Goal: Task Accomplishment & Management: Manage account settings

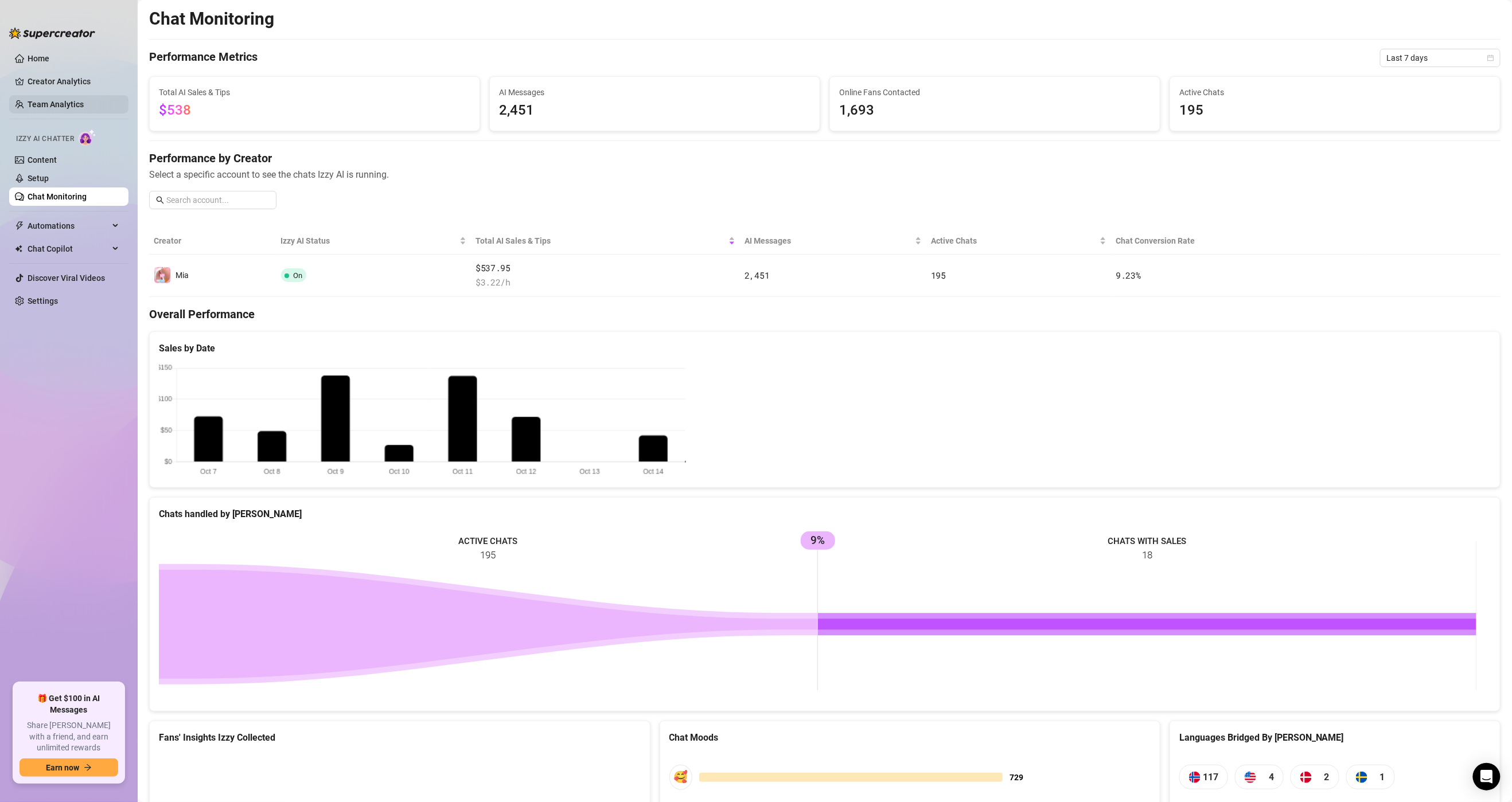
click at [55, 103] on link "Team Analytics" at bounding box center [56, 104] width 56 height 10
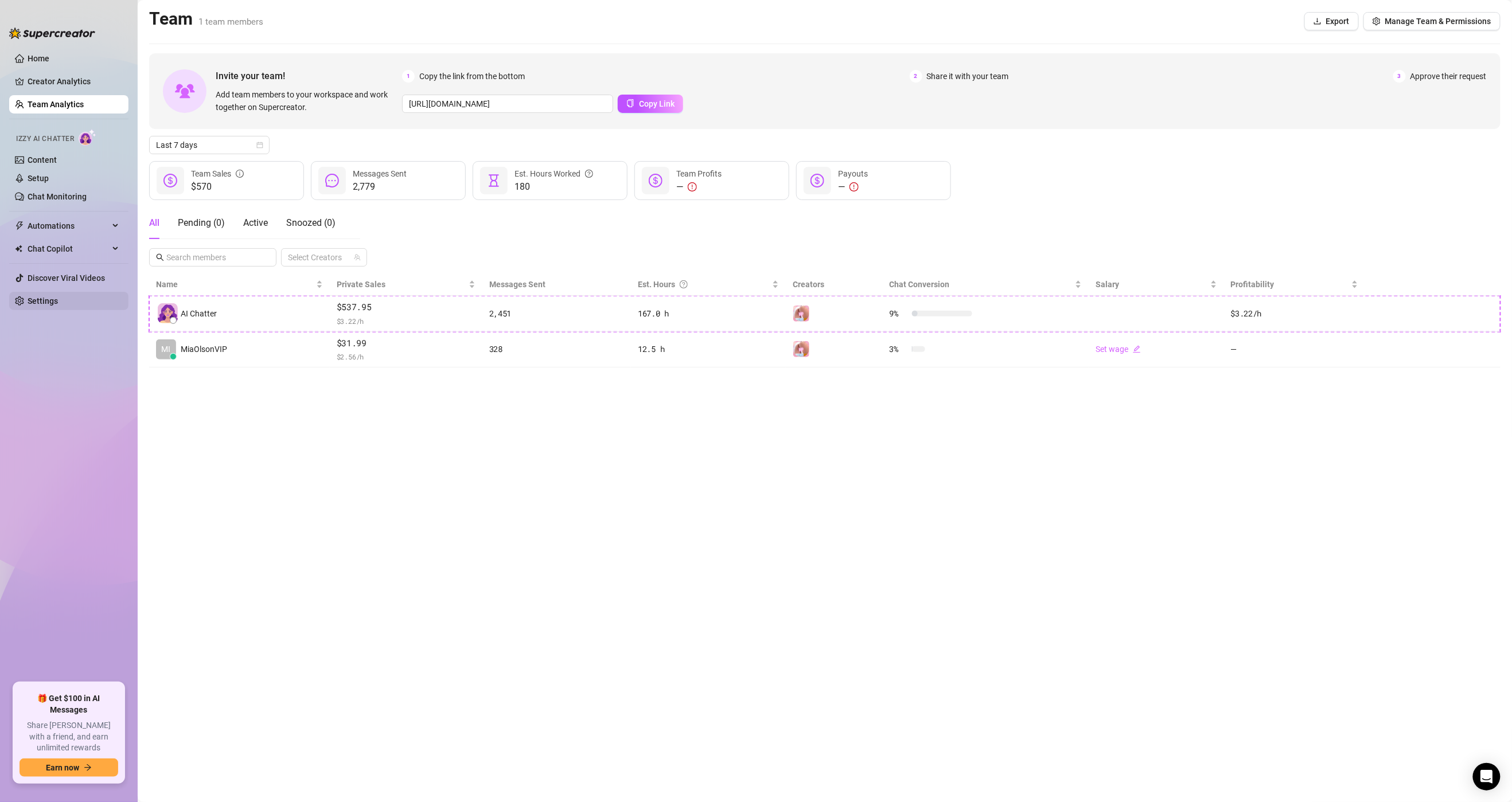
click at [41, 301] on link "Settings" at bounding box center [43, 301] width 31 height 10
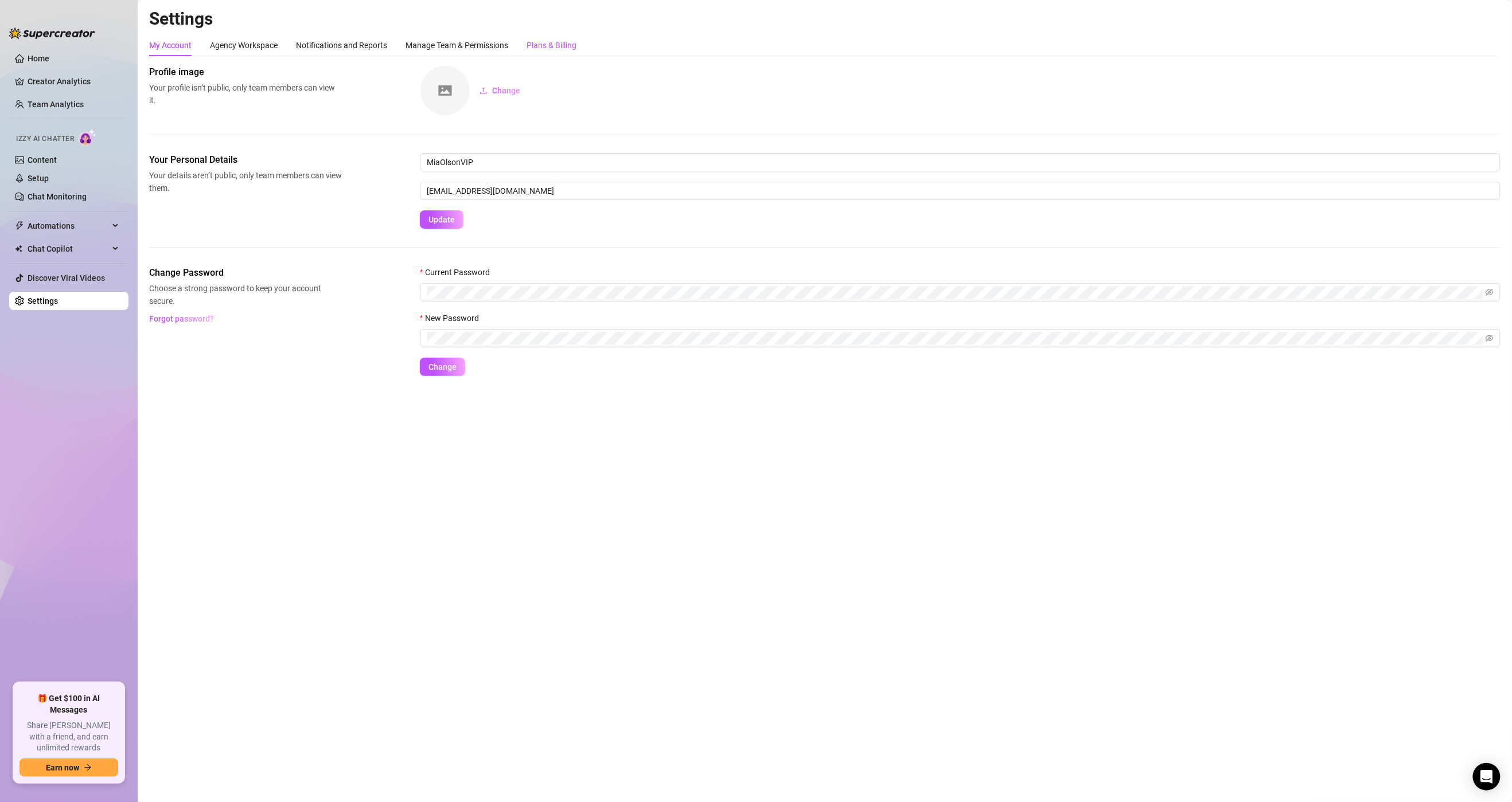
click at [537, 45] on div "Plans & Billing" at bounding box center [552, 45] width 50 height 12
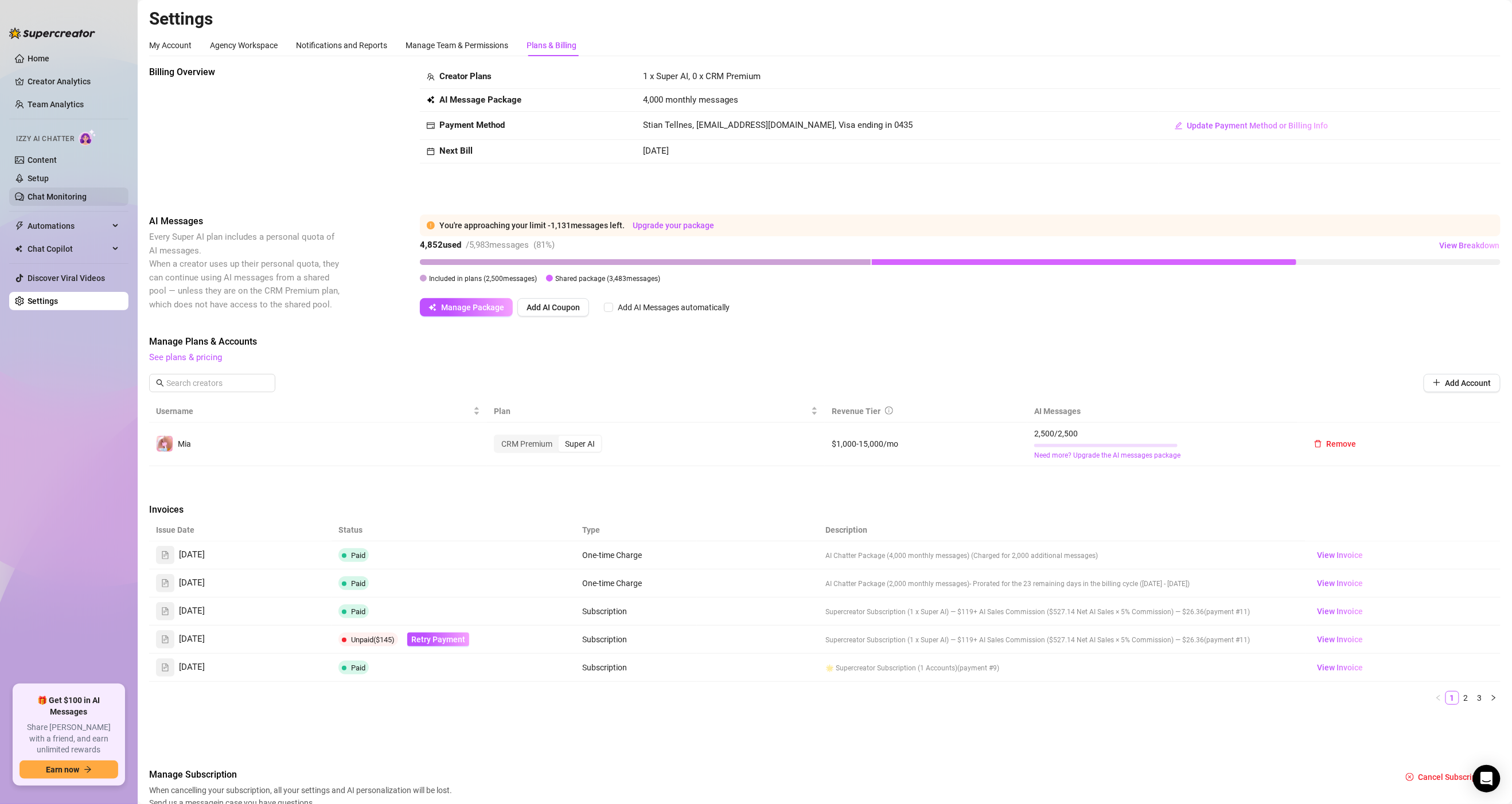
click at [52, 196] on link "Chat Monitoring" at bounding box center [57, 197] width 59 height 10
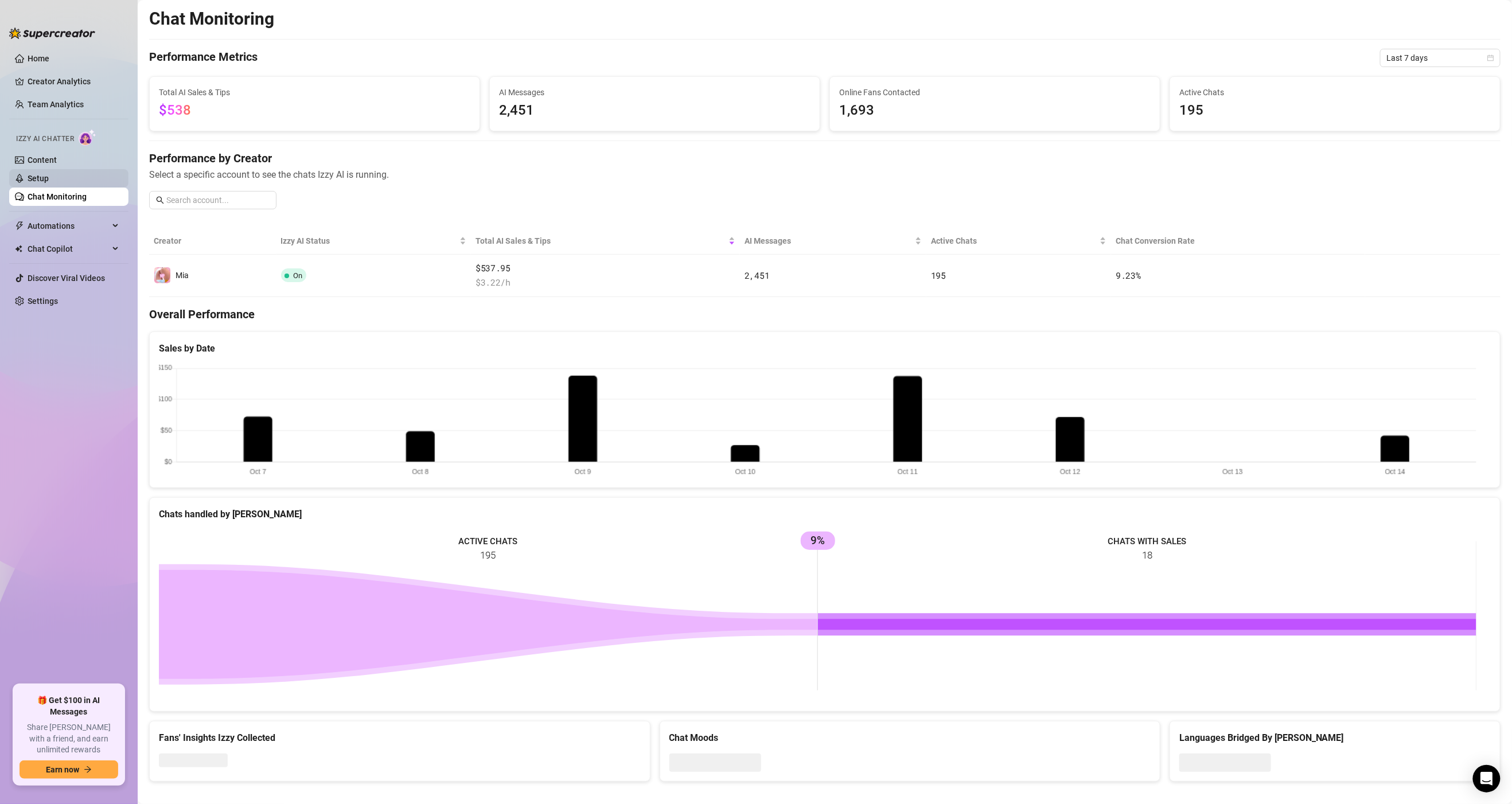
click at [46, 180] on link "Setup" at bounding box center [38, 179] width 21 height 10
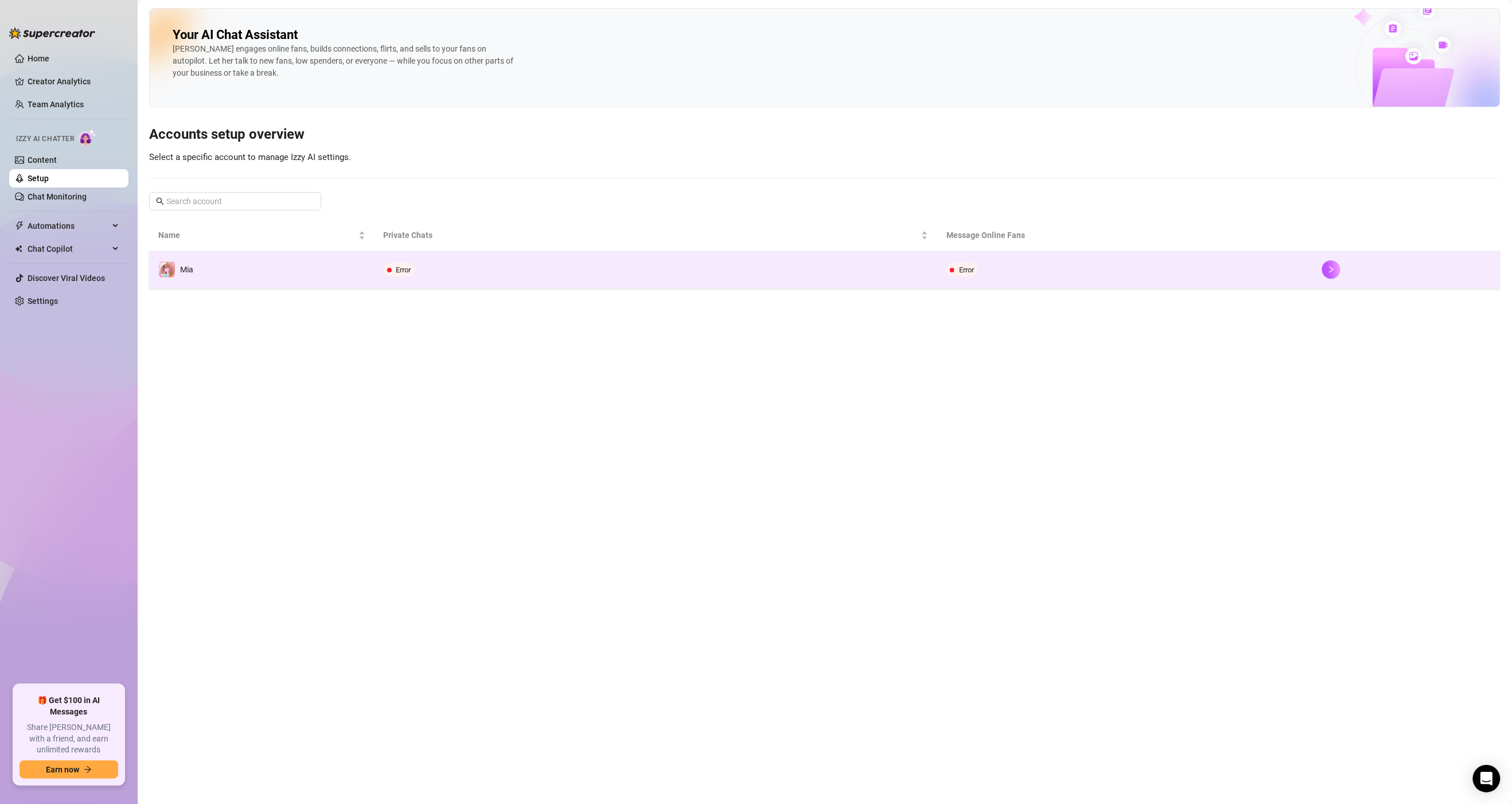
click at [488, 281] on td "Error" at bounding box center [656, 269] width 563 height 37
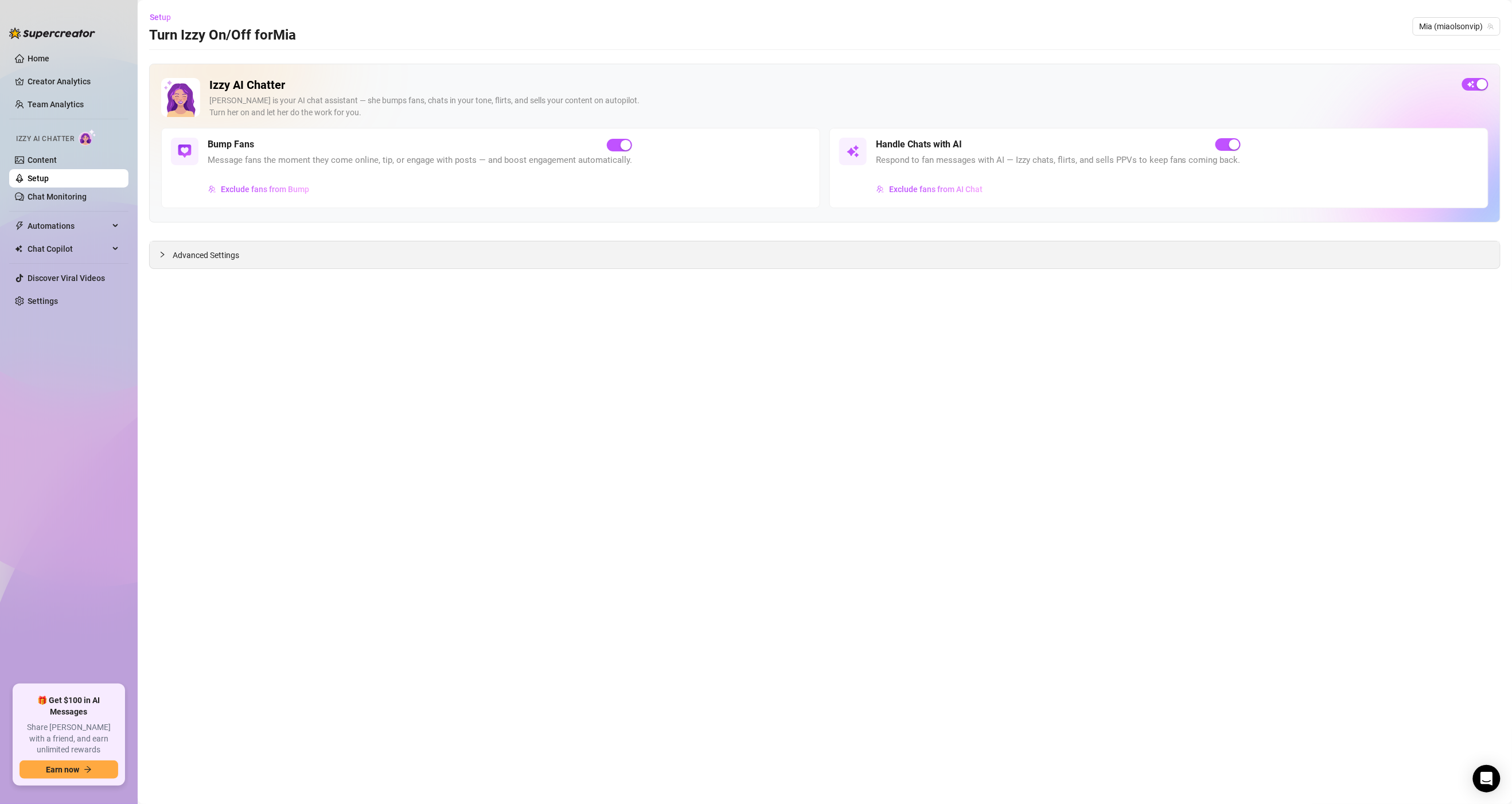
click at [211, 259] on span "Advanced Settings" at bounding box center [205, 255] width 66 height 12
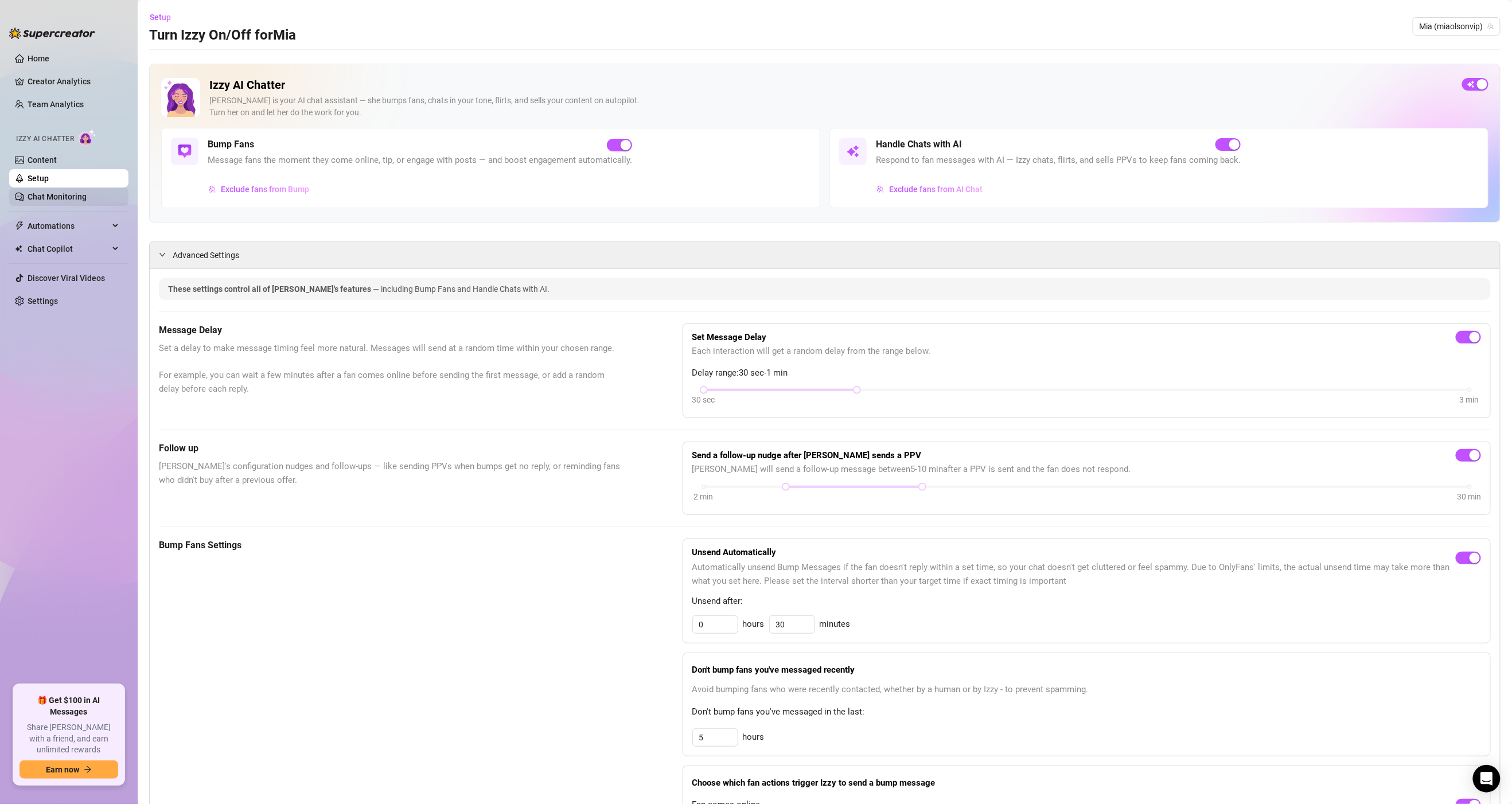
click at [48, 195] on link "Chat Monitoring" at bounding box center [57, 197] width 59 height 10
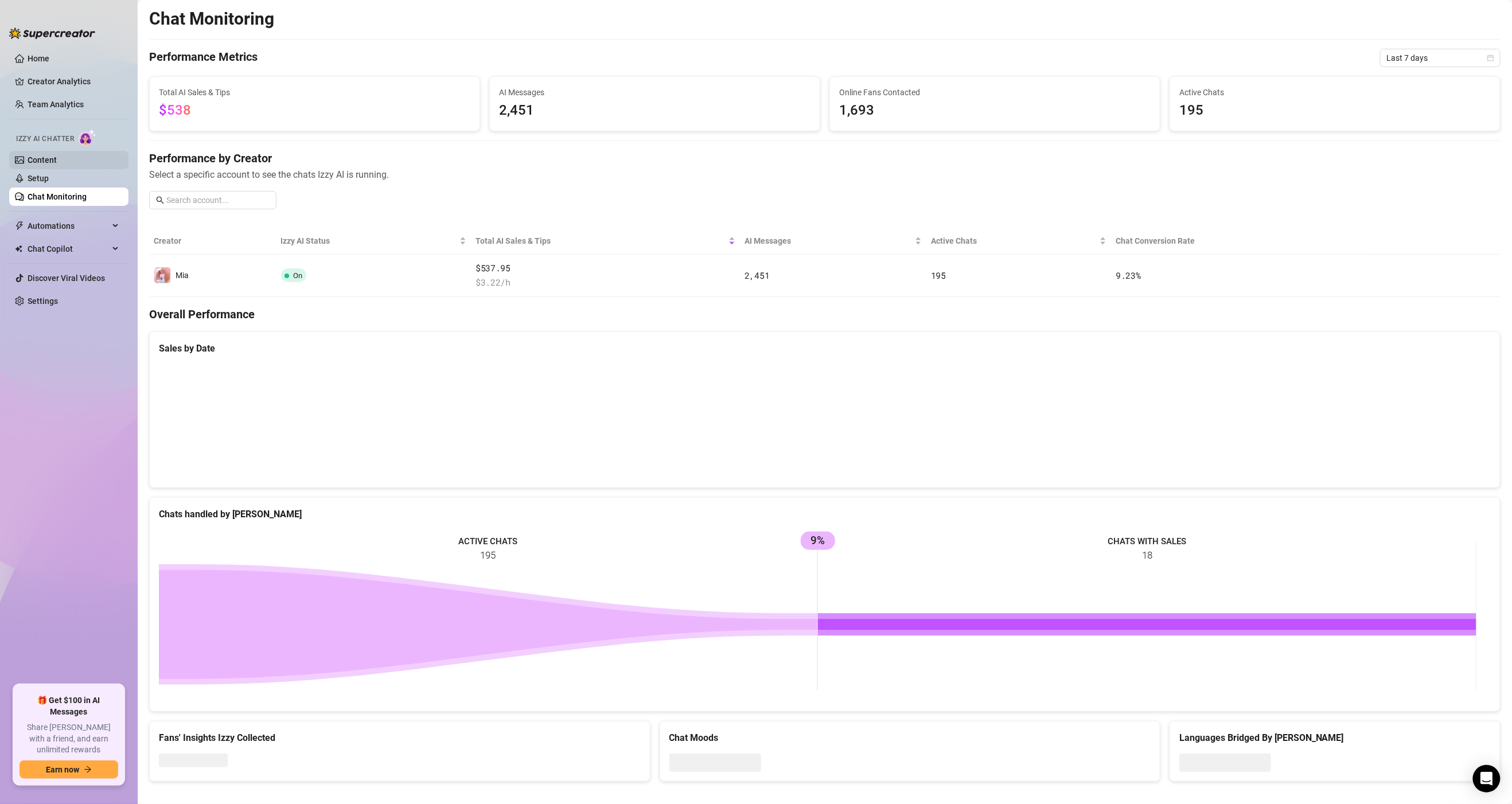
click at [54, 165] on link "Content" at bounding box center [42, 160] width 30 height 10
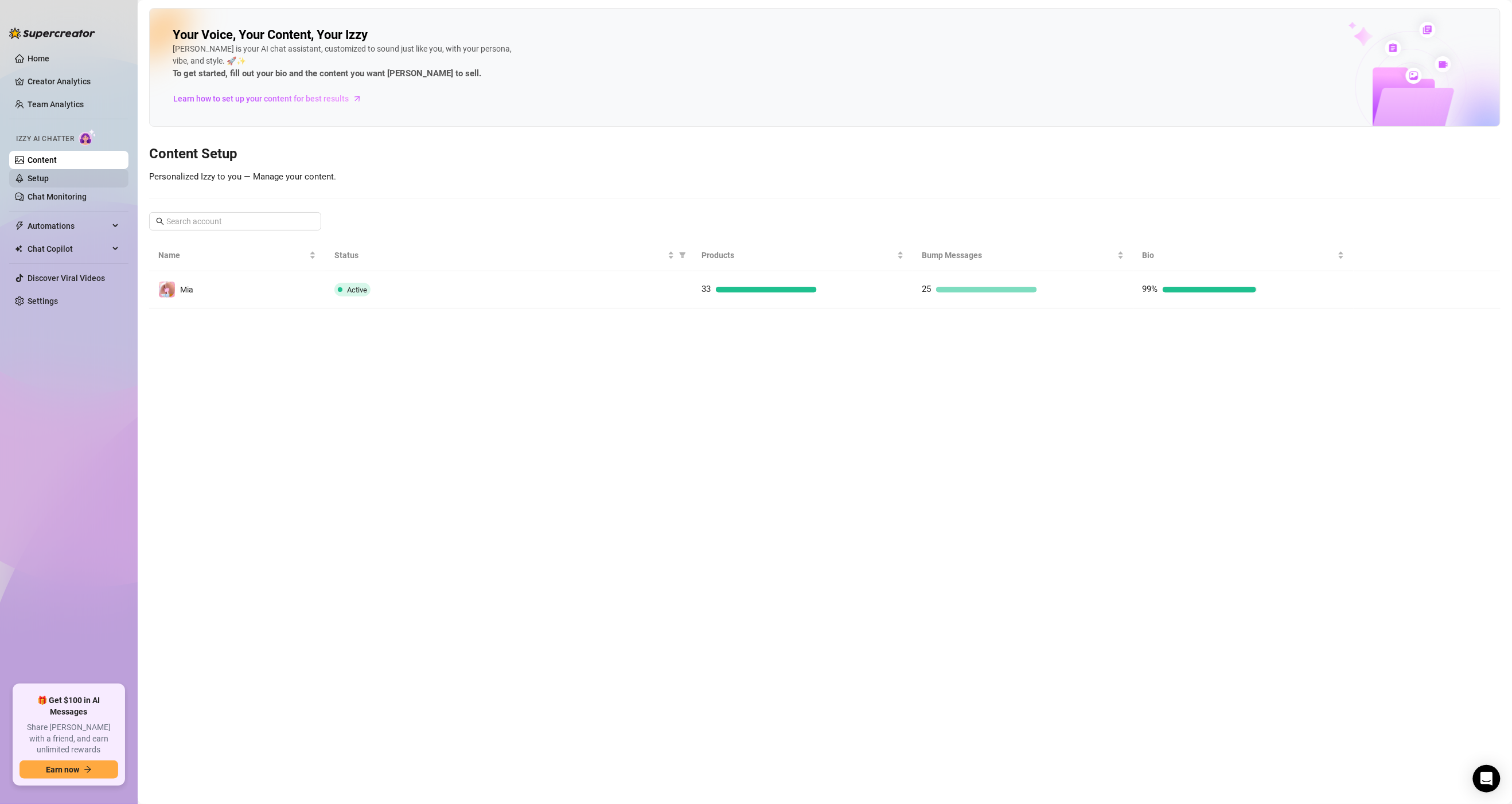
click at [45, 180] on link "Setup" at bounding box center [38, 179] width 21 height 10
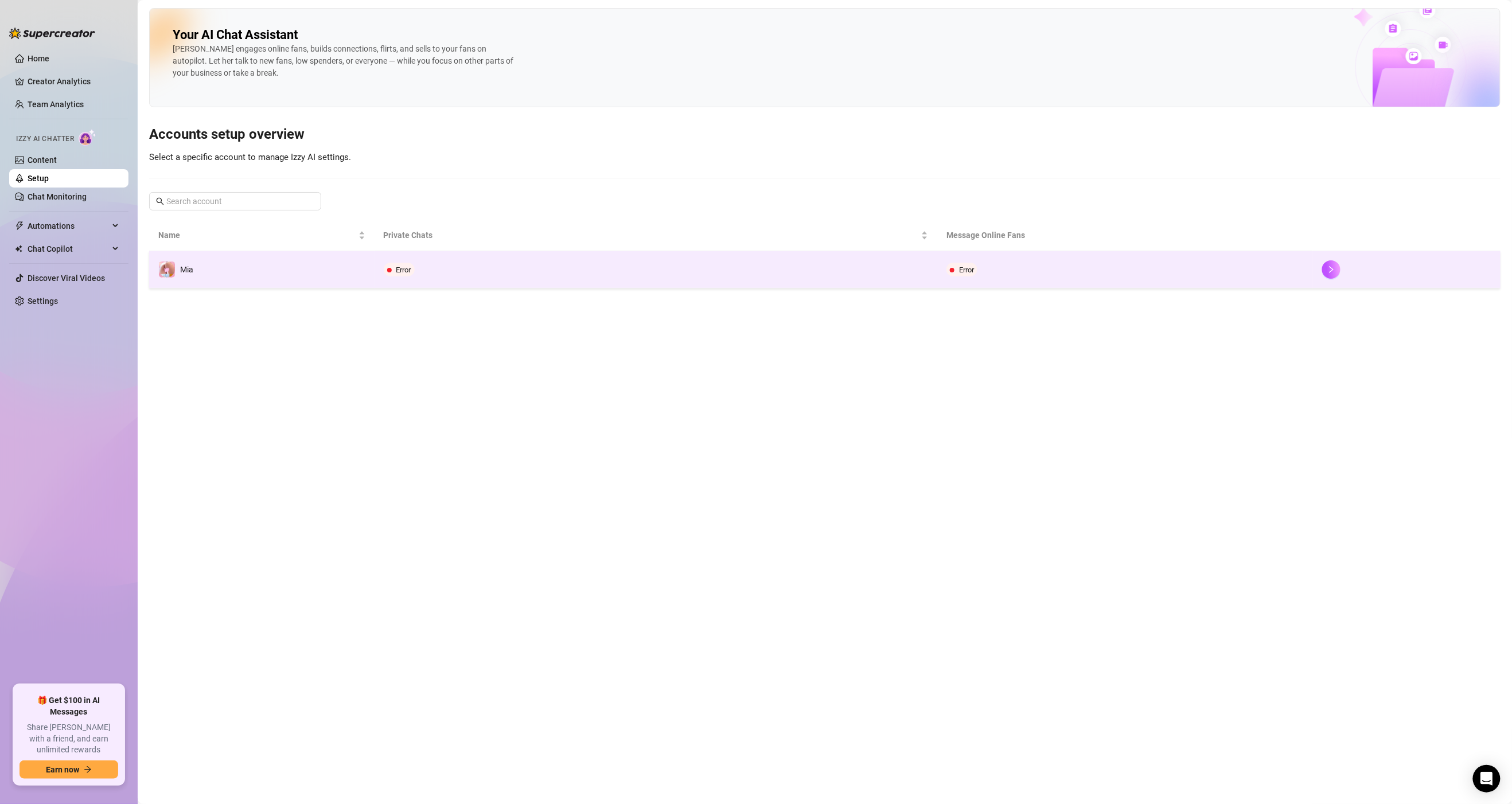
click at [406, 279] on td "Error" at bounding box center [656, 269] width 563 height 37
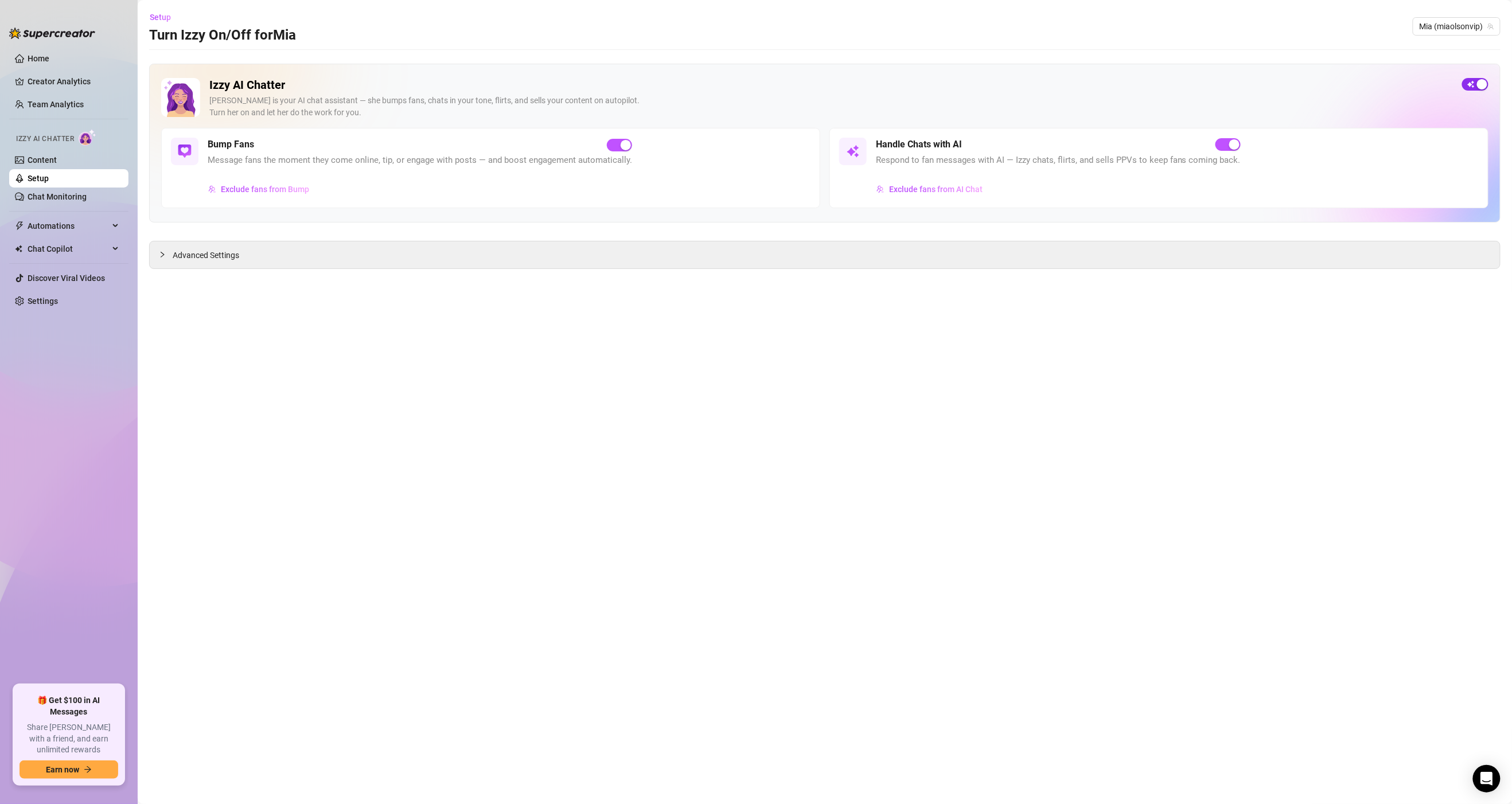
click at [1473, 81] on span "button" at bounding box center [1476, 83] width 27 height 12
click at [1469, 86] on div "button" at bounding box center [1468, 84] width 11 height 11
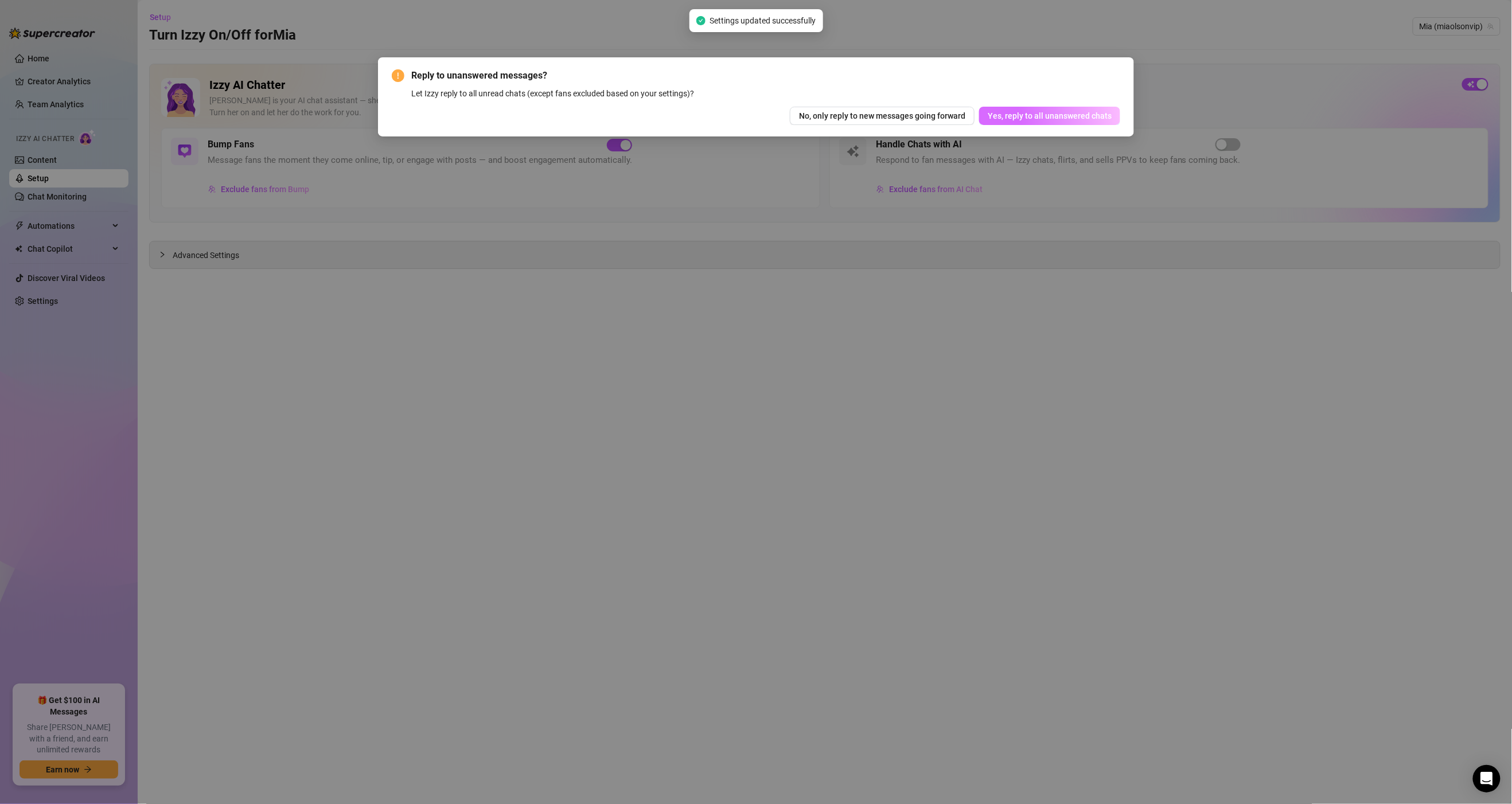
click at [1018, 119] on span "Yes, reply to all unanswered chats" at bounding box center [1049, 116] width 124 height 10
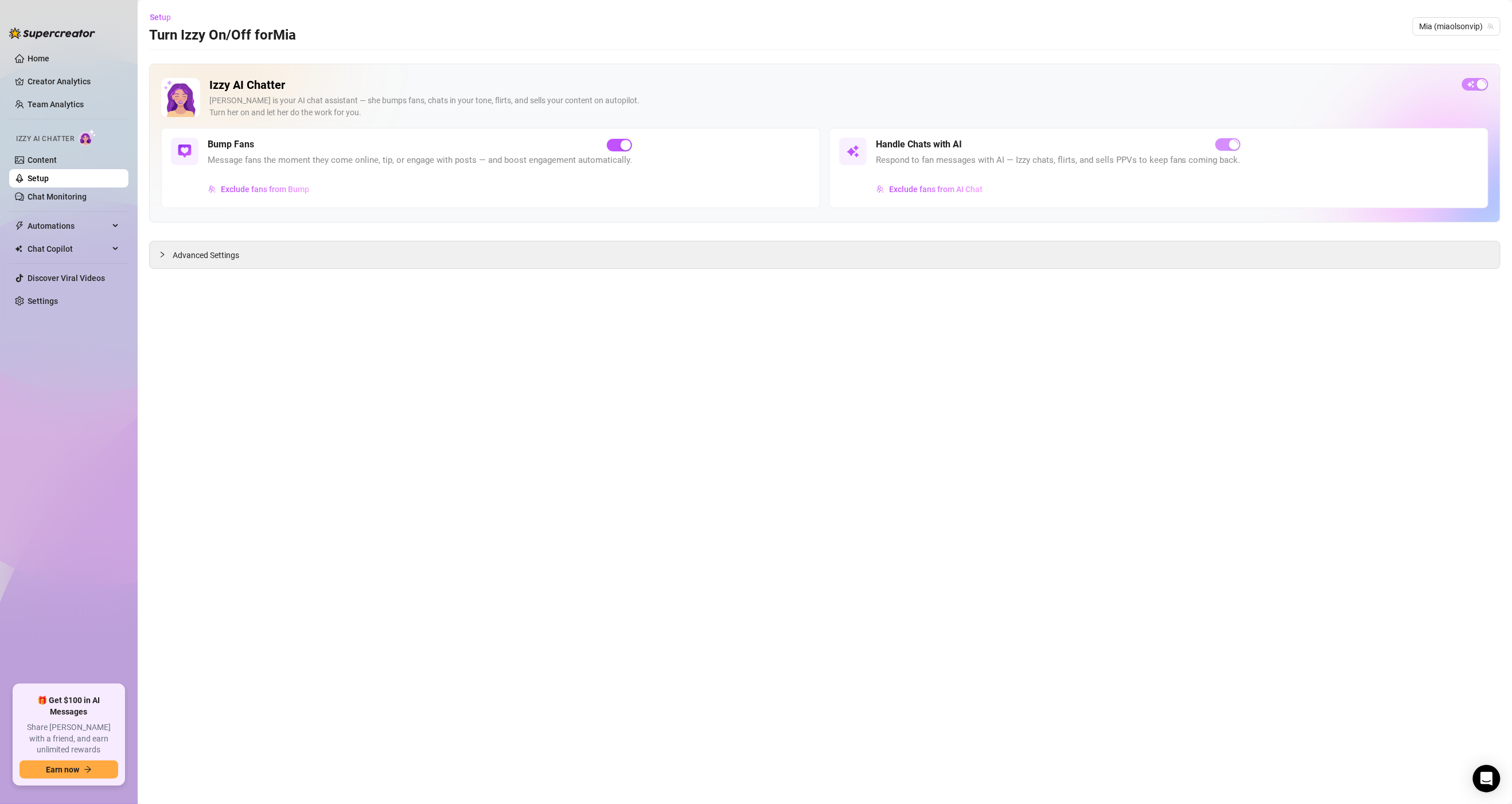
click at [49, 183] on link "Setup" at bounding box center [38, 179] width 21 height 10
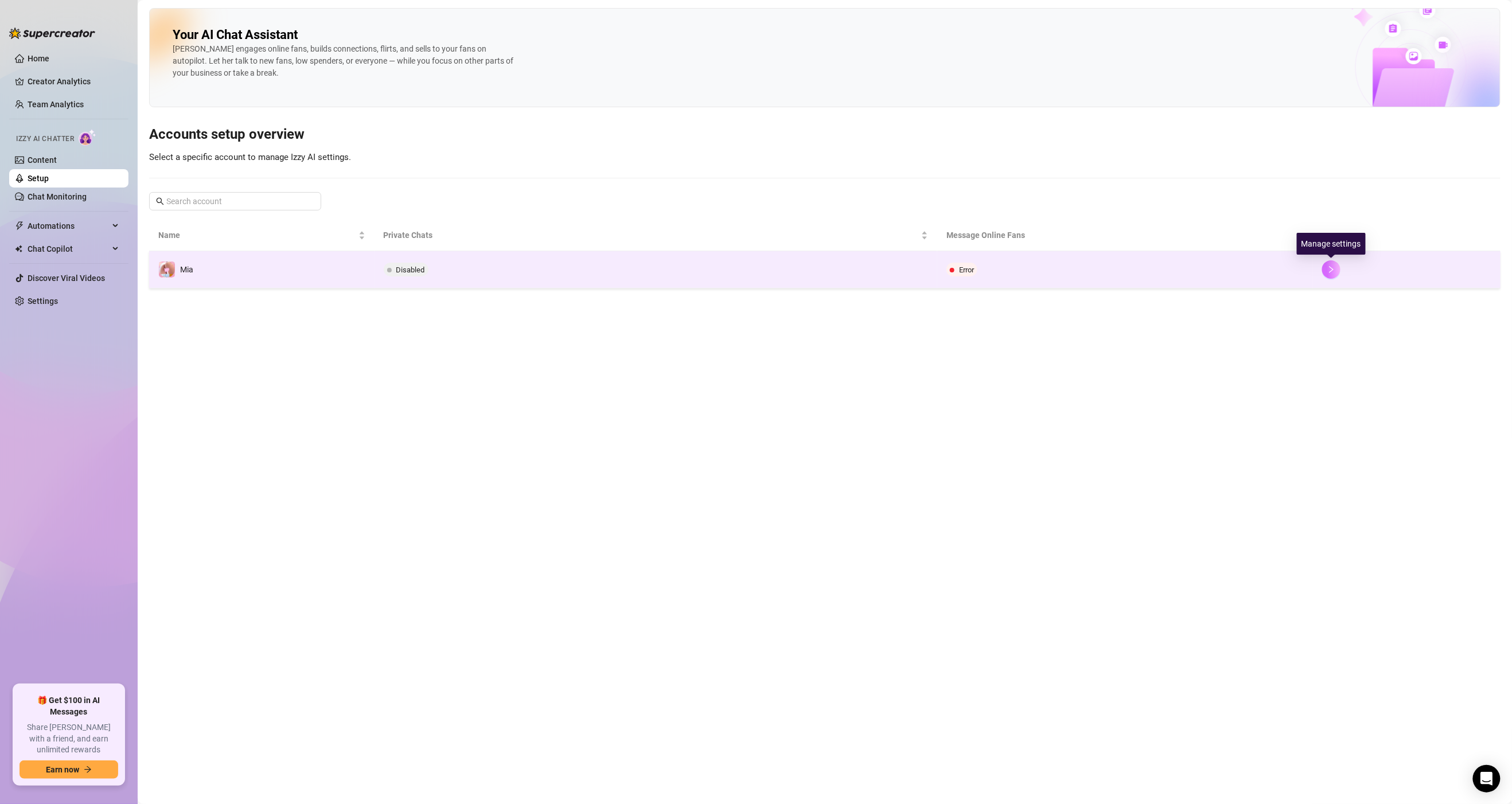
click at [1332, 274] on icon "right" at bounding box center [1331, 269] width 8 height 8
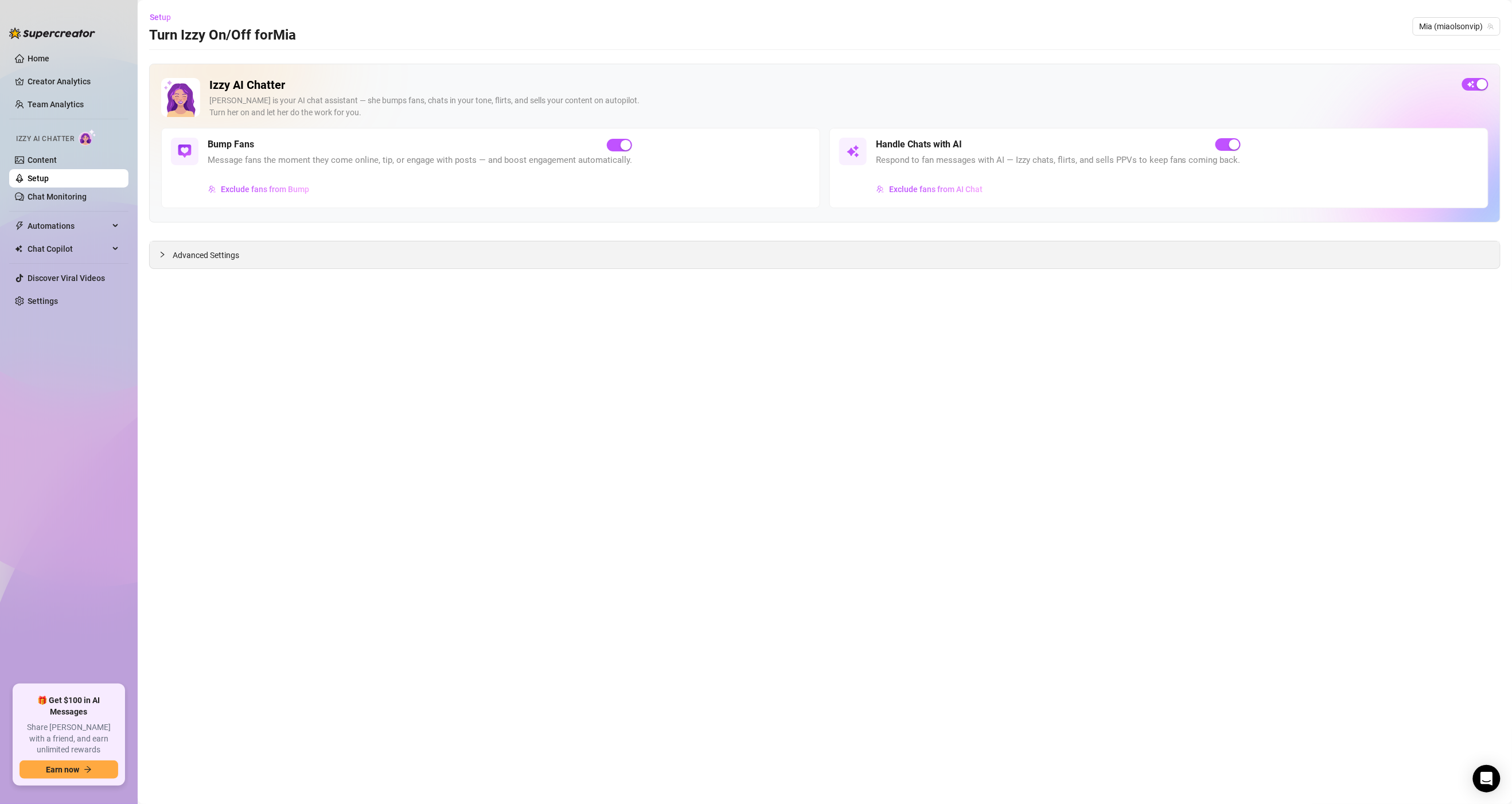
click at [1239, 259] on div "Advanced Settings" at bounding box center [824, 255] width 1350 height 27
click at [161, 262] on div "Advanced Settings" at bounding box center [824, 255] width 1350 height 27
click at [168, 257] on div at bounding box center [166, 254] width 13 height 12
click at [231, 357] on main "Setup Turn Izzy On/Off for Mia Mia (miaolsonvip) Izzy AI Chatter Izzy is your A…" at bounding box center [824, 402] width 1374 height 804
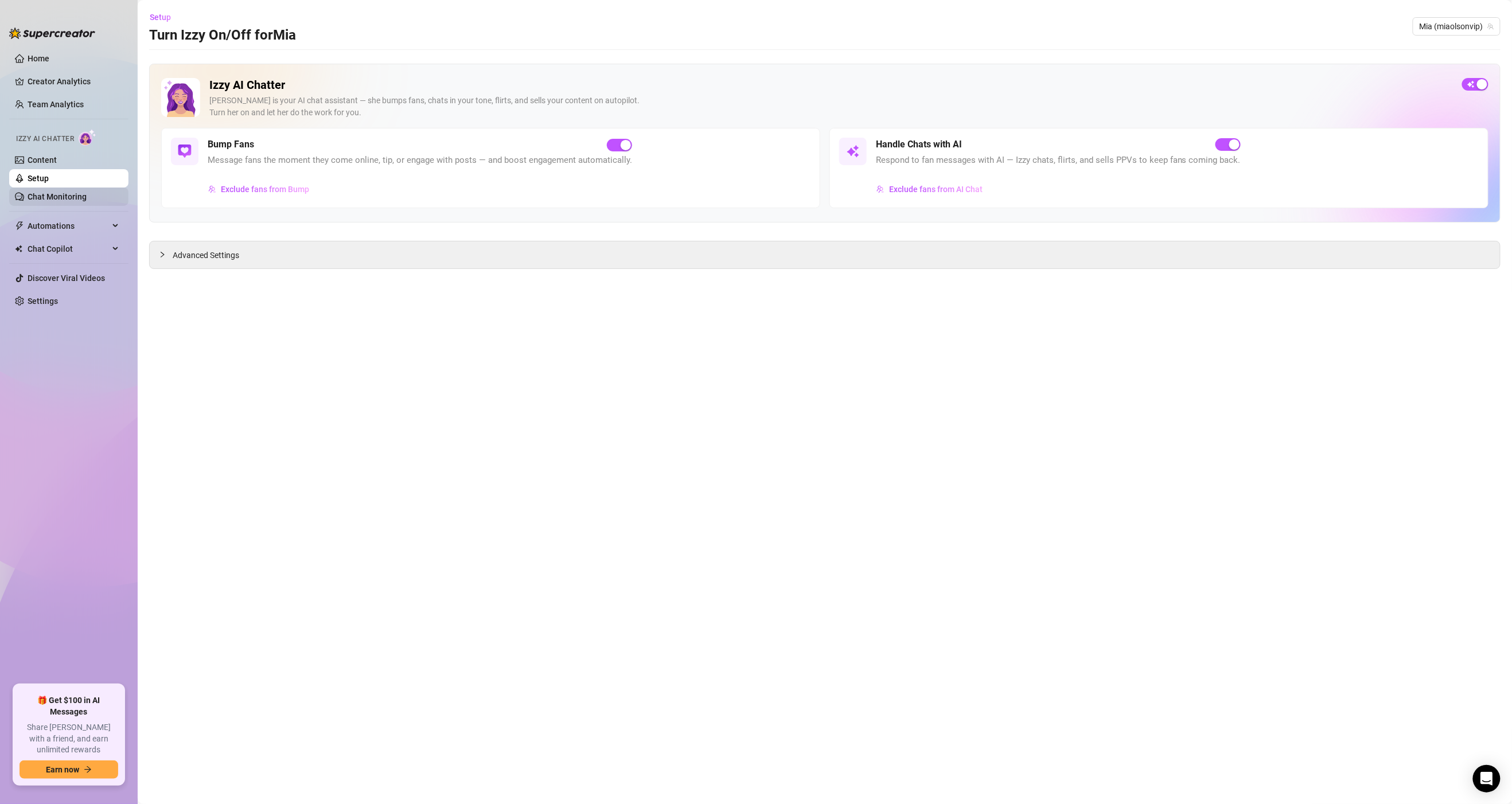
click at [62, 194] on link "Chat Monitoring" at bounding box center [57, 197] width 59 height 10
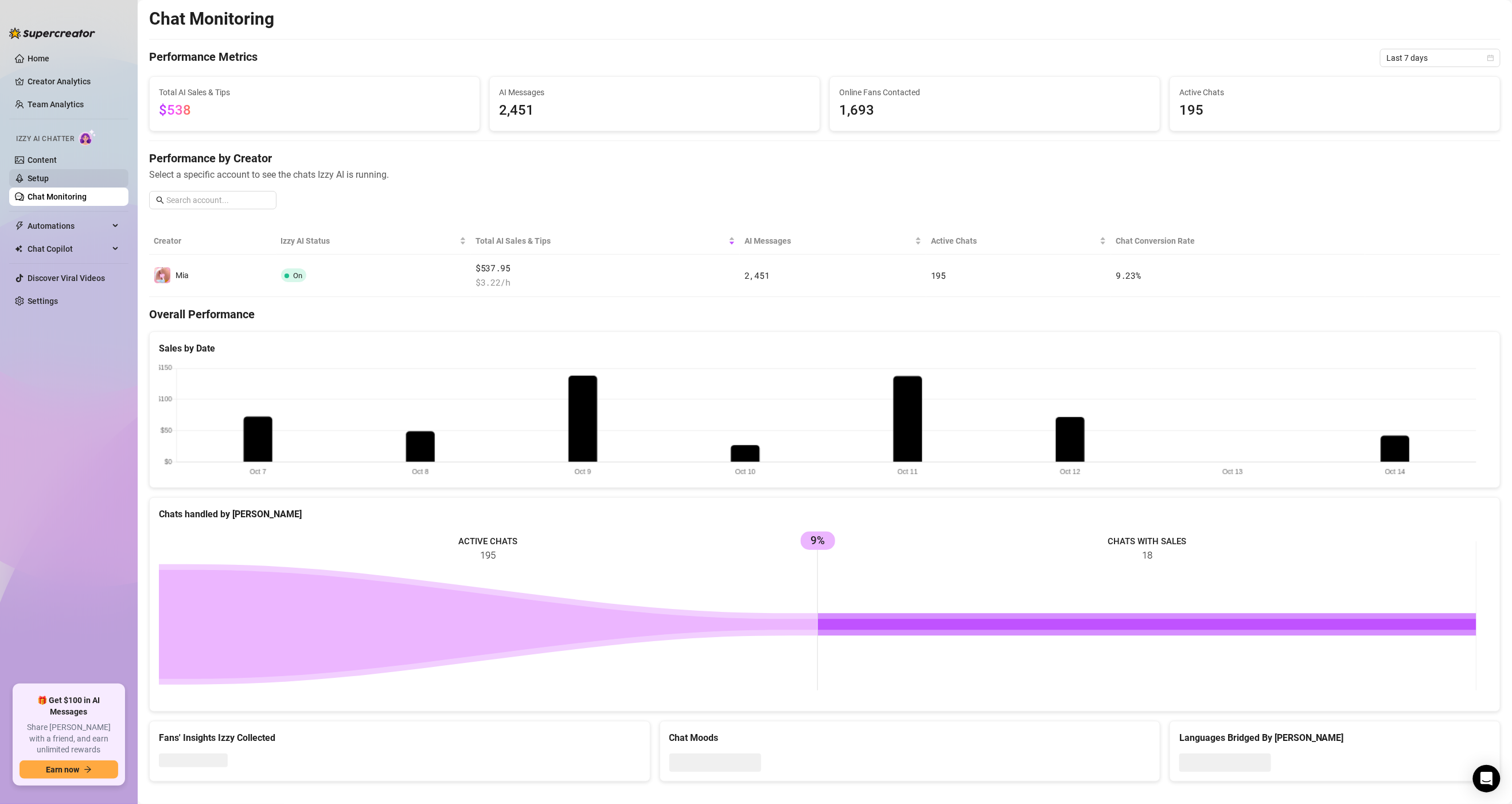
click at [49, 174] on link "Setup" at bounding box center [38, 179] width 21 height 10
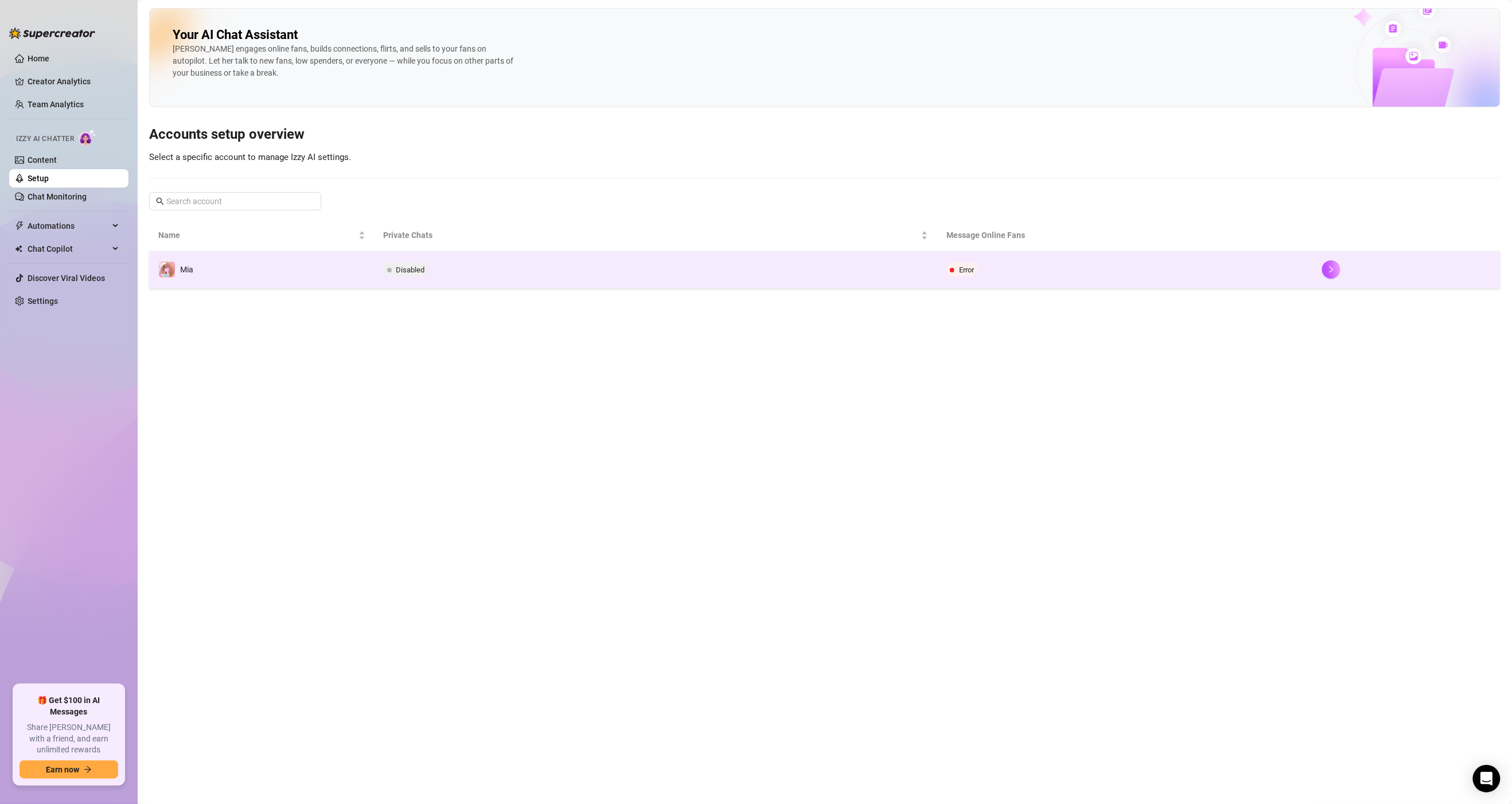
click at [397, 271] on span "Disabled" at bounding box center [411, 269] width 29 height 9
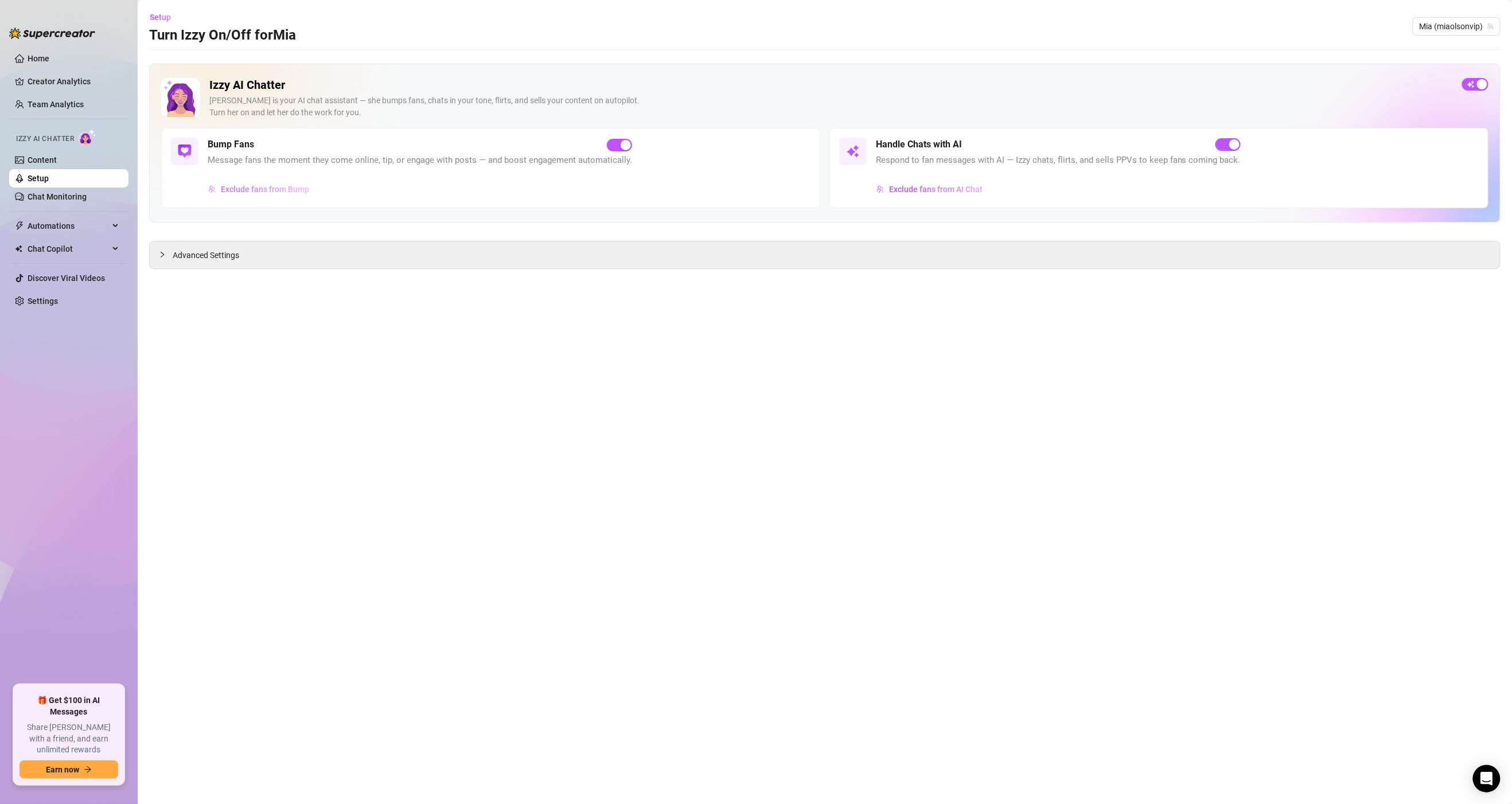
click at [282, 189] on span "Exclude fans from Bump" at bounding box center [265, 190] width 88 height 10
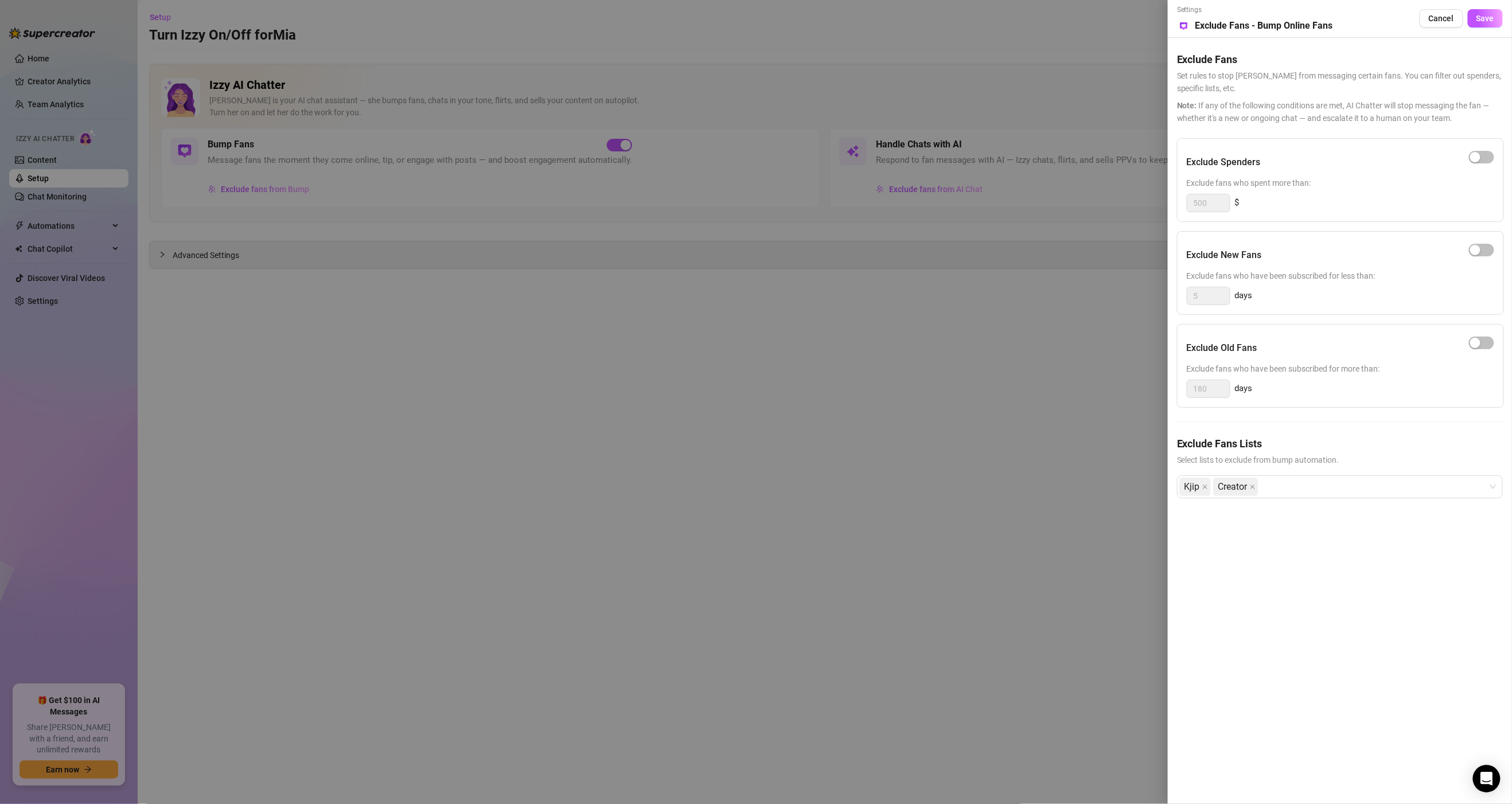
click at [1077, 415] on div at bounding box center [756, 402] width 1512 height 804
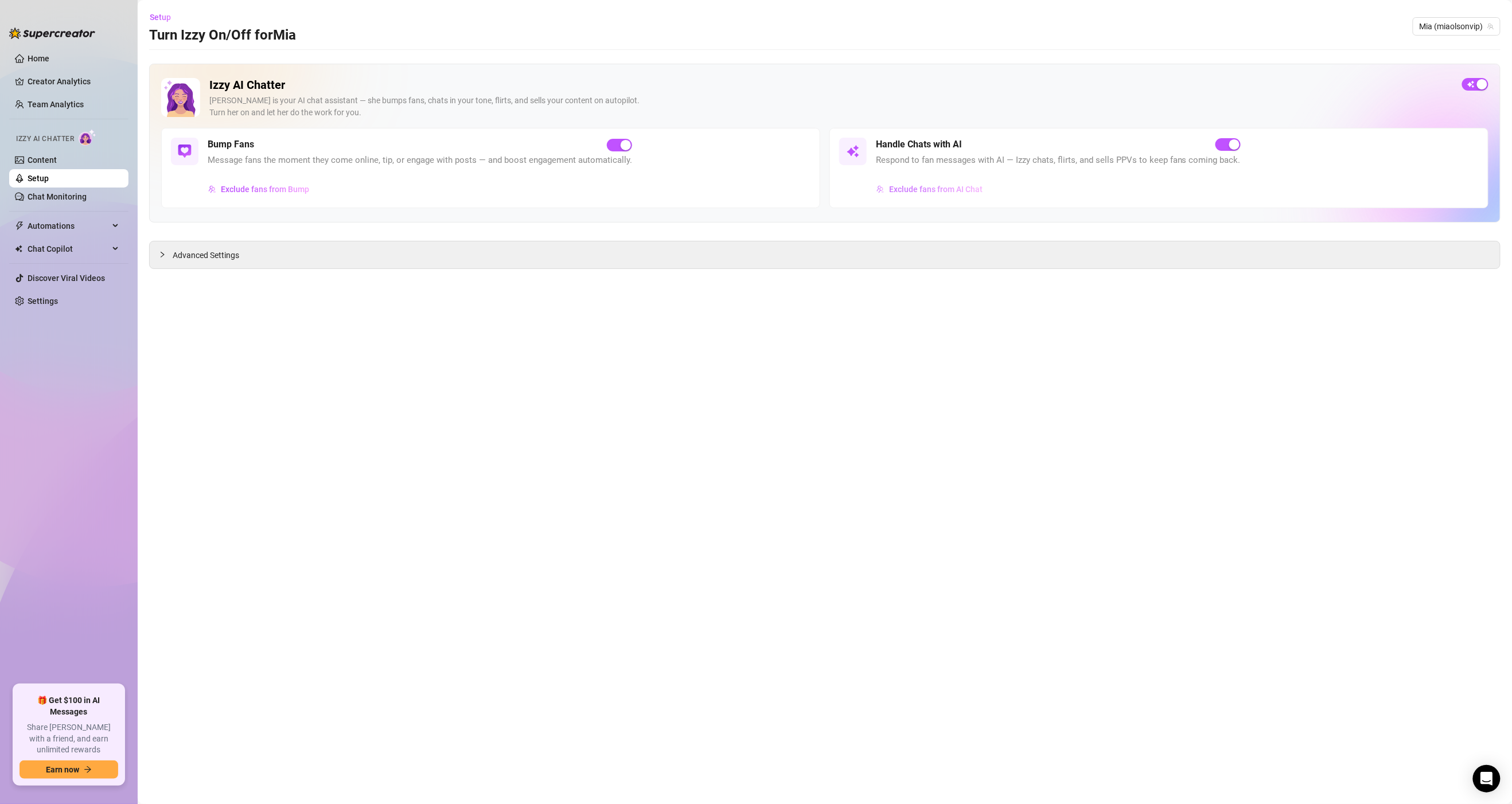
click at [948, 187] on span "Exclude fans from AI Chat" at bounding box center [937, 190] width 94 height 10
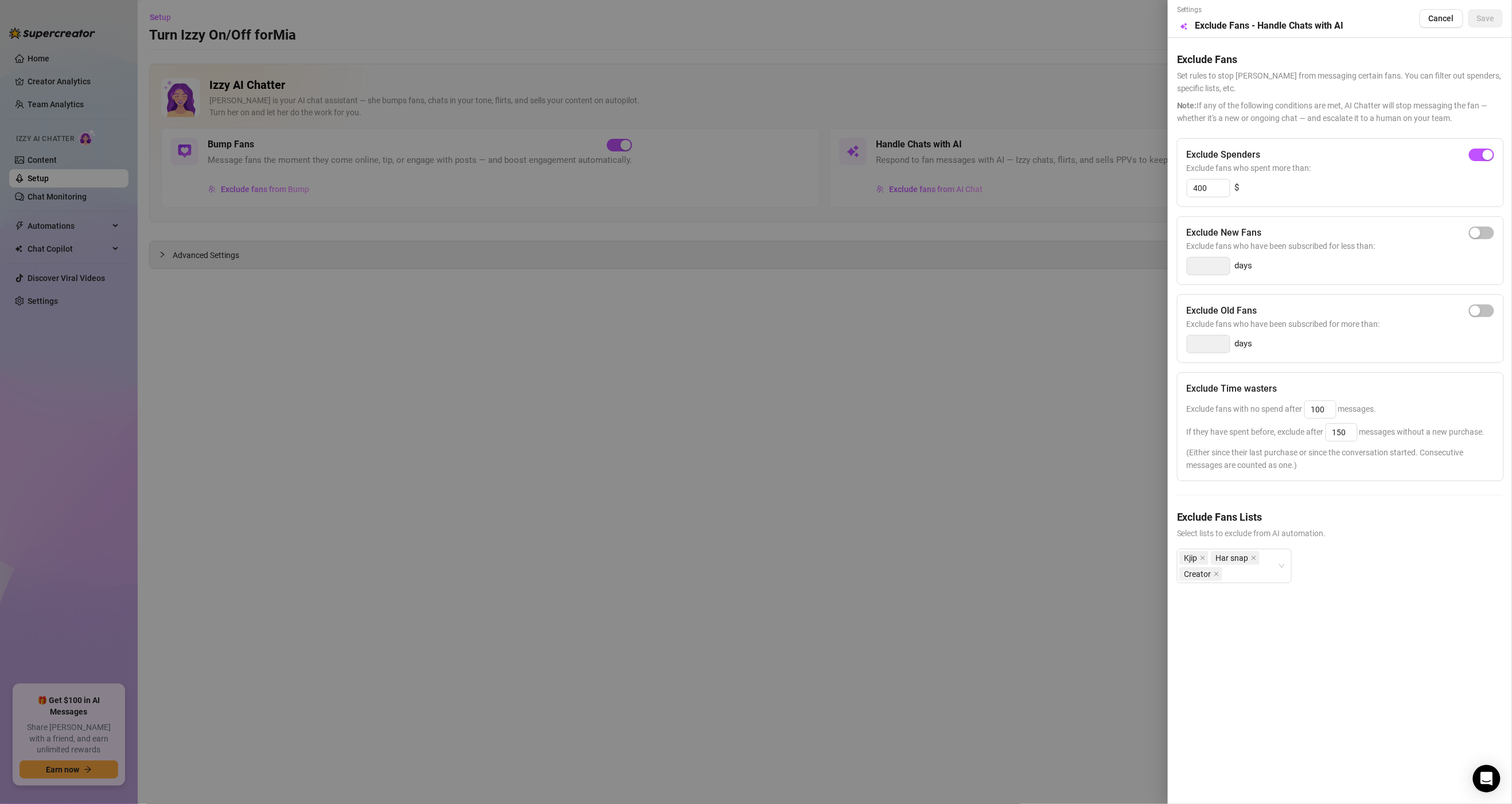
click at [1074, 345] on div at bounding box center [756, 402] width 1512 height 804
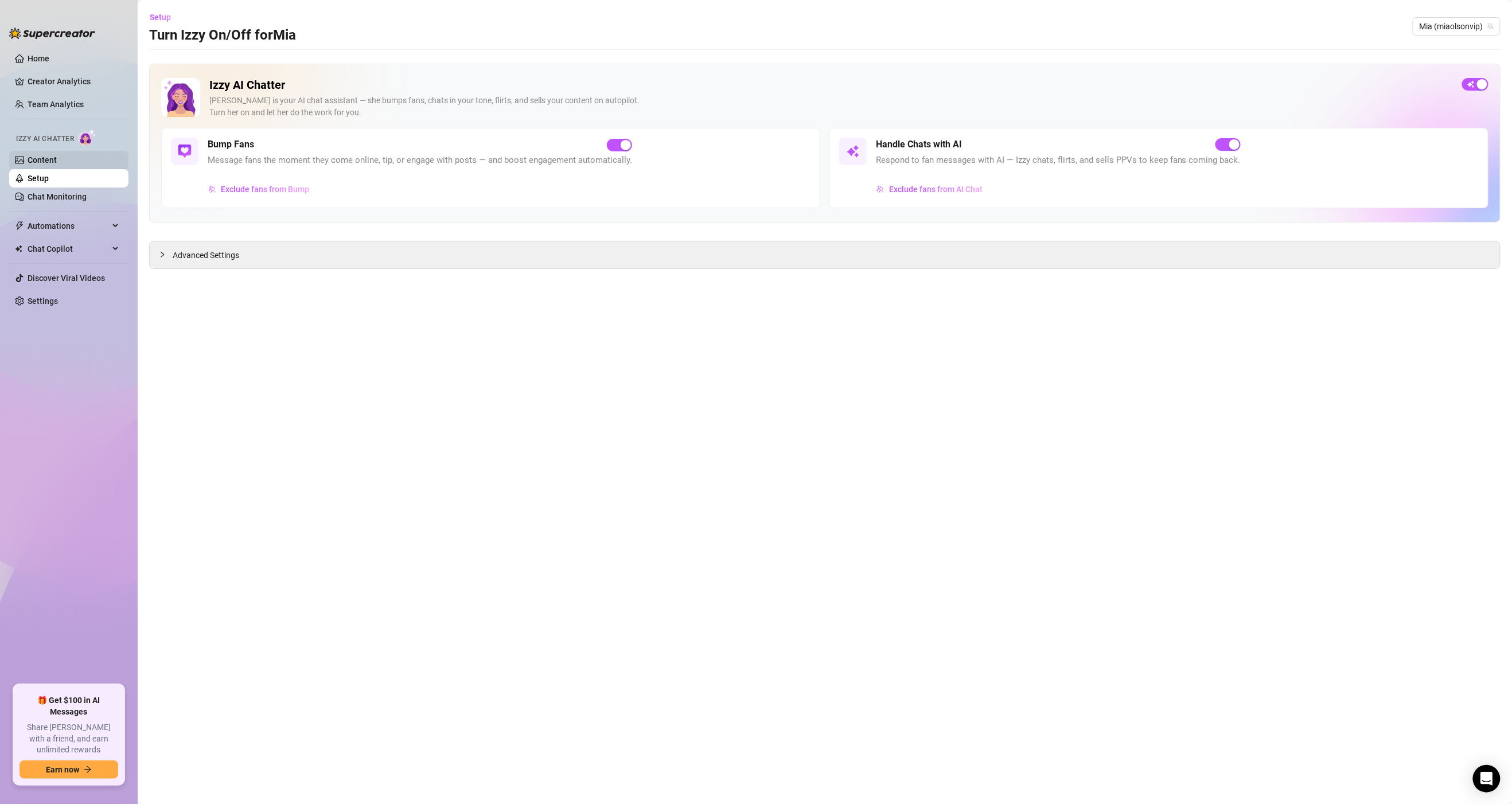
click at [47, 165] on link "Content" at bounding box center [42, 160] width 30 height 10
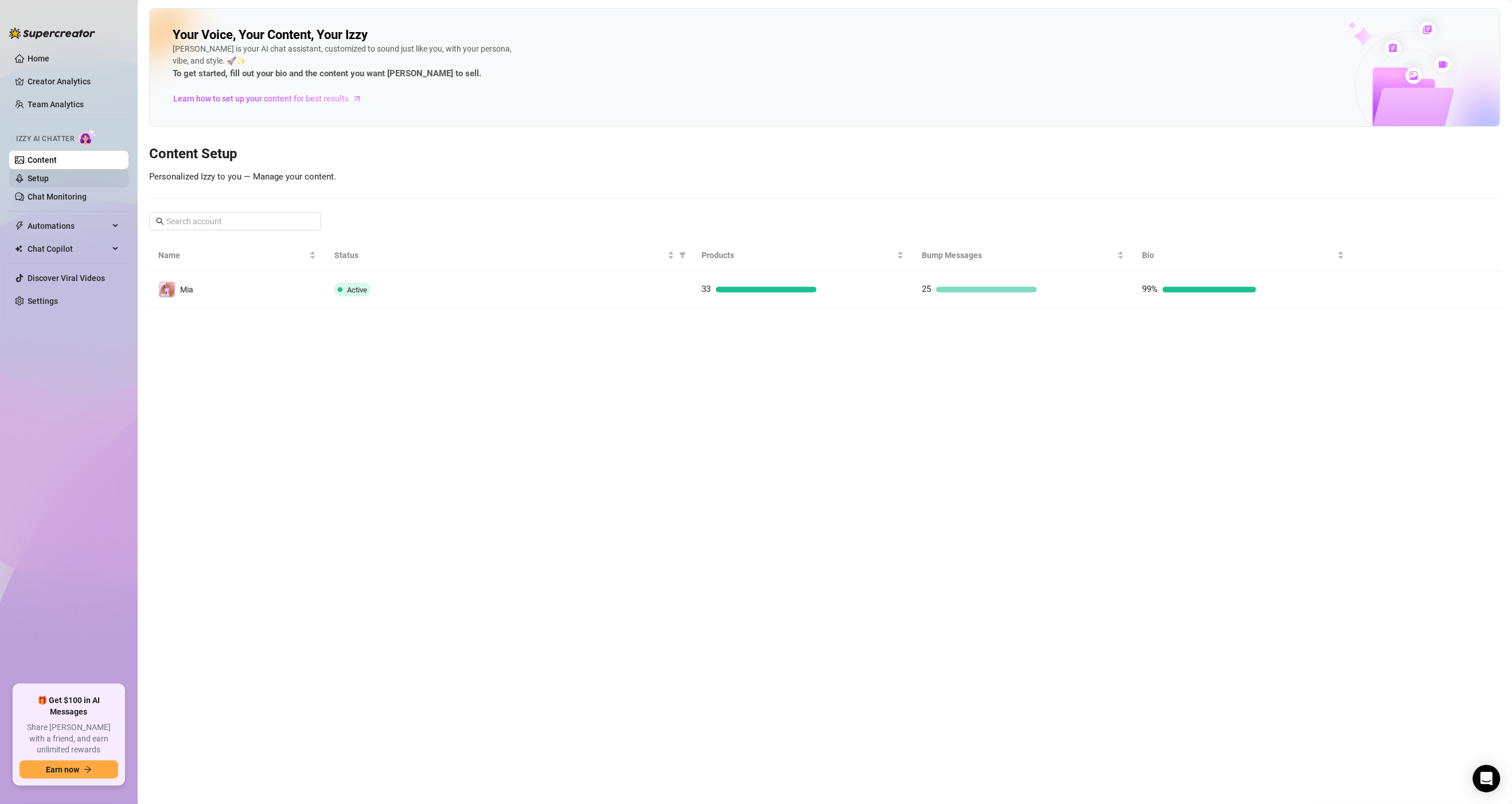
click at [49, 183] on link "Setup" at bounding box center [38, 179] width 21 height 10
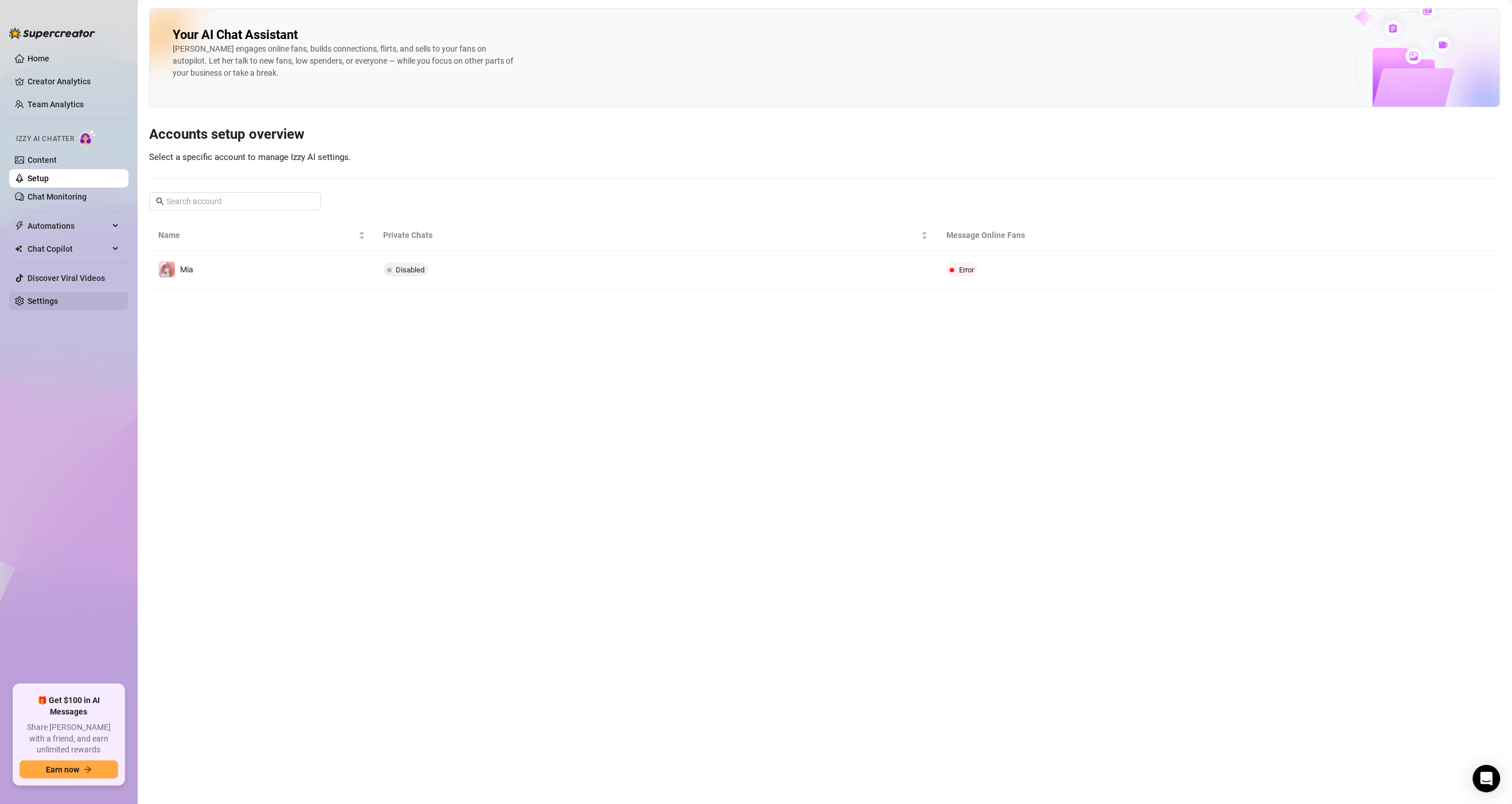
click at [54, 302] on link "Settings" at bounding box center [43, 302] width 31 height 10
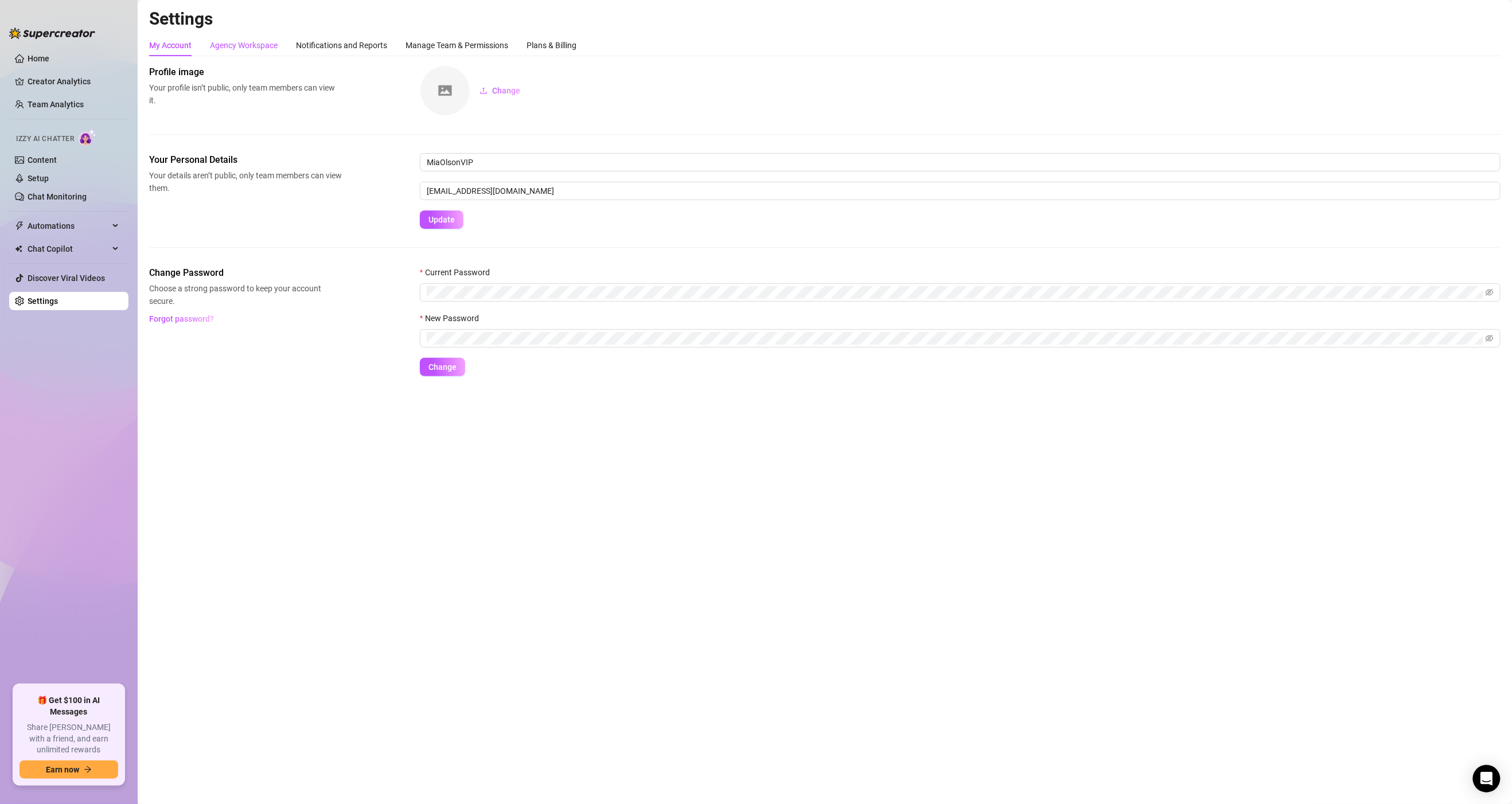
click at [261, 46] on div "Agency Workspace" at bounding box center [243, 45] width 68 height 12
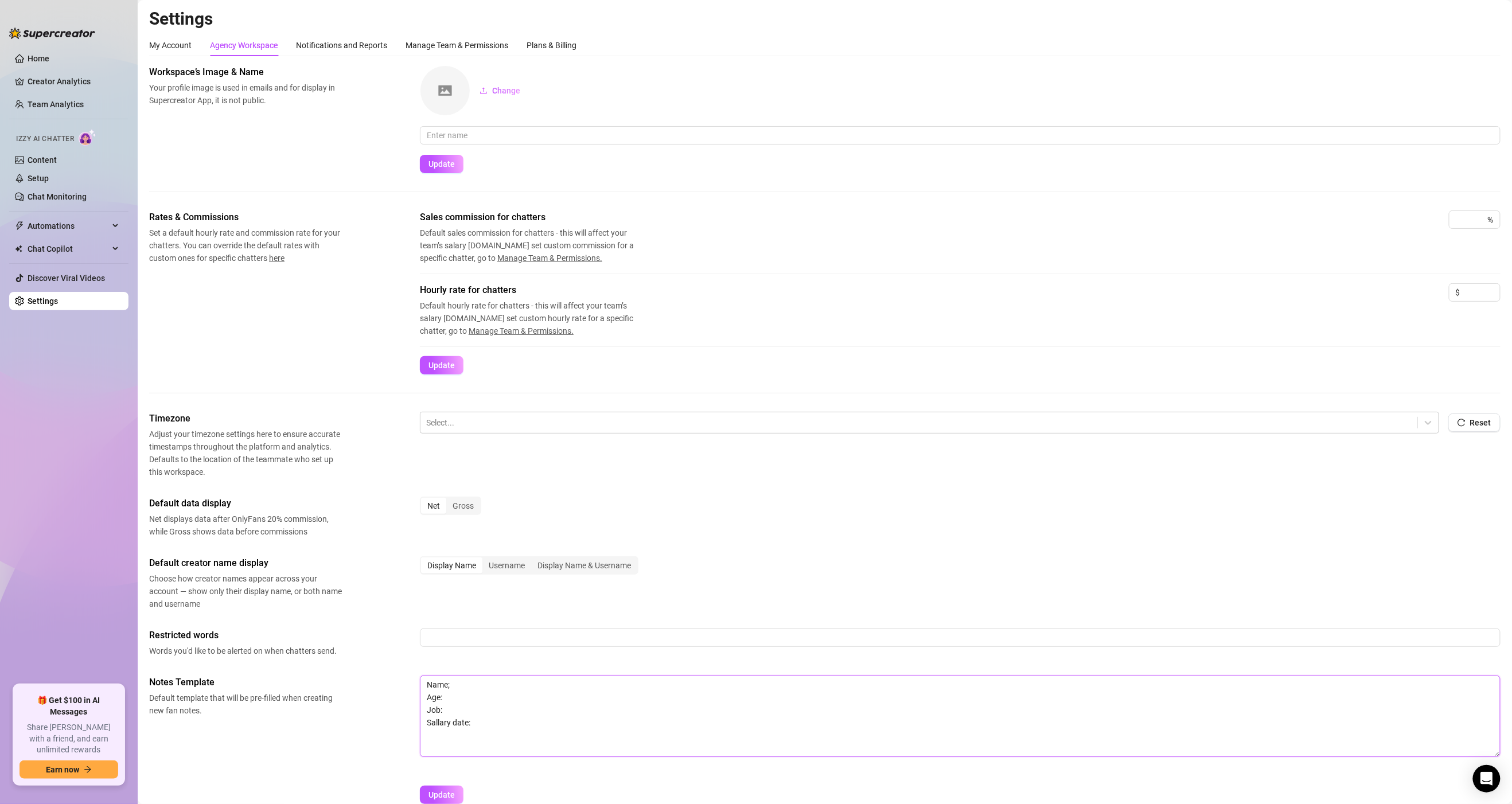
drag, startPoint x: 529, startPoint y: 736, endPoint x: 369, endPoint y: 643, distance: 185.1
click at [369, 643] on div "Timezone Adjust your timezone settings here to ensure accurate timestamps throu…" at bounding box center [825, 613] width 1352 height 403
click at [439, 792] on span "Update" at bounding box center [442, 795] width 27 height 10
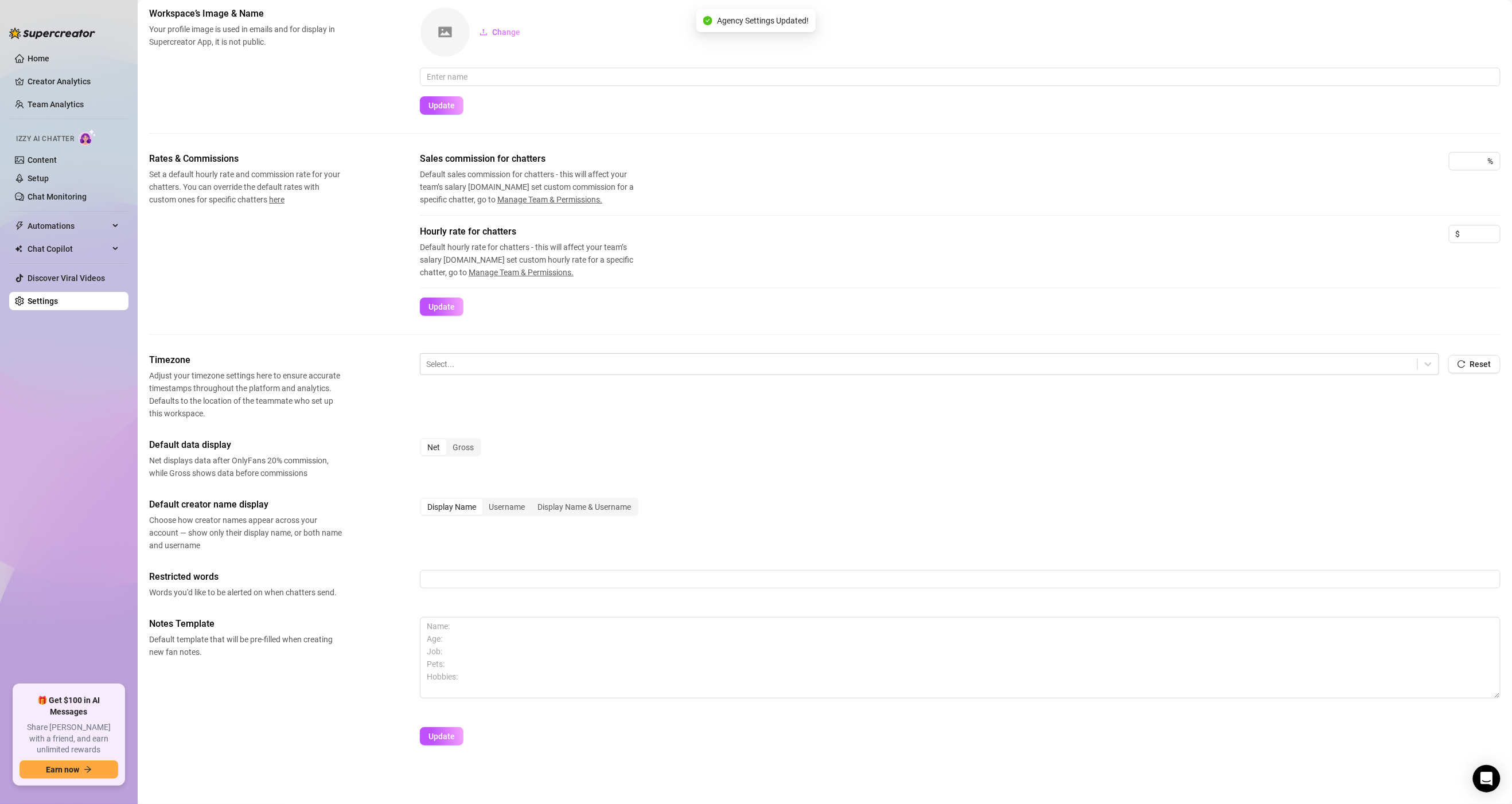
scroll to position [60, 0]
click at [47, 100] on link "Team Analytics" at bounding box center [56, 104] width 56 height 10
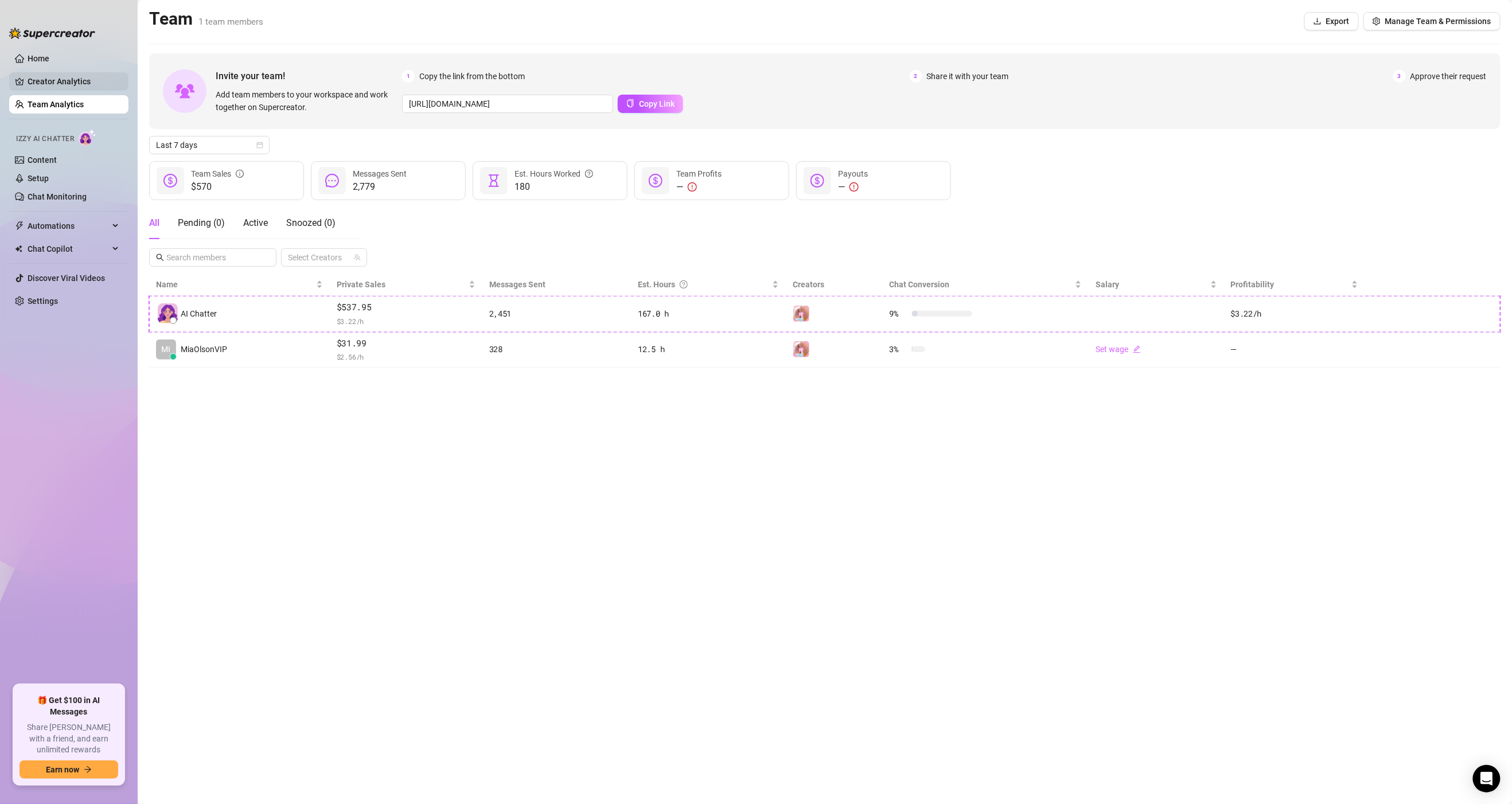
click at [61, 80] on link "Creator Analytics" at bounding box center [74, 80] width 92 height 18
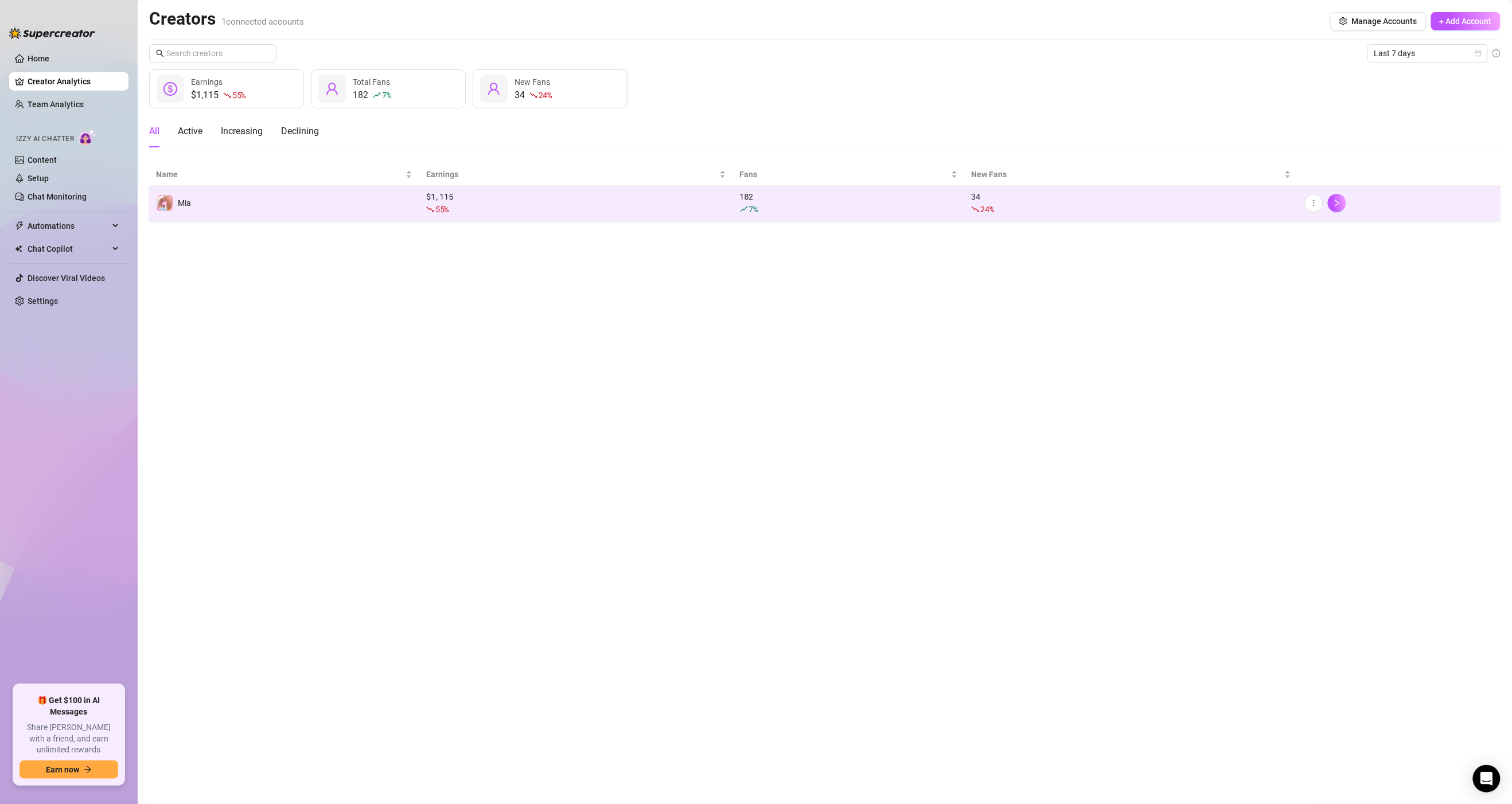
click at [303, 207] on td "Mia" at bounding box center [284, 203] width 270 height 35
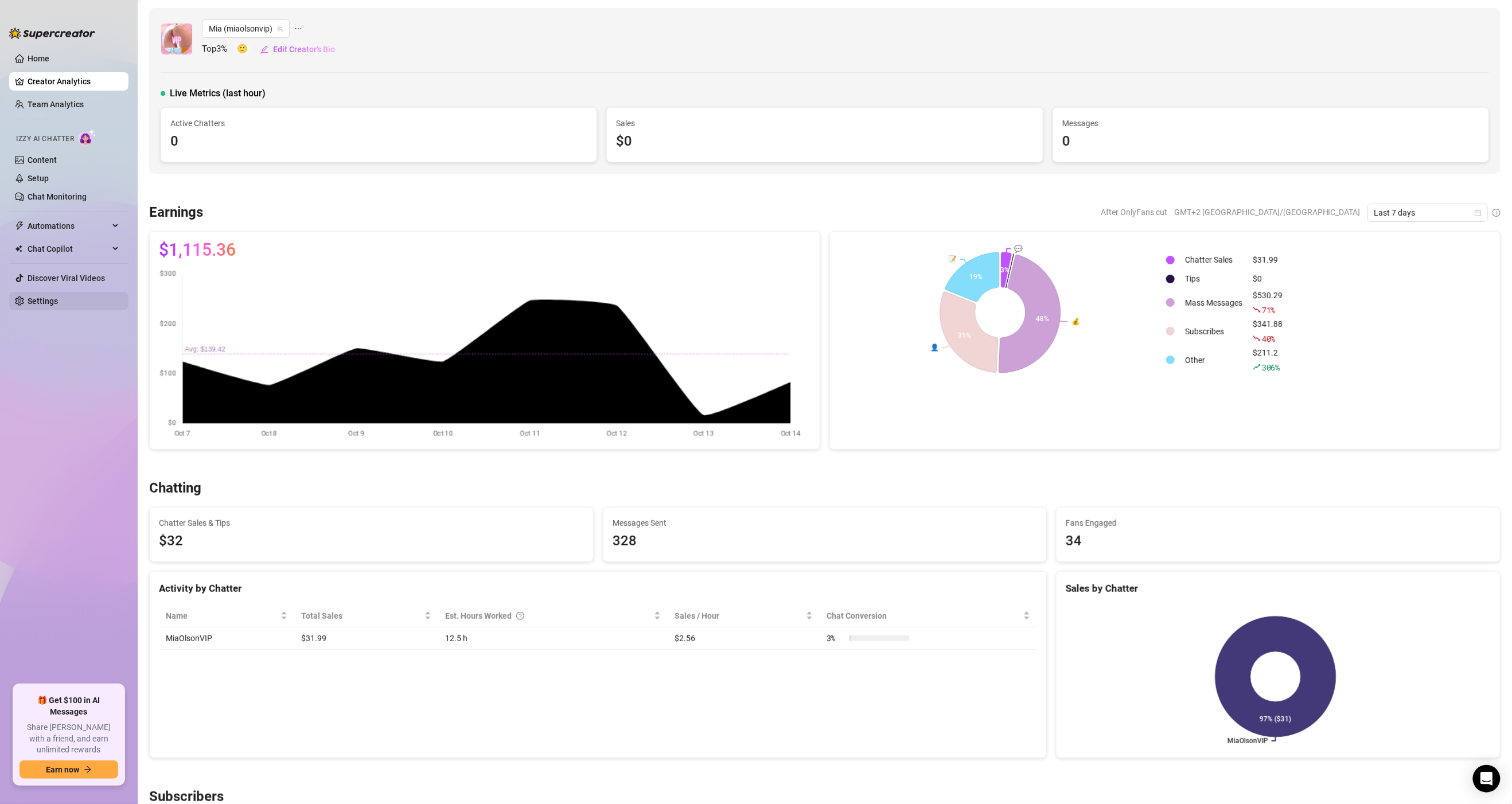
click at [58, 303] on link "Settings" at bounding box center [43, 302] width 31 height 10
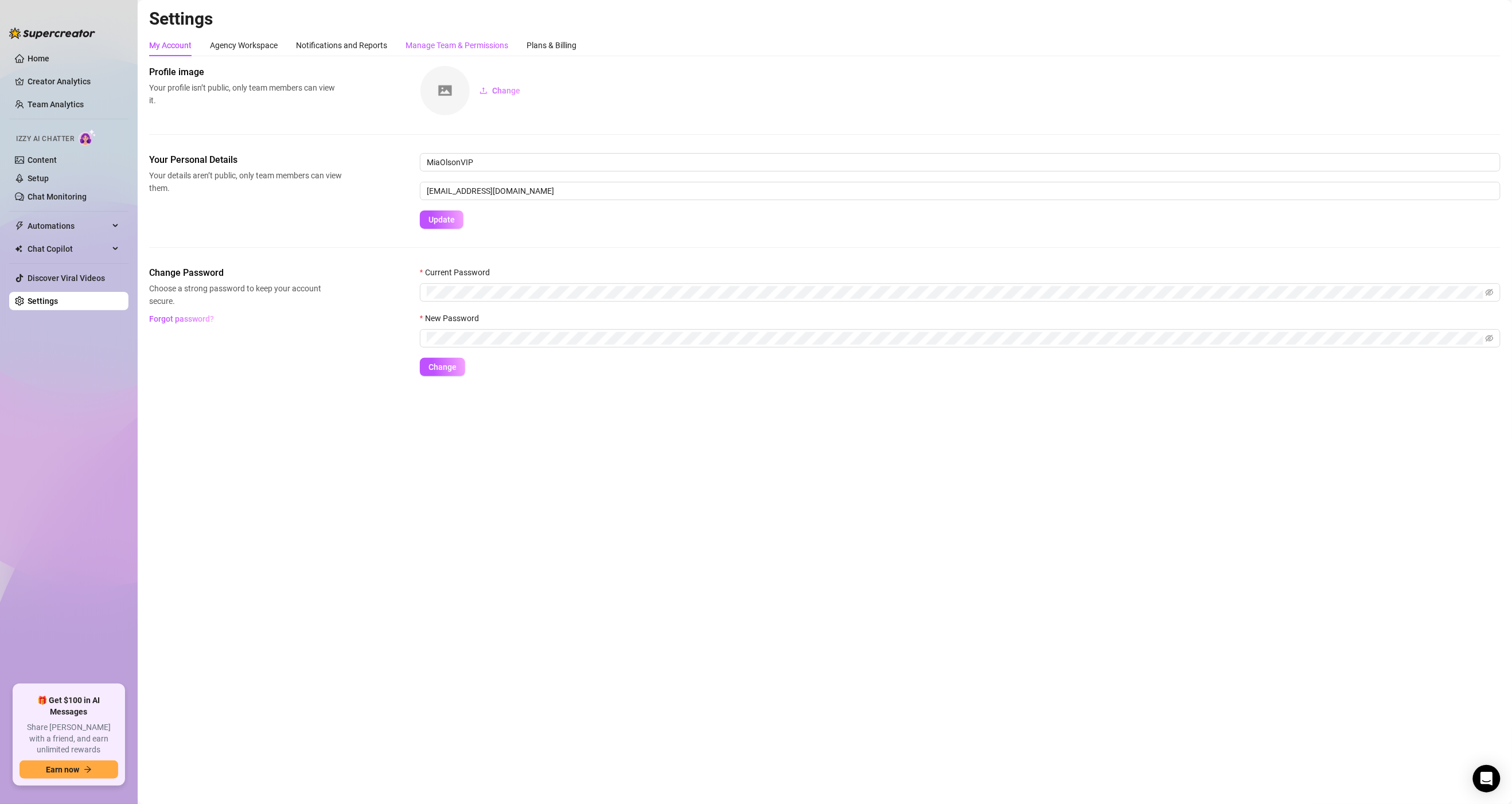
click at [427, 39] on div "Manage Team & Permissions" at bounding box center [457, 45] width 102 height 12
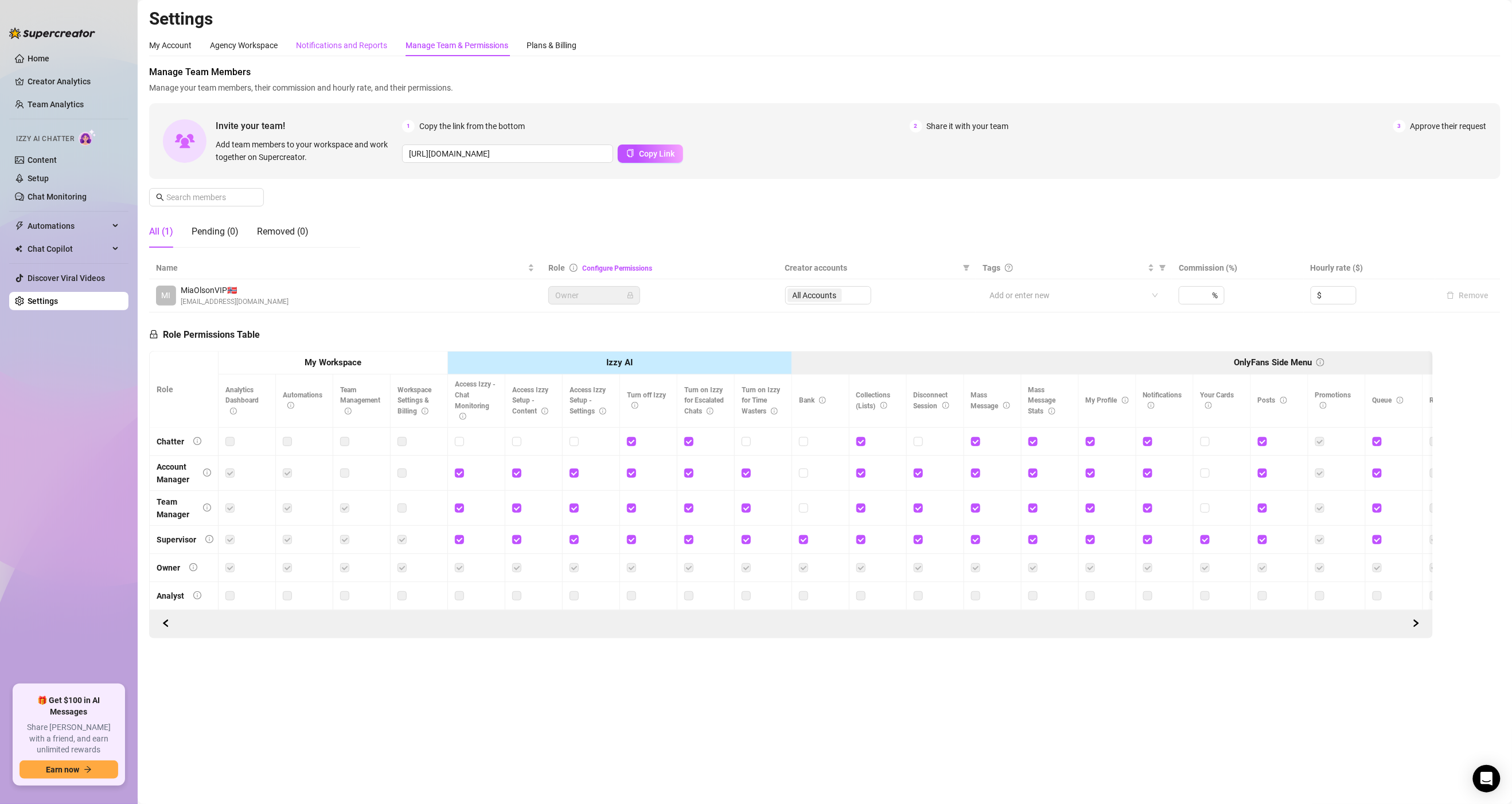
click at [344, 48] on div "Notifications and Reports" at bounding box center [341, 45] width 91 height 12
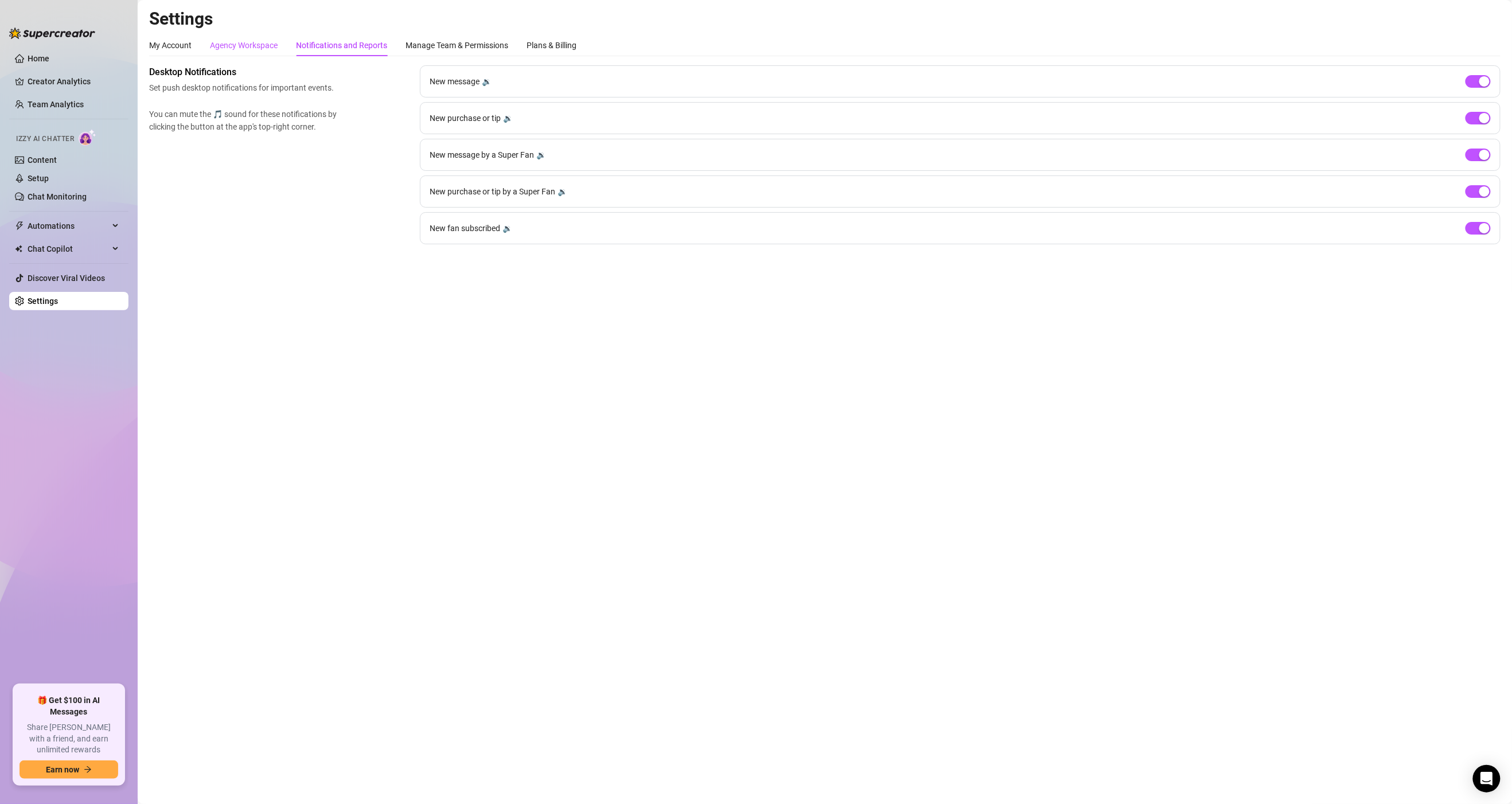
click at [257, 46] on div "Agency Workspace" at bounding box center [243, 45] width 68 height 12
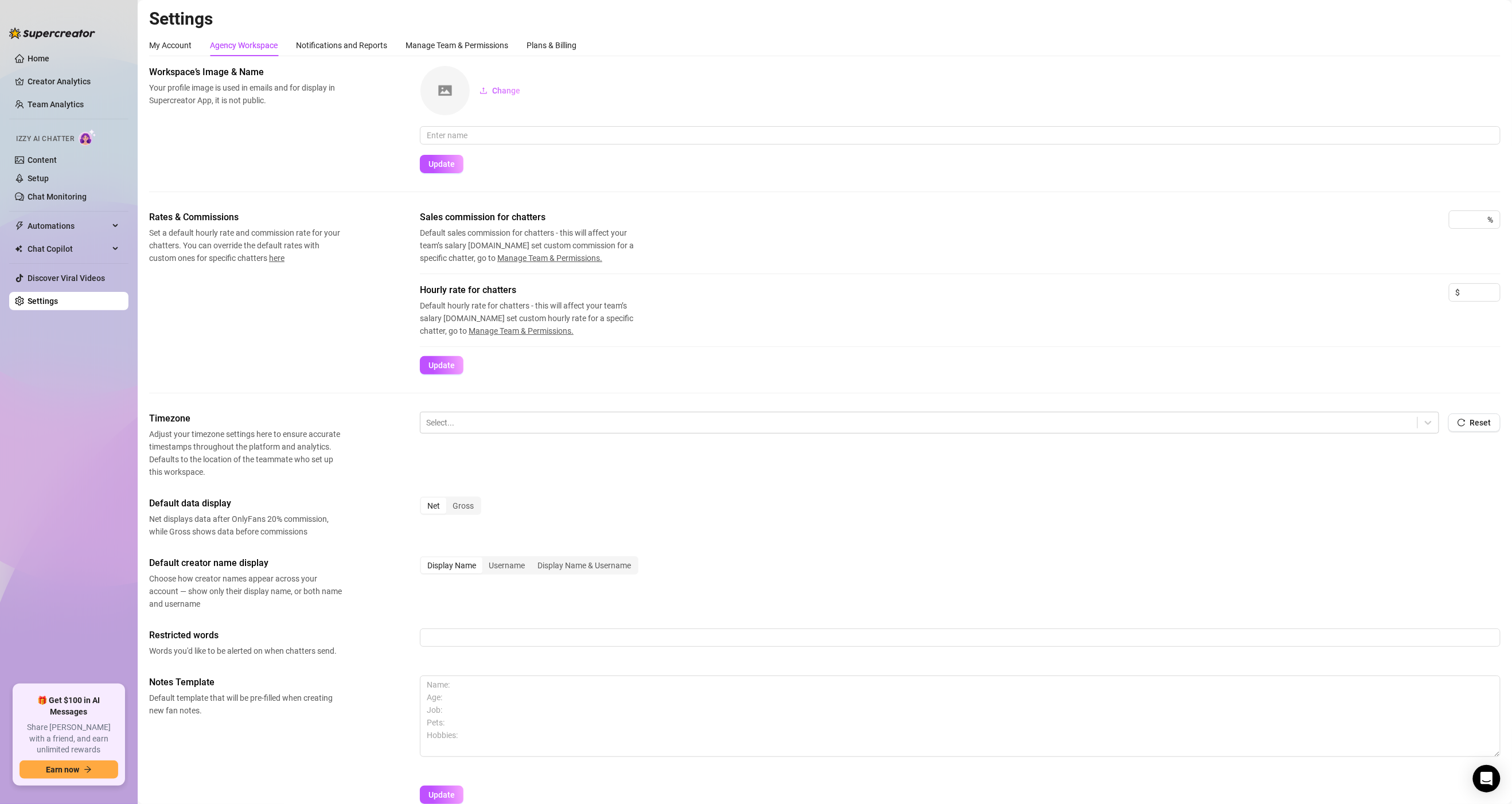
scroll to position [1, 0]
click at [180, 44] on div "My Account" at bounding box center [170, 44] width 42 height 12
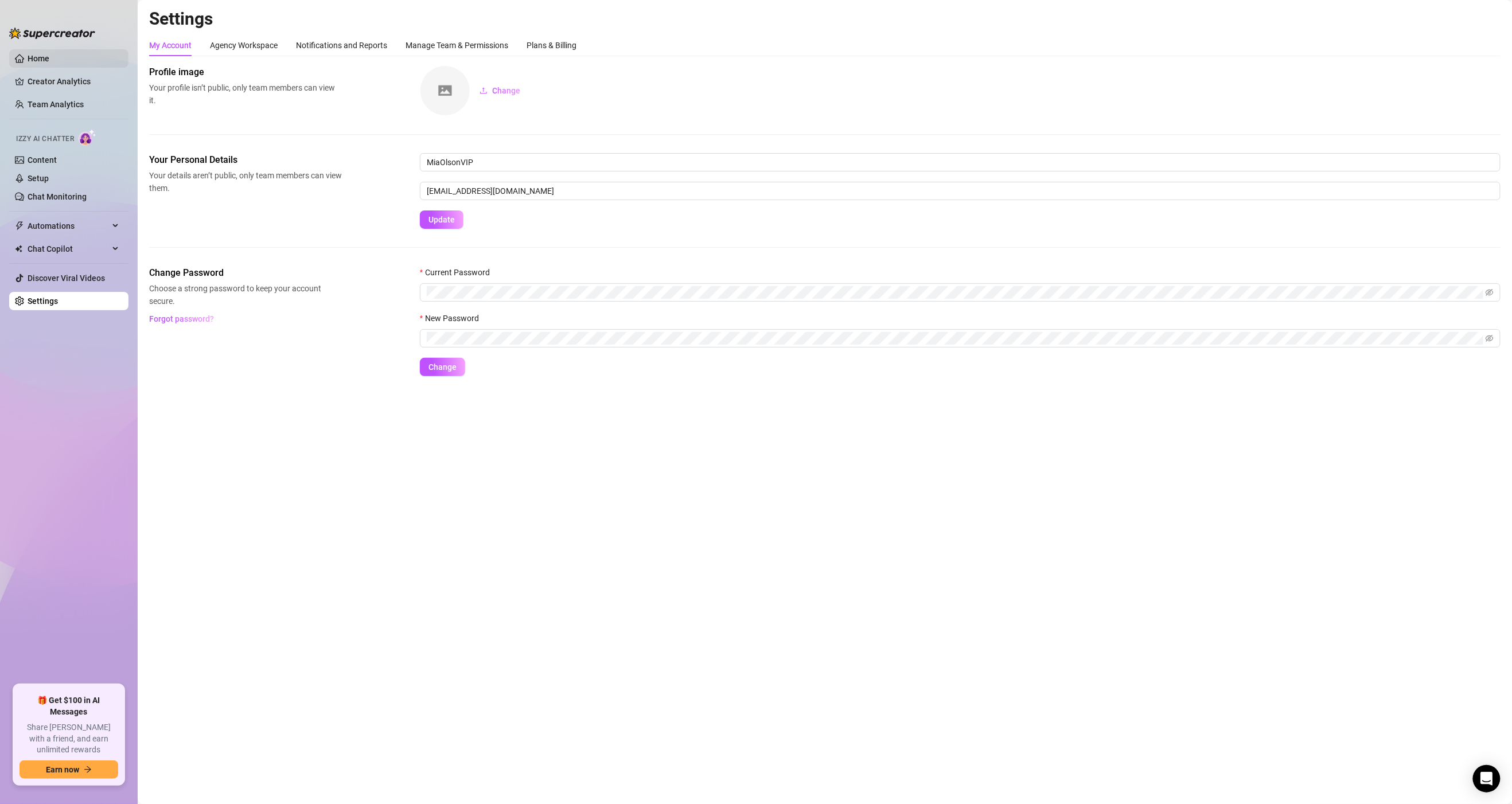
click at [47, 56] on link "Home" at bounding box center [38, 58] width 22 height 10
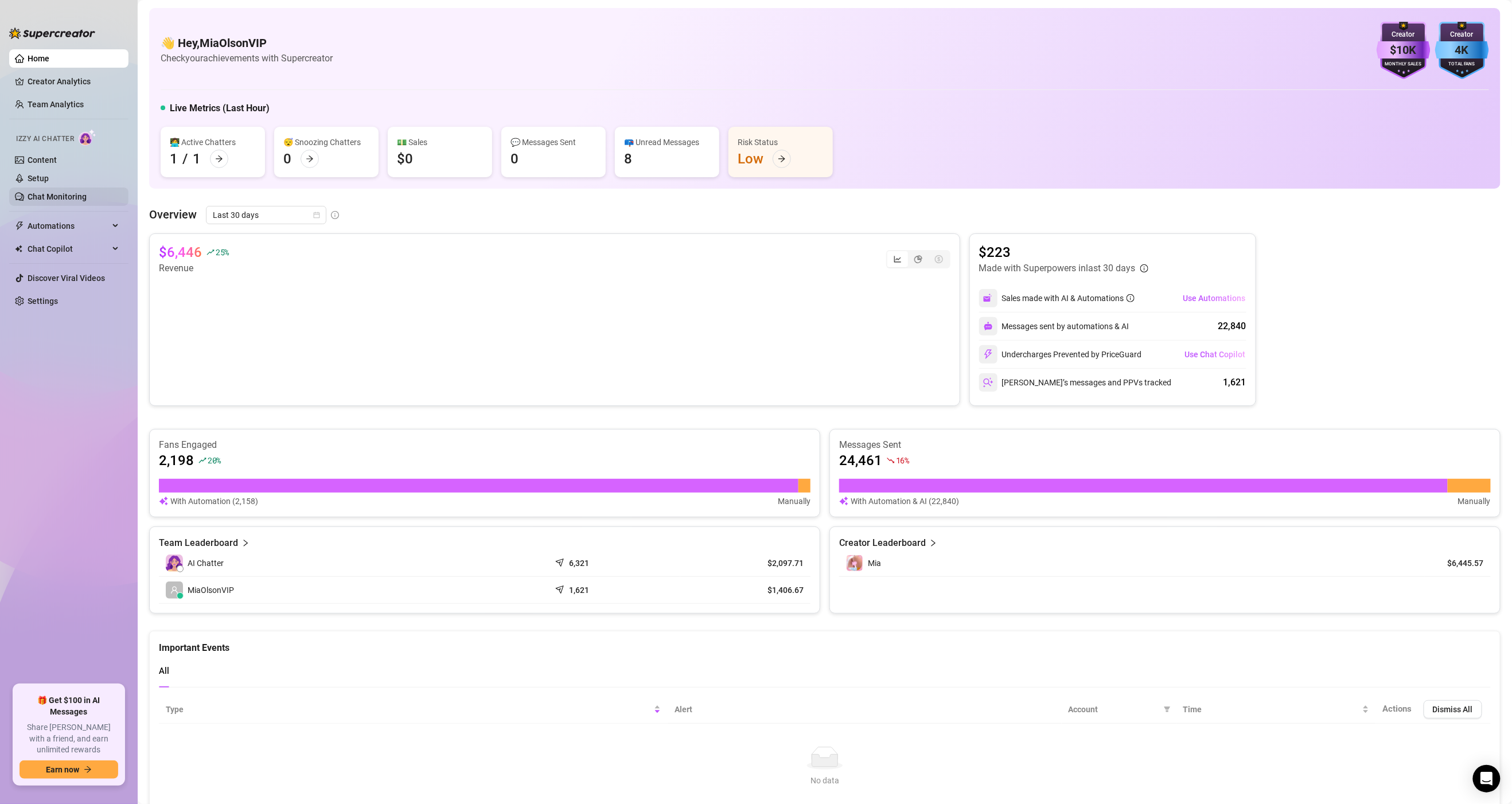
click at [65, 200] on link "Chat Monitoring" at bounding box center [57, 197] width 59 height 10
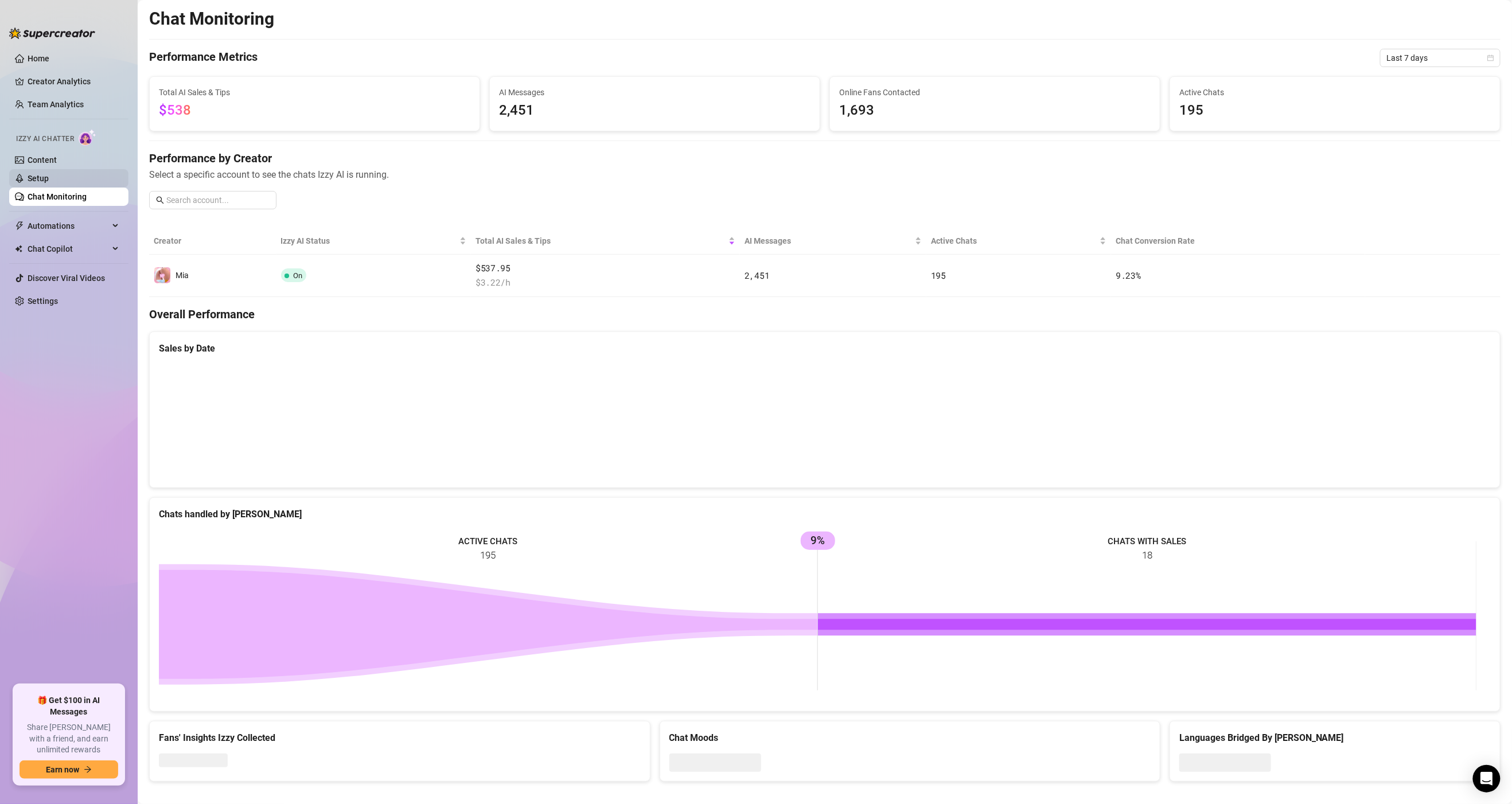
click at [49, 183] on link "Setup" at bounding box center [38, 179] width 21 height 10
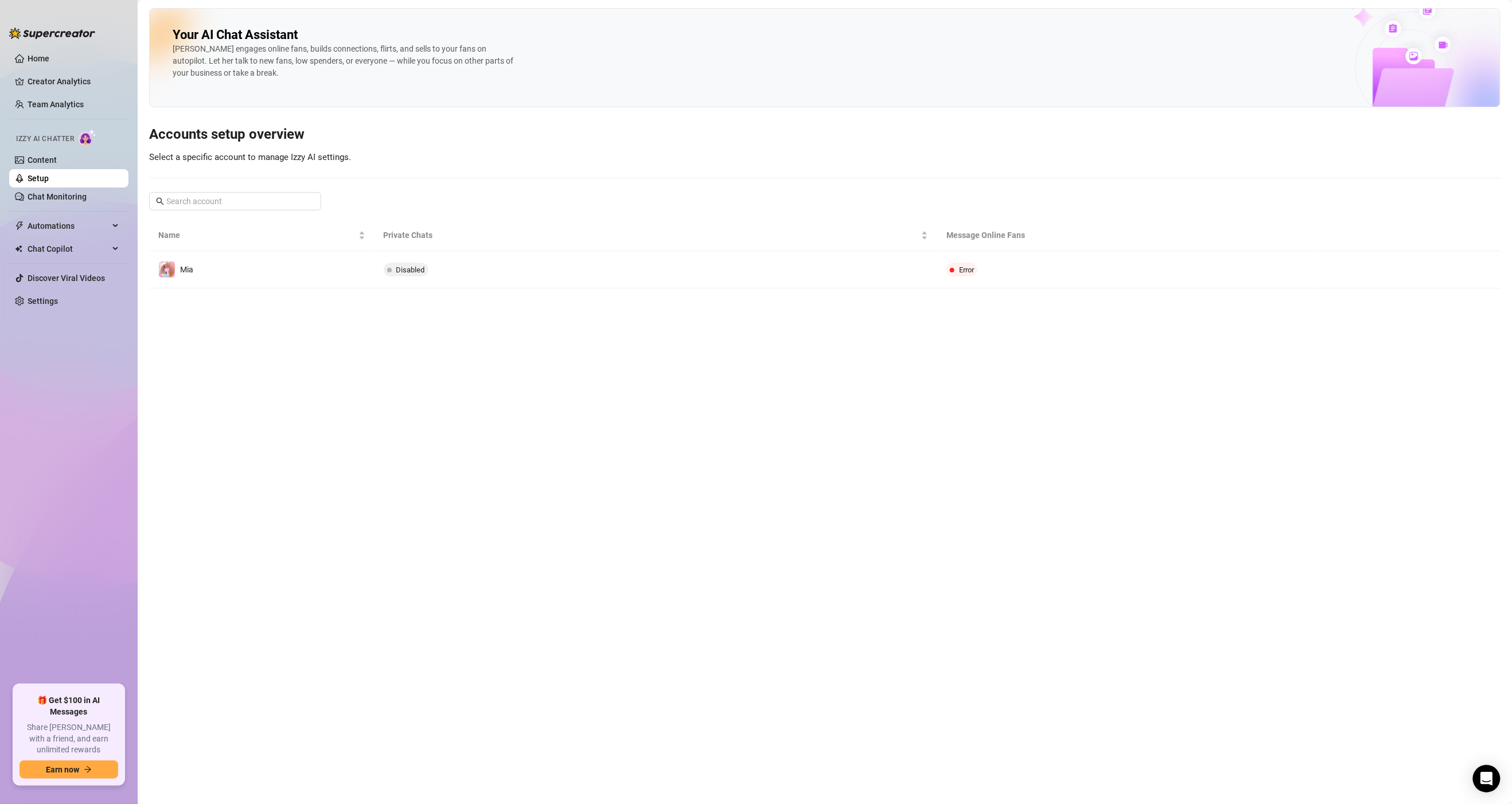
click at [1206, 641] on main "Your AI Chat Assistant Izzy engages online fans, builds connections, flirts, an…" at bounding box center [824, 402] width 1374 height 804
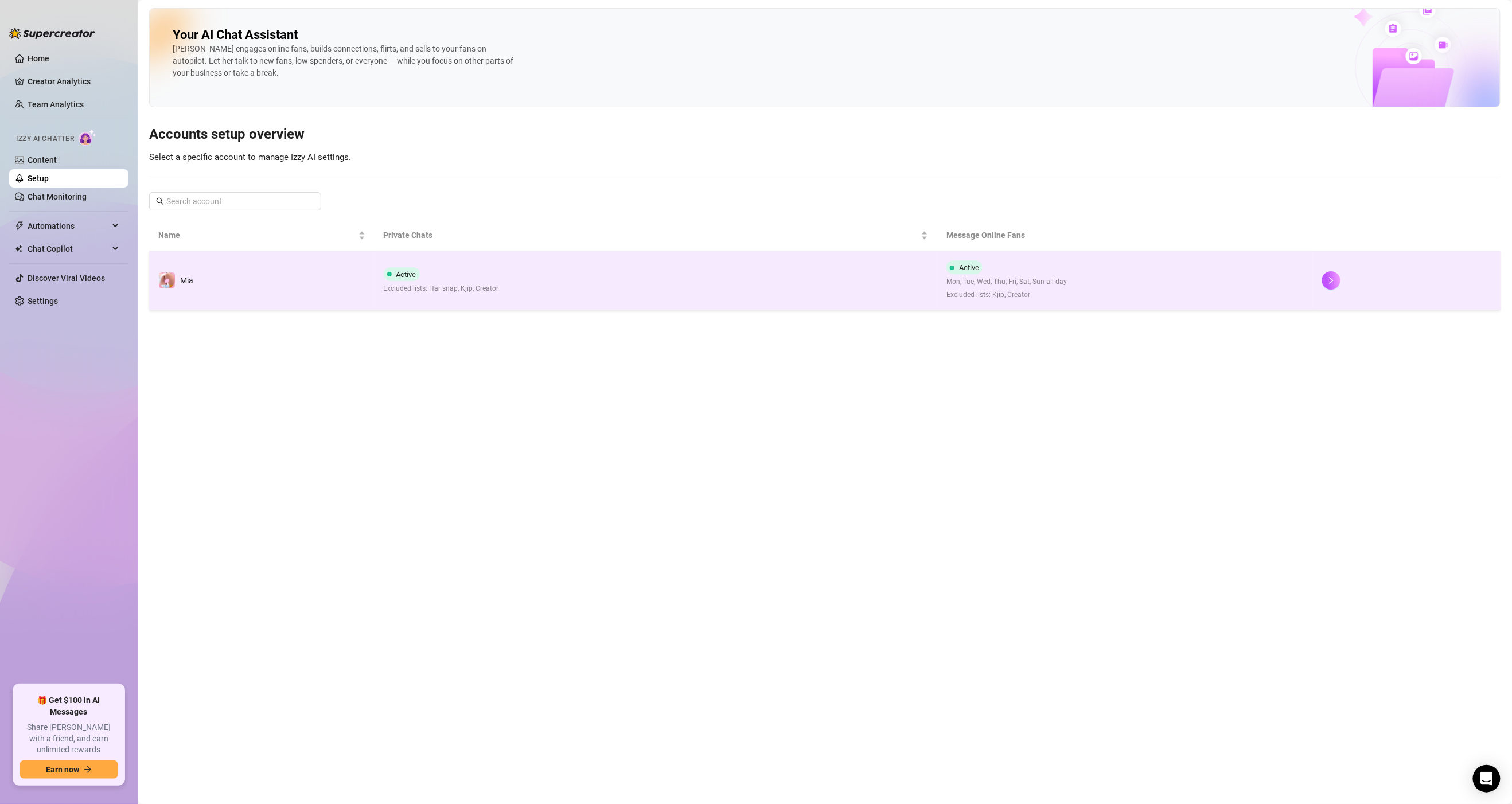
click at [440, 289] on span "Excluded lists: Har snap, Kjip, Creator" at bounding box center [441, 288] width 115 height 11
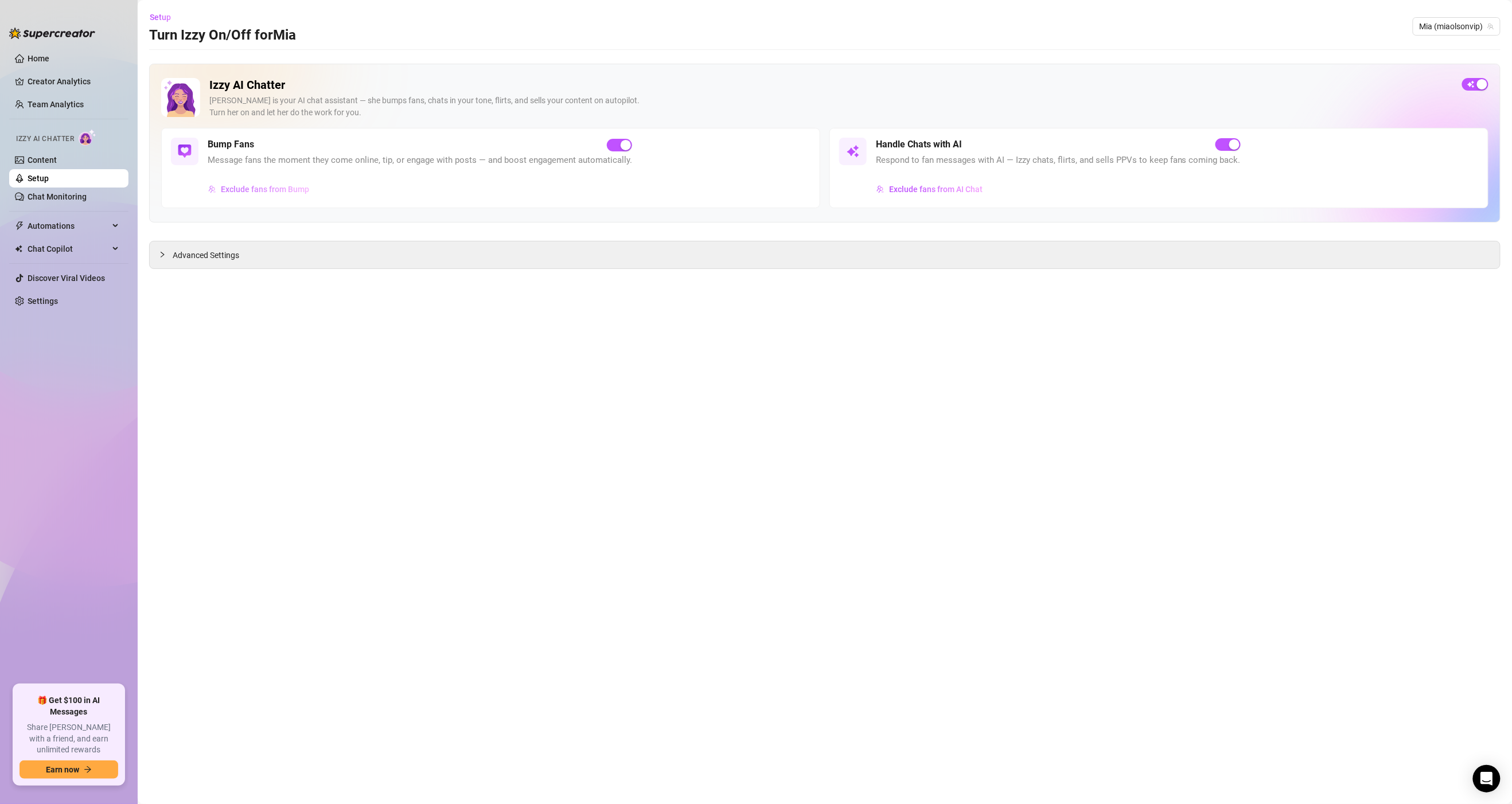
click at [270, 189] on span "Exclude fans from Bump" at bounding box center [265, 190] width 88 height 10
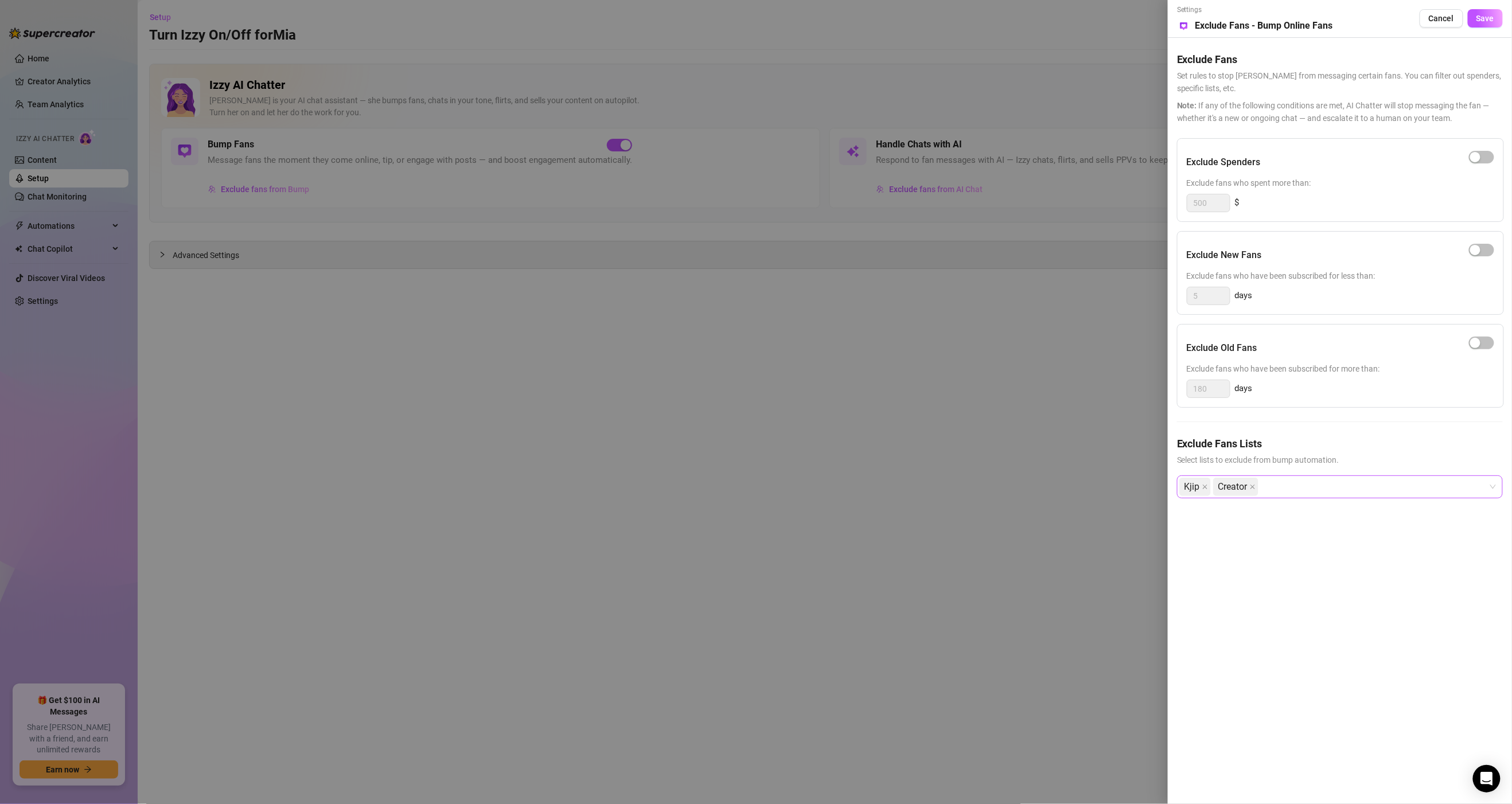
click at [720, 496] on div "Kjip Creator" at bounding box center [1334, 487] width 309 height 21
click at [720, 491] on div at bounding box center [756, 402] width 1512 height 804
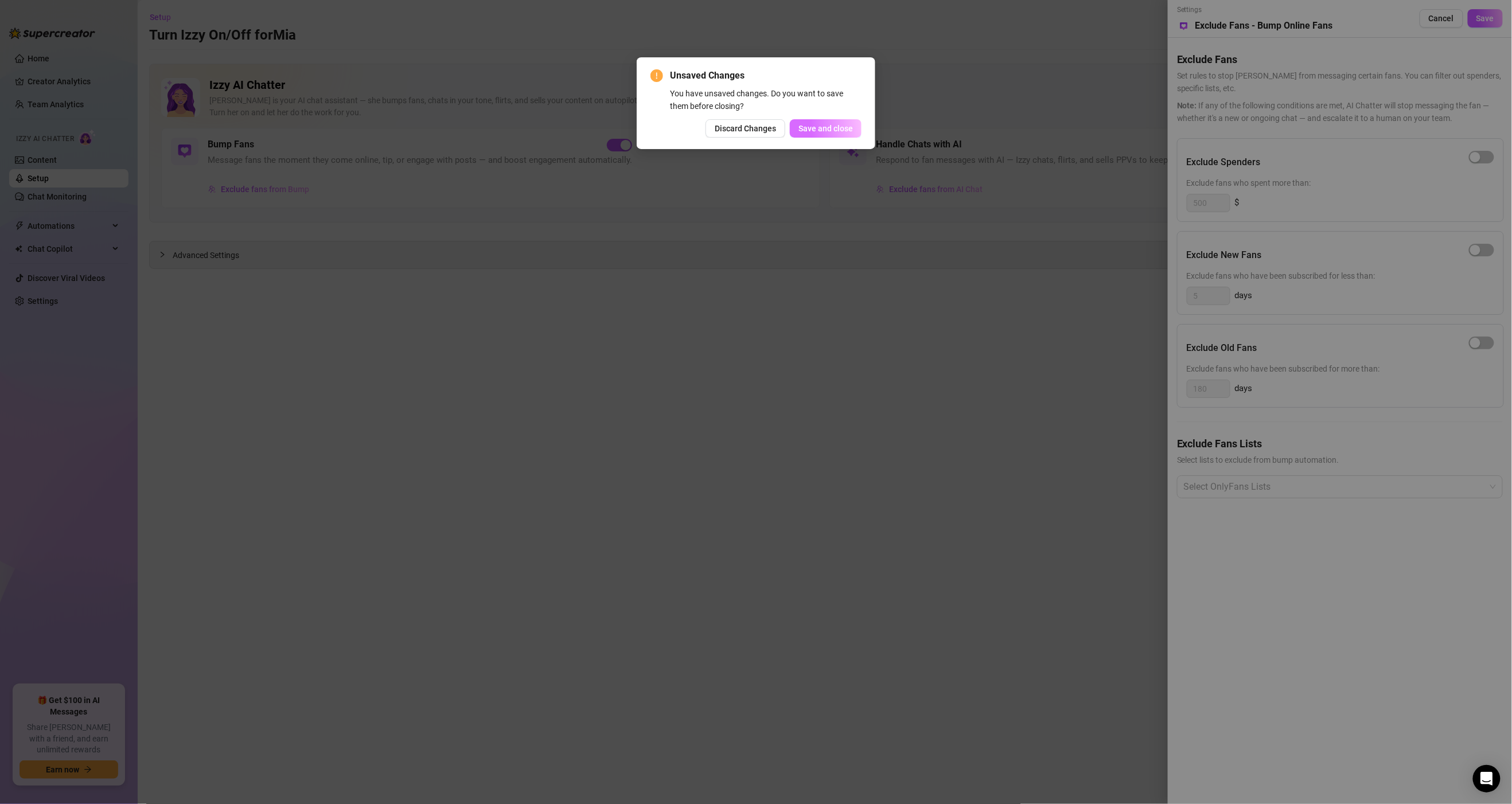
click at [720, 130] on span "Save and close" at bounding box center [825, 128] width 55 height 10
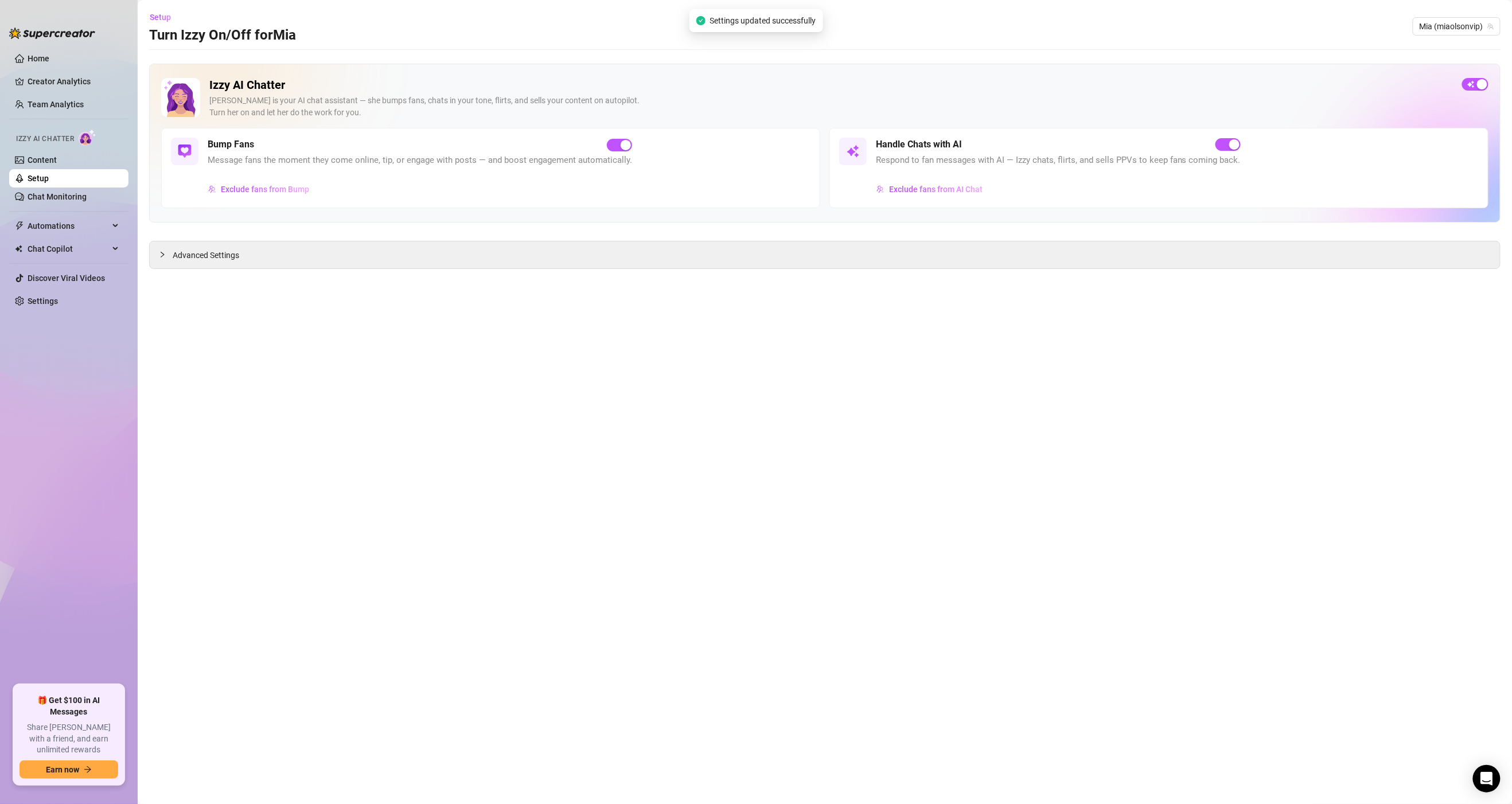
click at [418, 313] on main "Setup Turn Izzy On/Off for Mia Mia (miaolsonvip) Izzy AI Chatter Izzy is your A…" at bounding box center [824, 402] width 1374 height 804
click at [34, 155] on link "Content" at bounding box center [42, 160] width 30 height 10
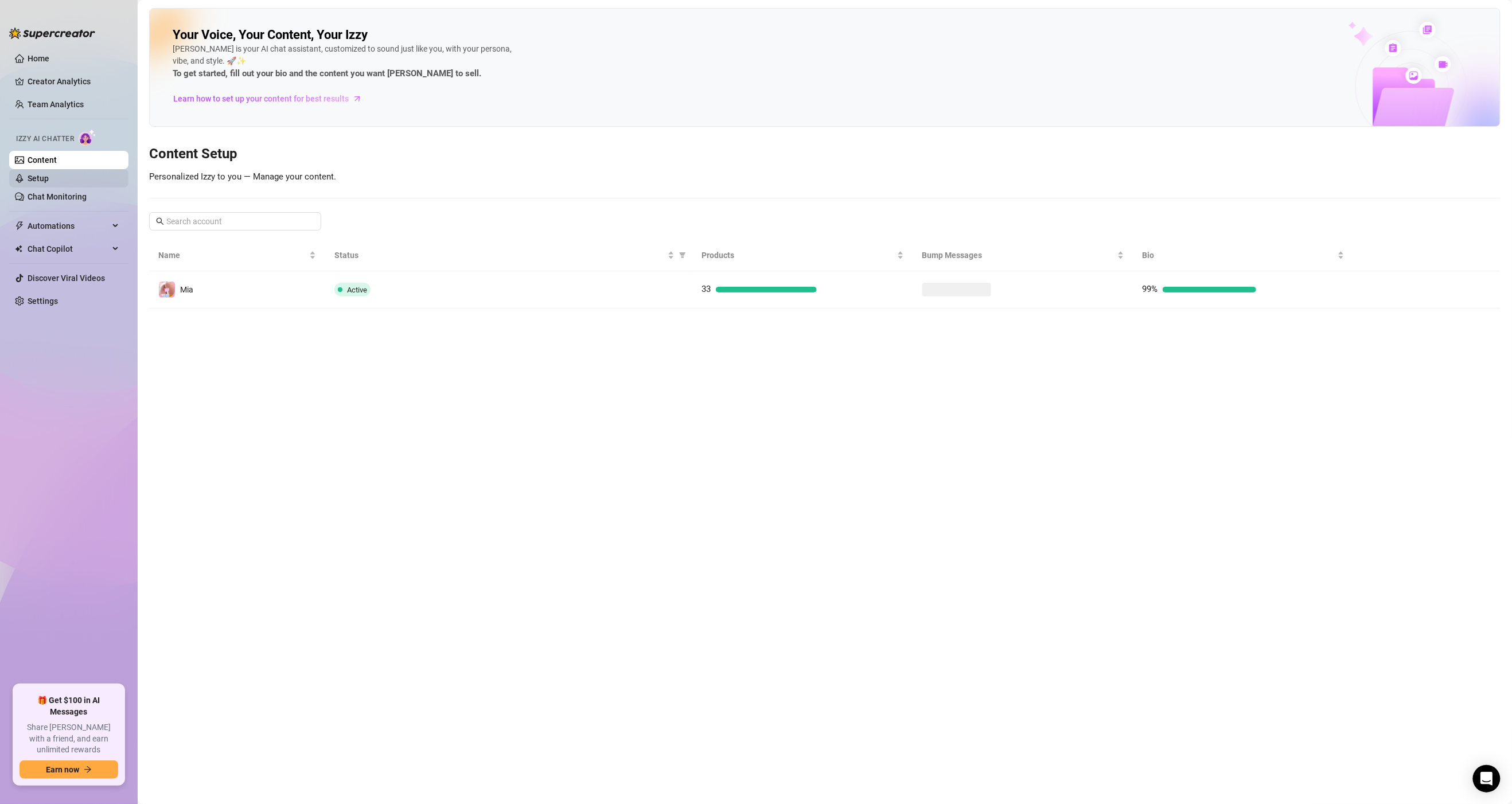
click at [38, 177] on link "Setup" at bounding box center [38, 179] width 21 height 10
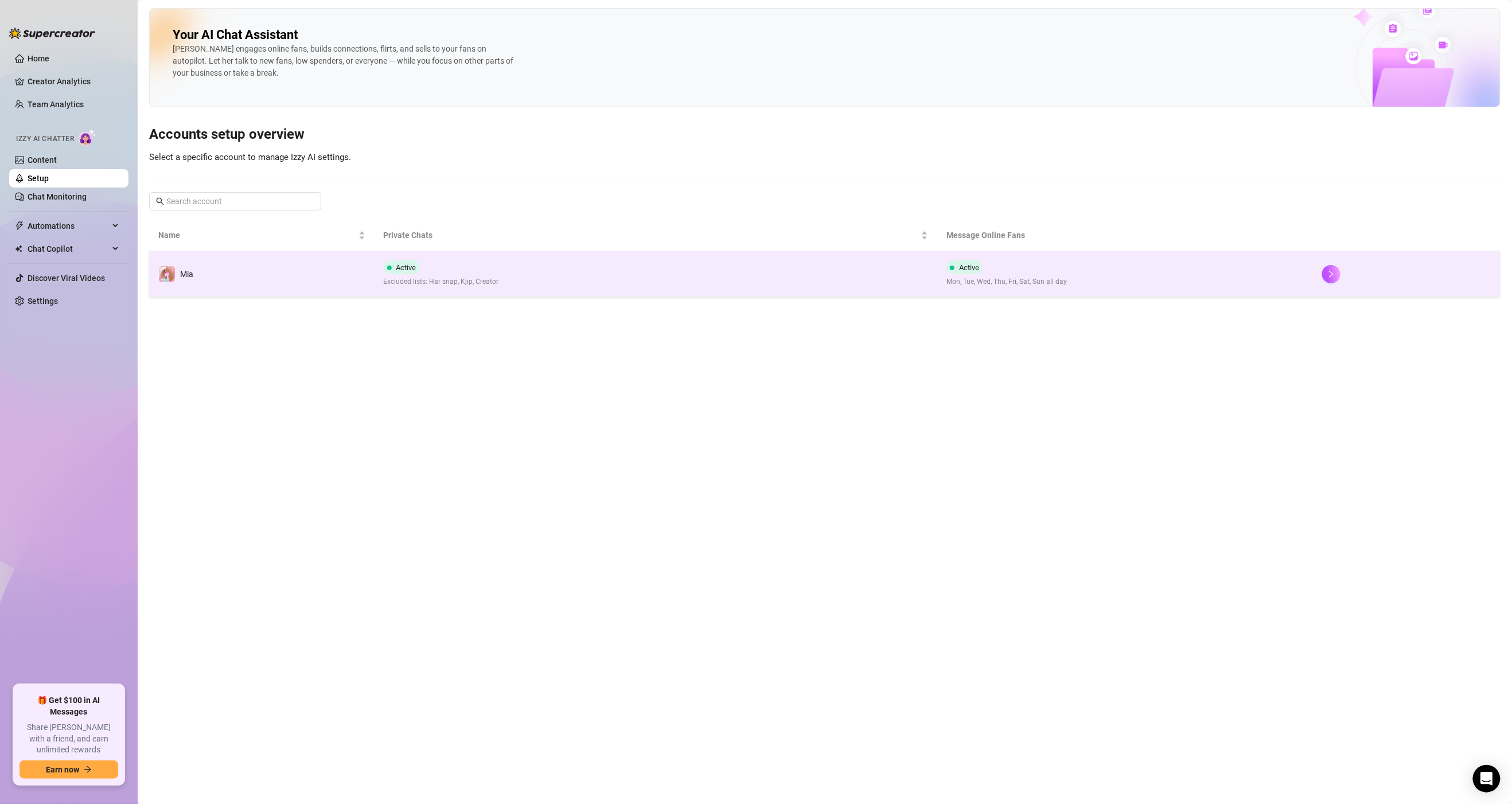
click at [439, 277] on div "Active Excluded lists: Har snap, Kjip, Creator" at bounding box center [441, 274] width 115 height 27
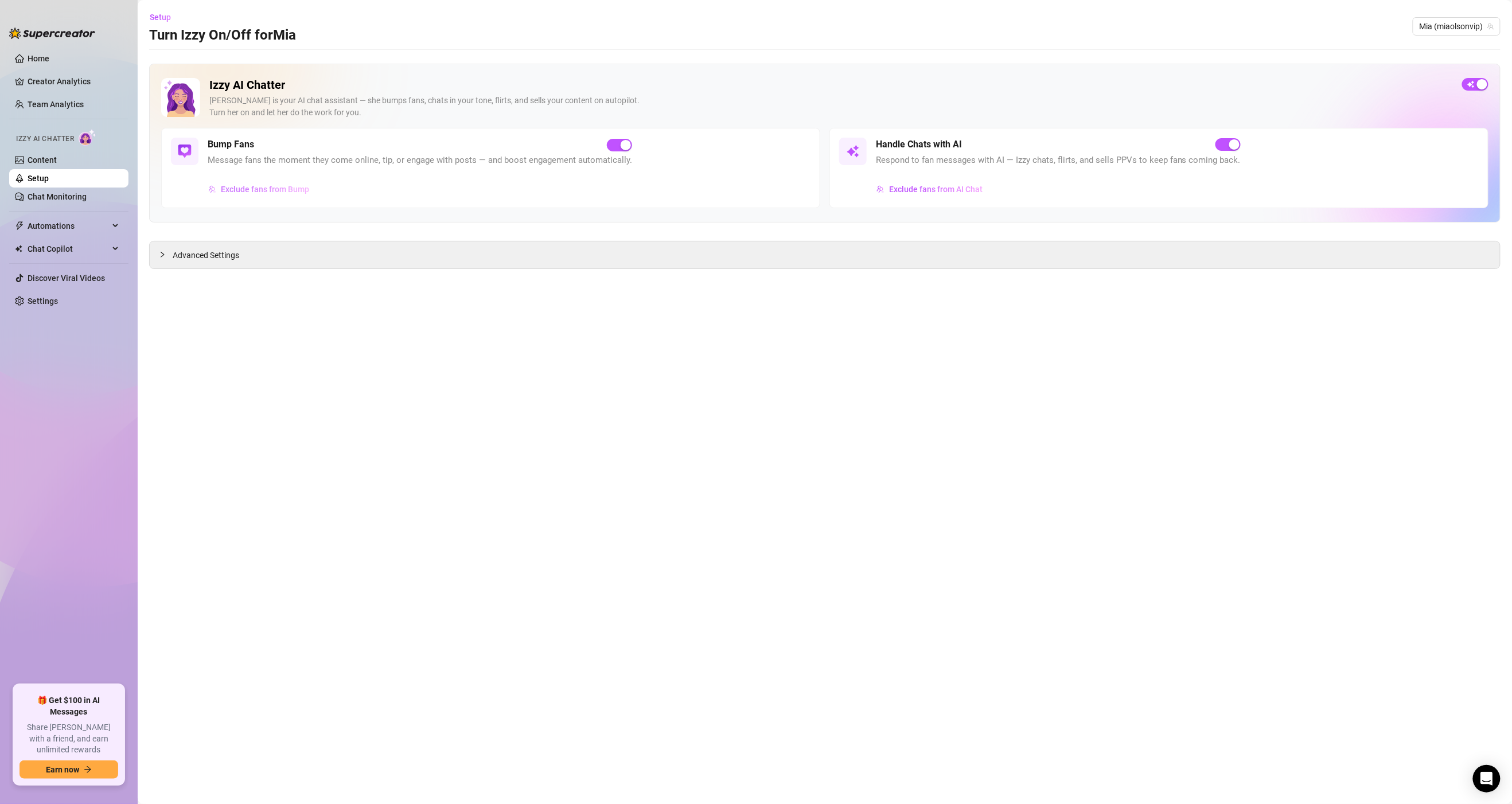
click at [269, 190] on span "Exclude fans from Bump" at bounding box center [265, 190] width 88 height 10
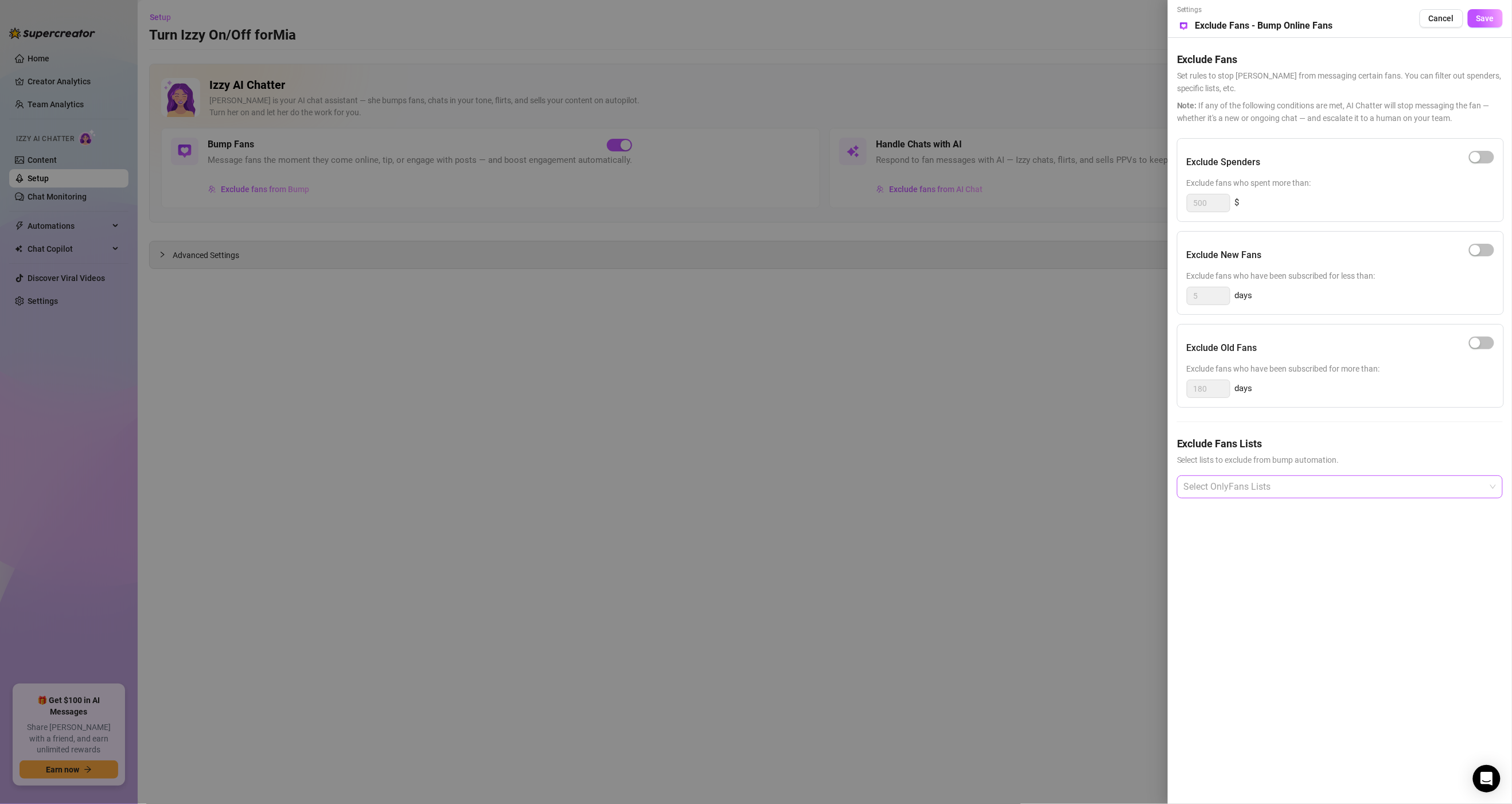
click at [720, 482] on div at bounding box center [1334, 487] width 309 height 21
type input "creators"
click at [720, 492] on div "creators" at bounding box center [1334, 487] width 309 height 21
click at [720, 488] on div at bounding box center [1334, 487] width 309 height 21
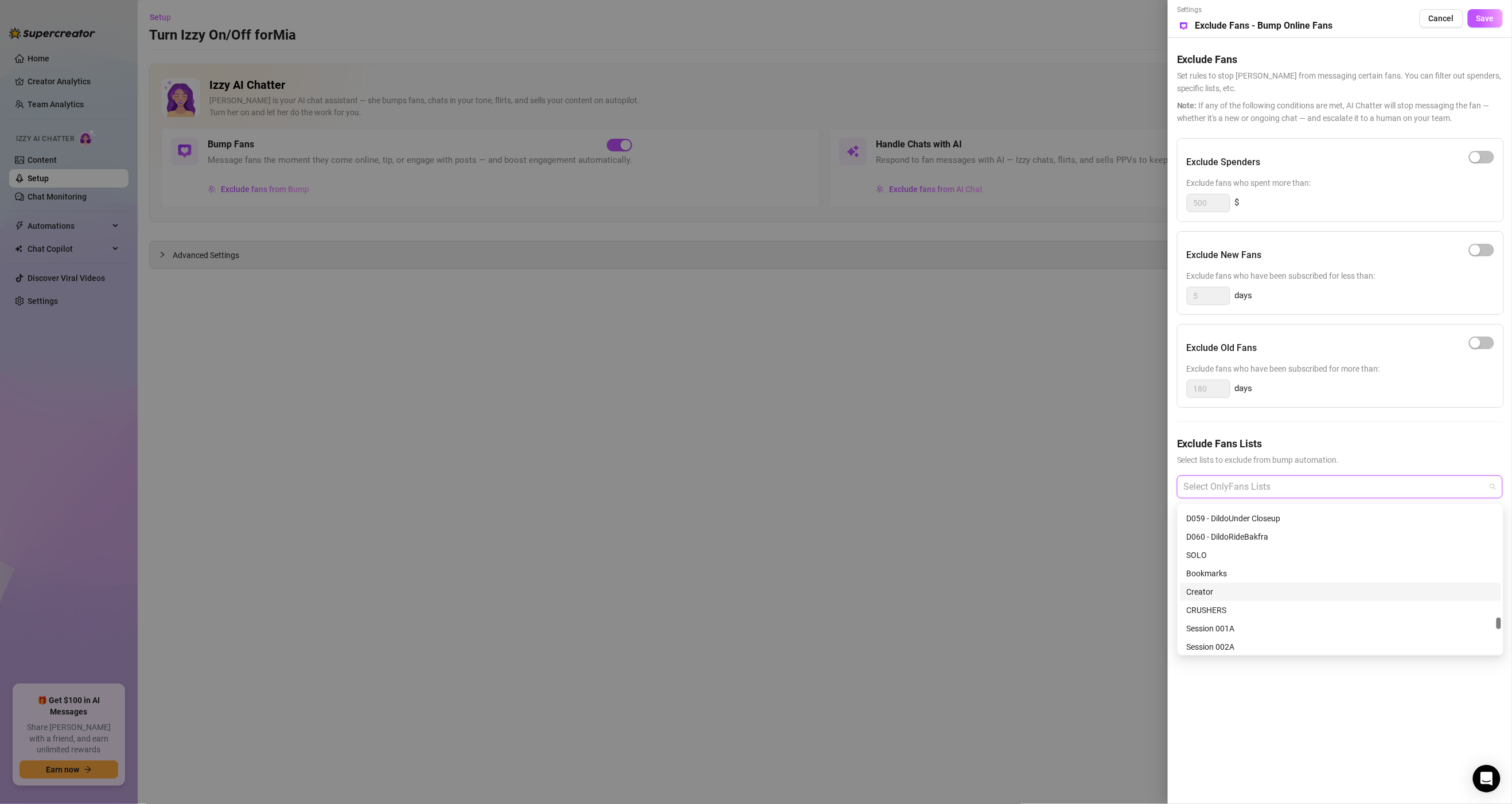
click at [720, 587] on div "Creator" at bounding box center [1341, 592] width 307 height 12
click at [720, 533] on div "Kjip" at bounding box center [1341, 533] width 307 height 12
click at [720, 764] on div "Settings Preview Exclude Fans - Bump Online Fans Cancel Save Exclude Fans Set r…" at bounding box center [1340, 402] width 344 height 804
click at [720, 25] on button "Save" at bounding box center [1485, 18] width 35 height 18
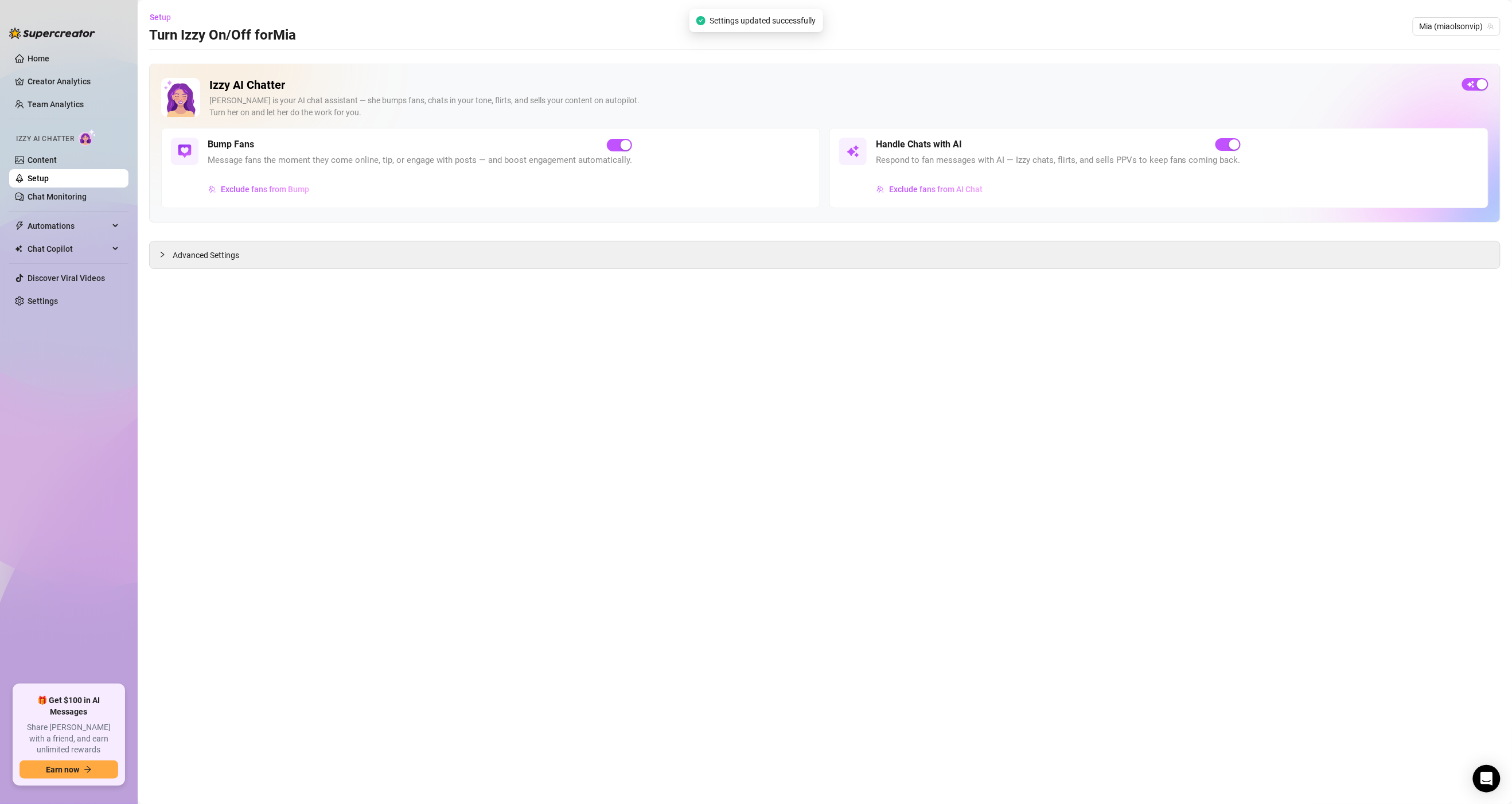
click at [48, 183] on link "Setup" at bounding box center [38, 179] width 21 height 10
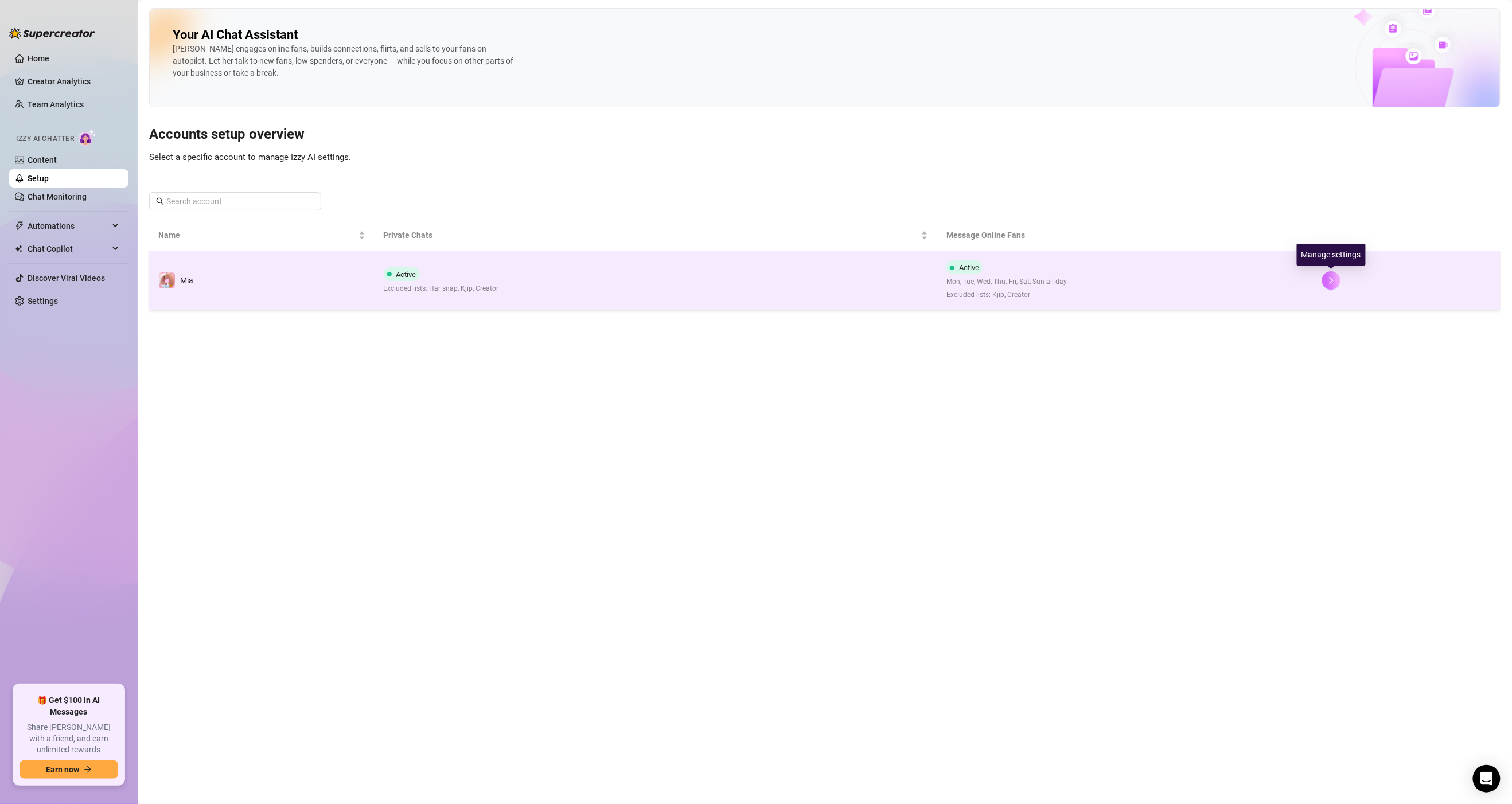
click at [720, 281] on icon "right" at bounding box center [1331, 280] width 8 height 8
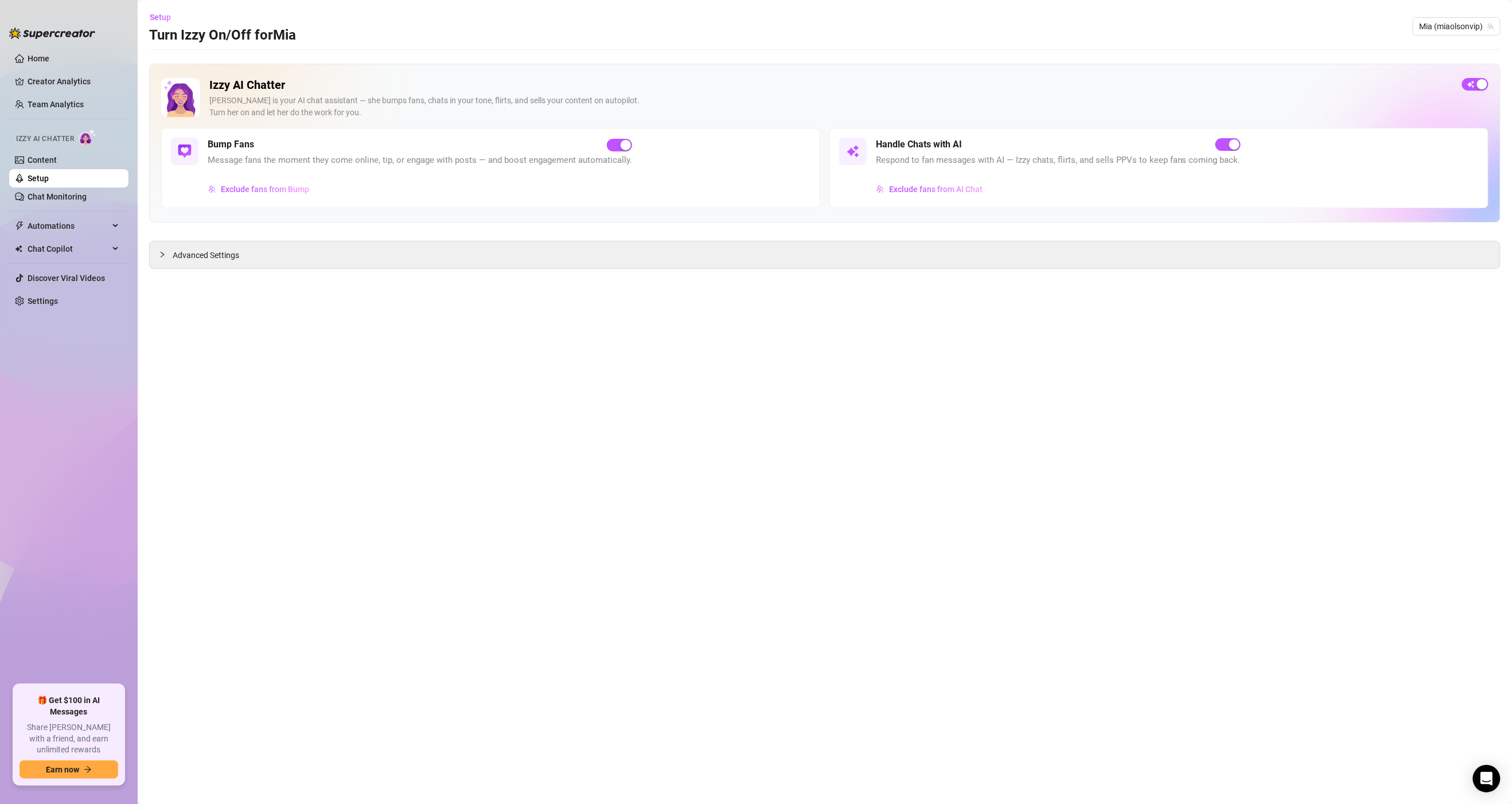
click at [720, 199] on div "Handle Chats with AI Respond to fan messages with AI — Izzy chats, flirts, and …" at bounding box center [1159, 168] width 659 height 80
click at [720, 190] on span "Exclude fans from AI Chat" at bounding box center [937, 190] width 94 height 10
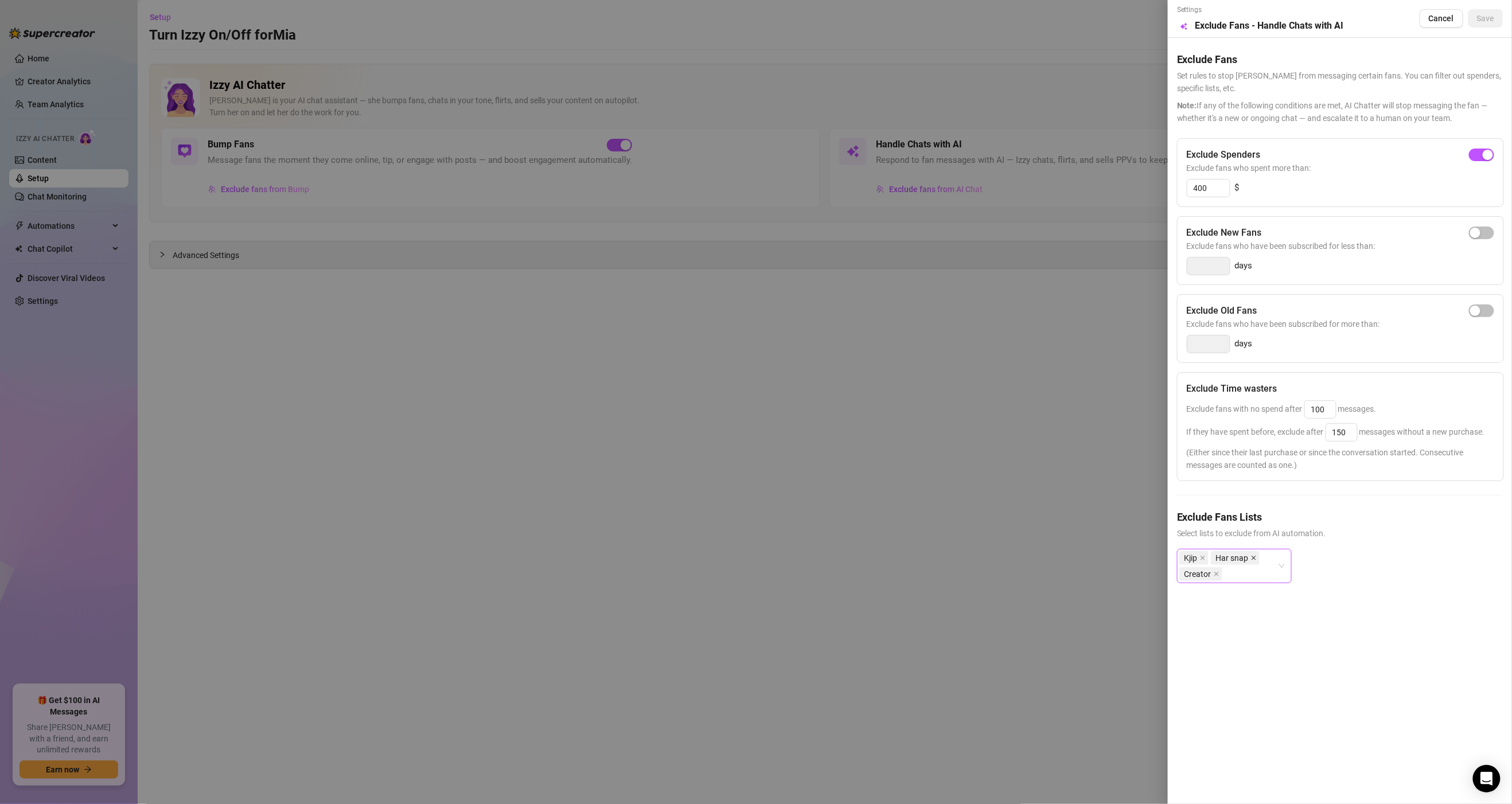
click at [720, 560] on icon "close" at bounding box center [1253, 558] width 5 height 5
click at [720, 25] on button "Save" at bounding box center [1485, 18] width 35 height 18
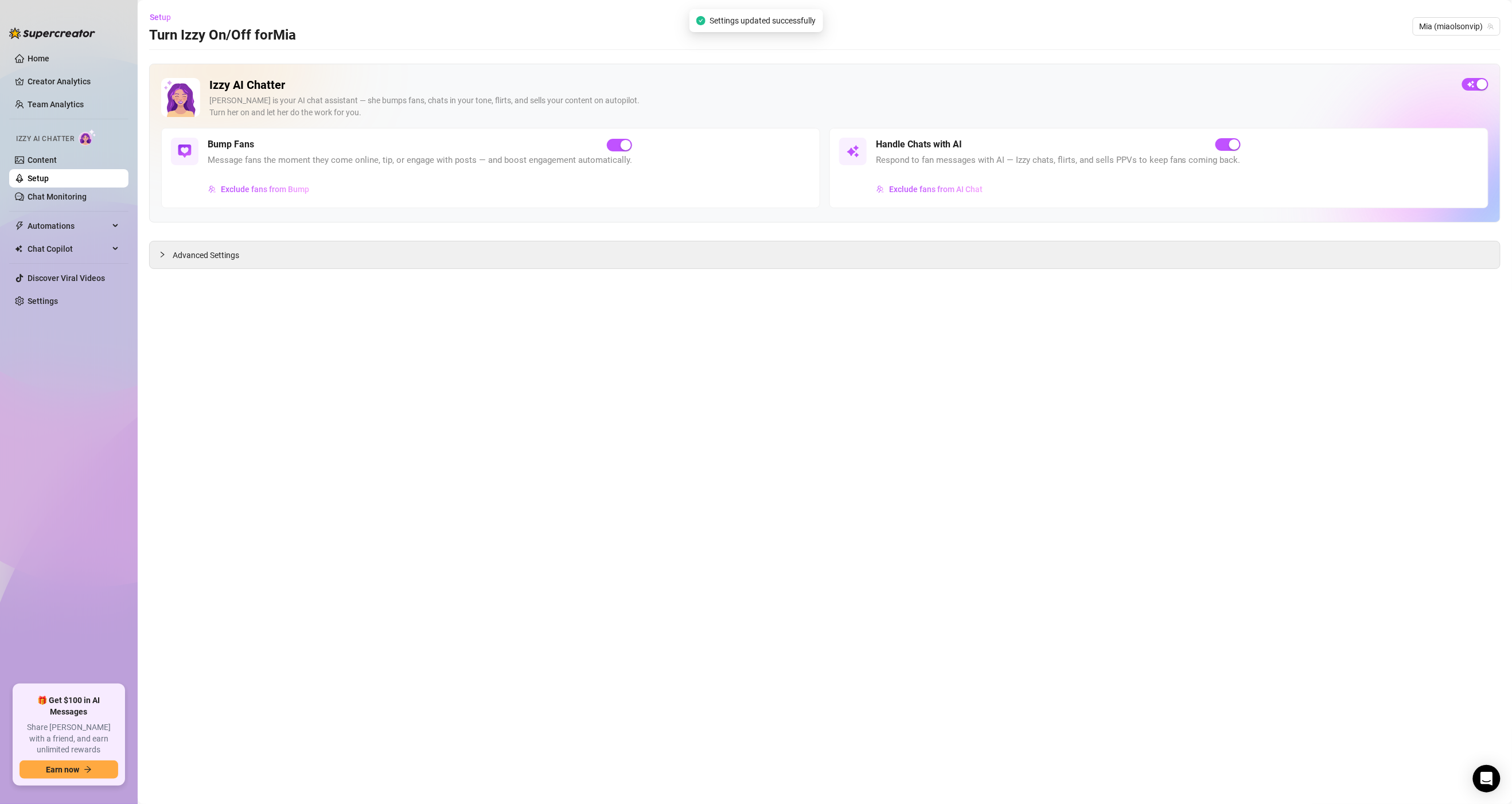
click at [720, 298] on main "Setup Turn Izzy On/Off for Mia Mia (miaolsonvip) Izzy AI Chatter Izzy is your A…" at bounding box center [824, 402] width 1374 height 804
click at [48, 178] on link "Setup" at bounding box center [38, 179] width 21 height 10
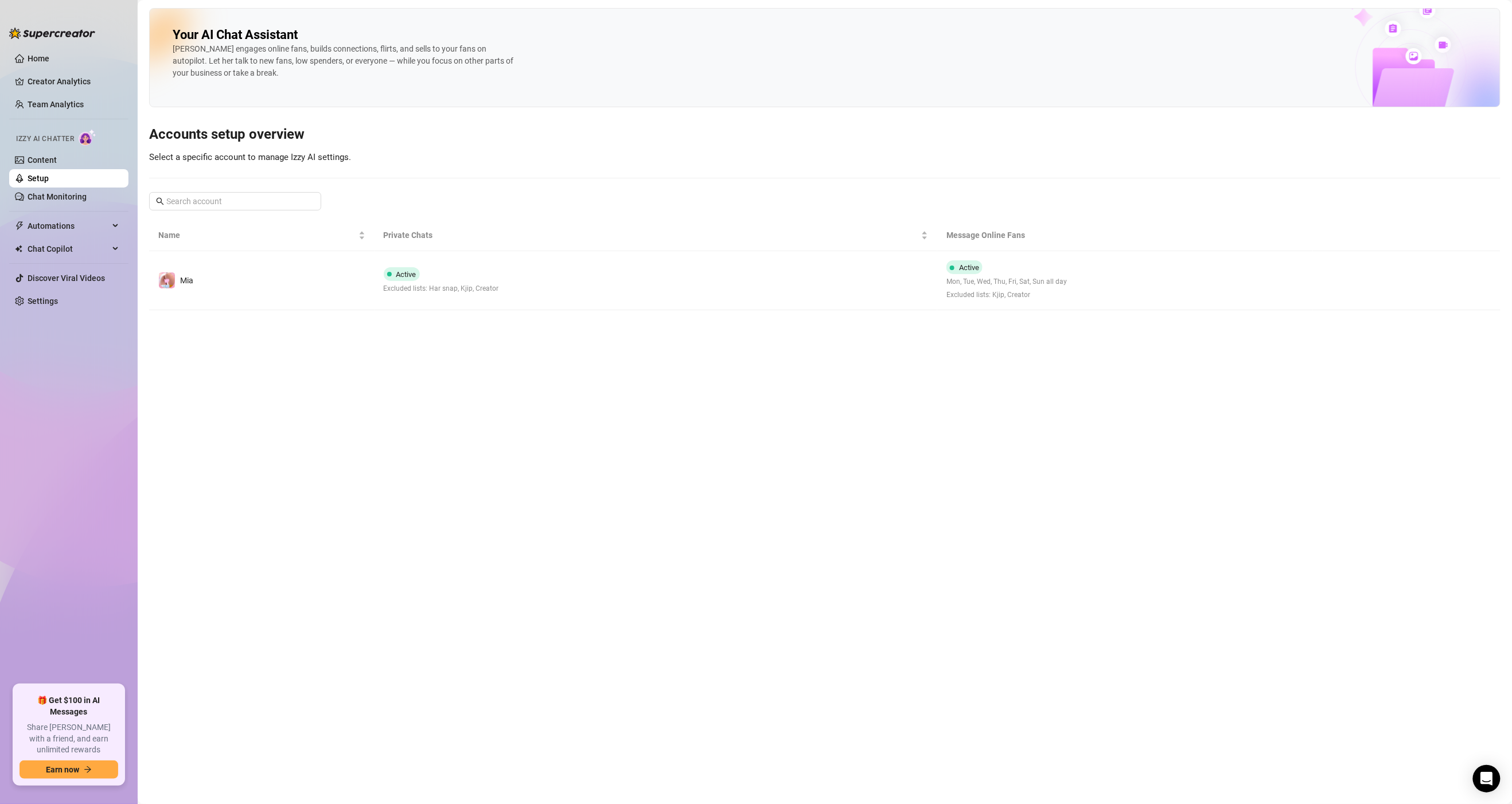
click at [513, 351] on main "Your AI Chat Assistant Izzy engages online fans, builds connections, flirts, an…" at bounding box center [824, 402] width 1374 height 804
click at [39, 192] on link "Chat Monitoring" at bounding box center [57, 197] width 59 height 10
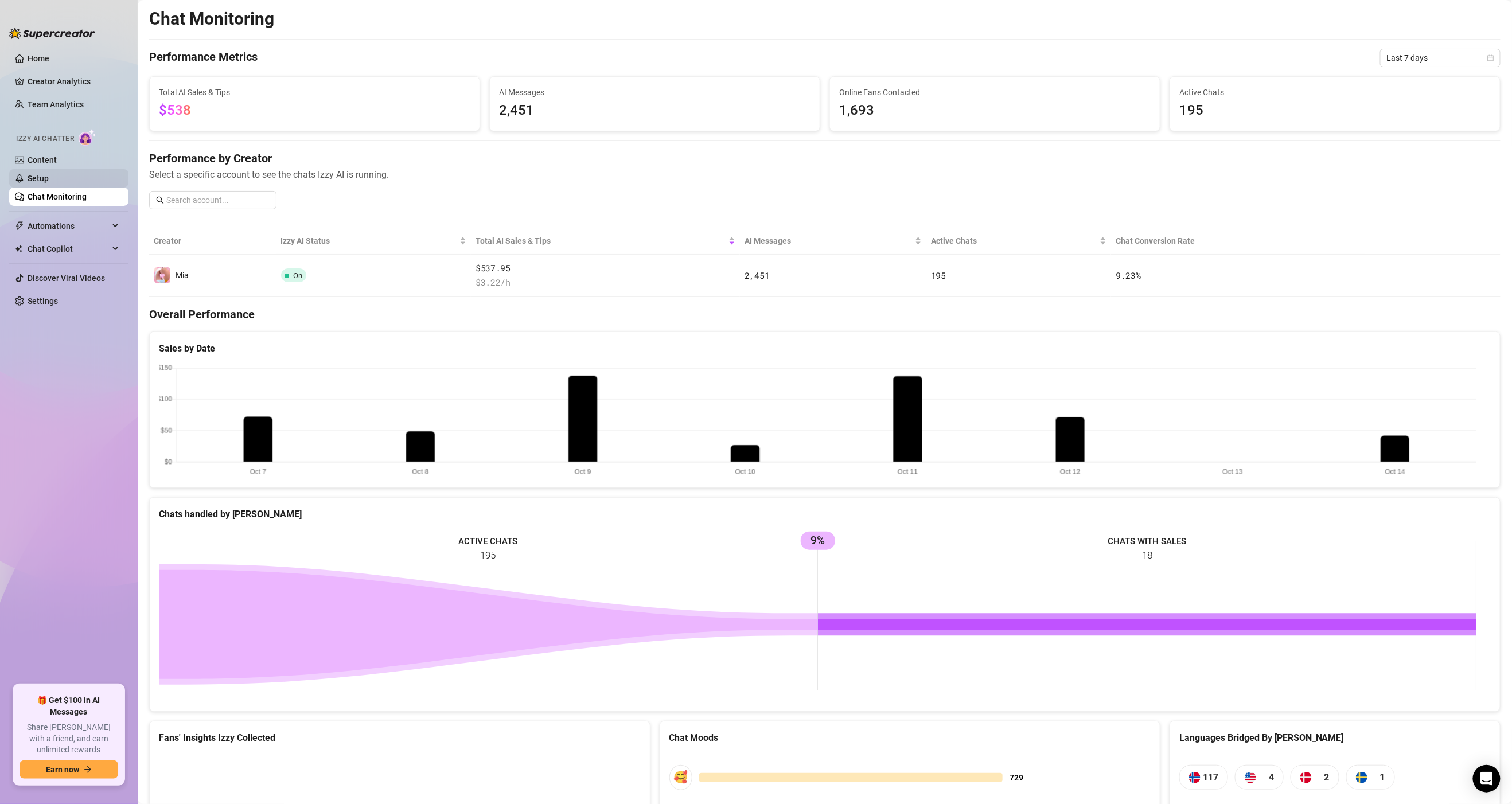
click at [31, 174] on link "Setup" at bounding box center [38, 179] width 21 height 10
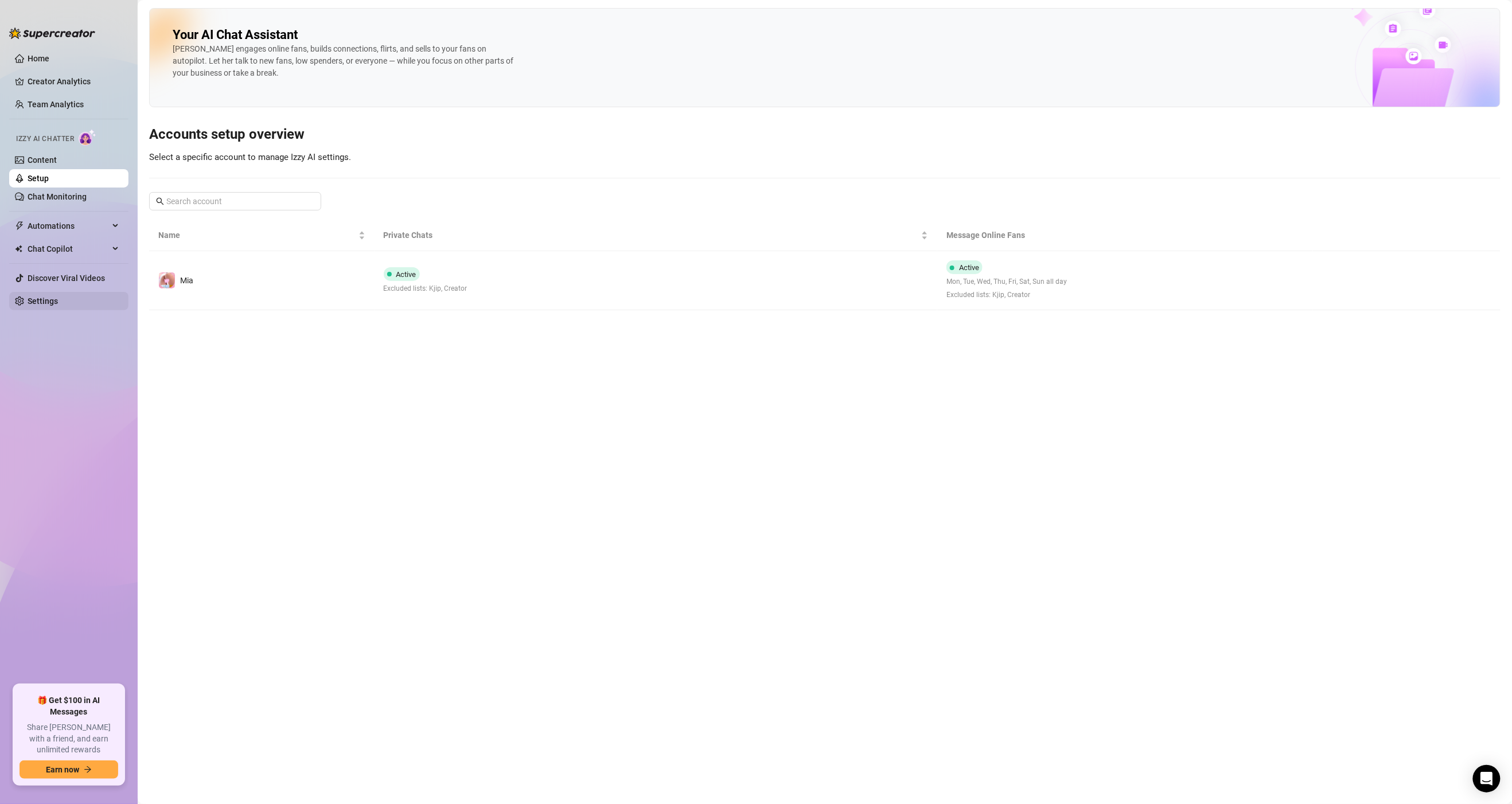
click at [56, 297] on link "Settings" at bounding box center [43, 302] width 31 height 10
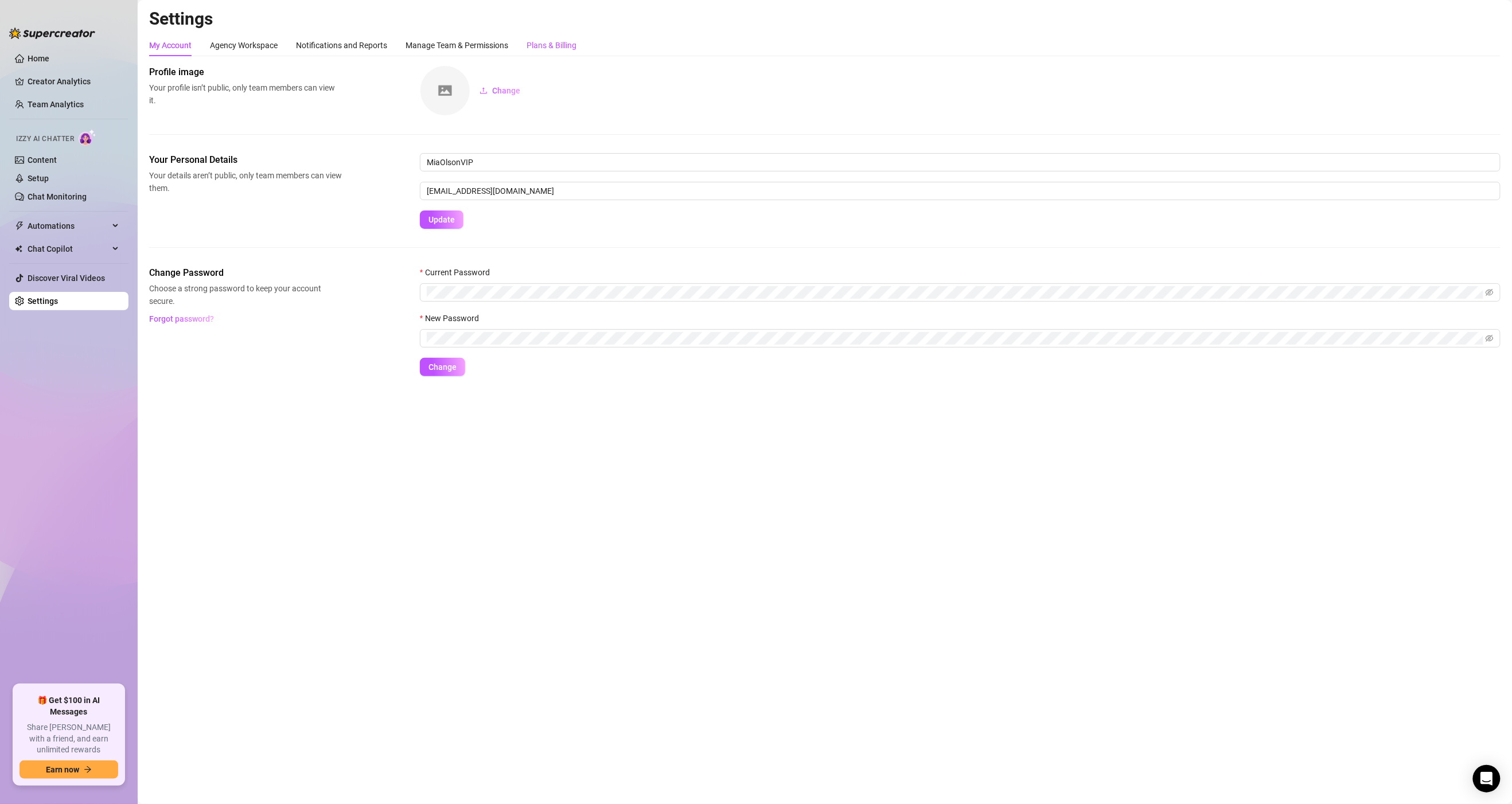
click at [556, 42] on div "Plans & Billing" at bounding box center [552, 45] width 50 height 12
